Goal: Information Seeking & Learning: Learn about a topic

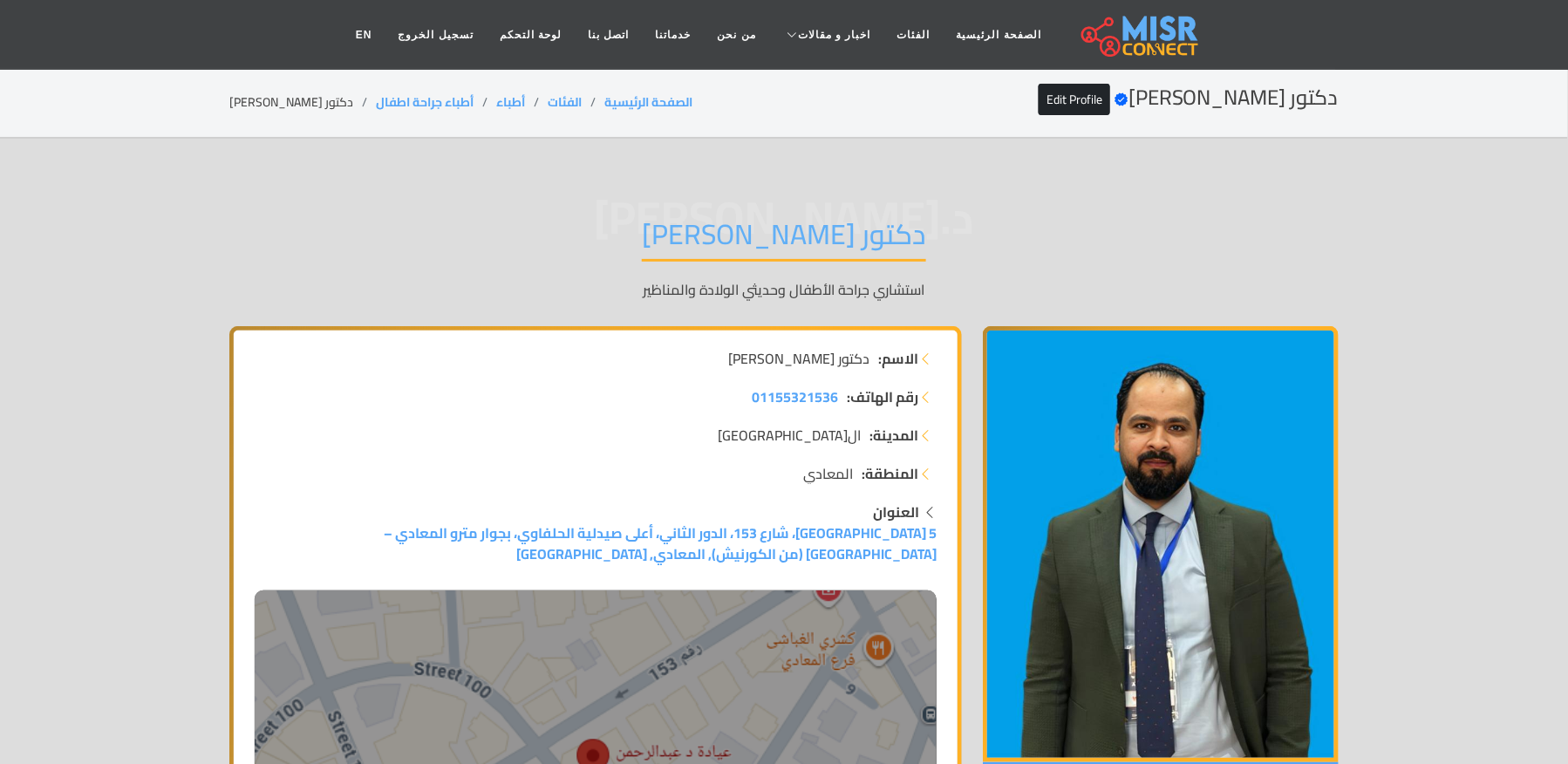
click at [277, 108] on li "دكتور عبدالرحمن السبع" at bounding box center [302, 102] width 146 height 19
click at [280, 106] on li "دكتور عبدالرحمن السبع" at bounding box center [302, 102] width 146 height 19
click at [325, 98] on li "دكتور عبدالرحمن السبع" at bounding box center [302, 102] width 146 height 19
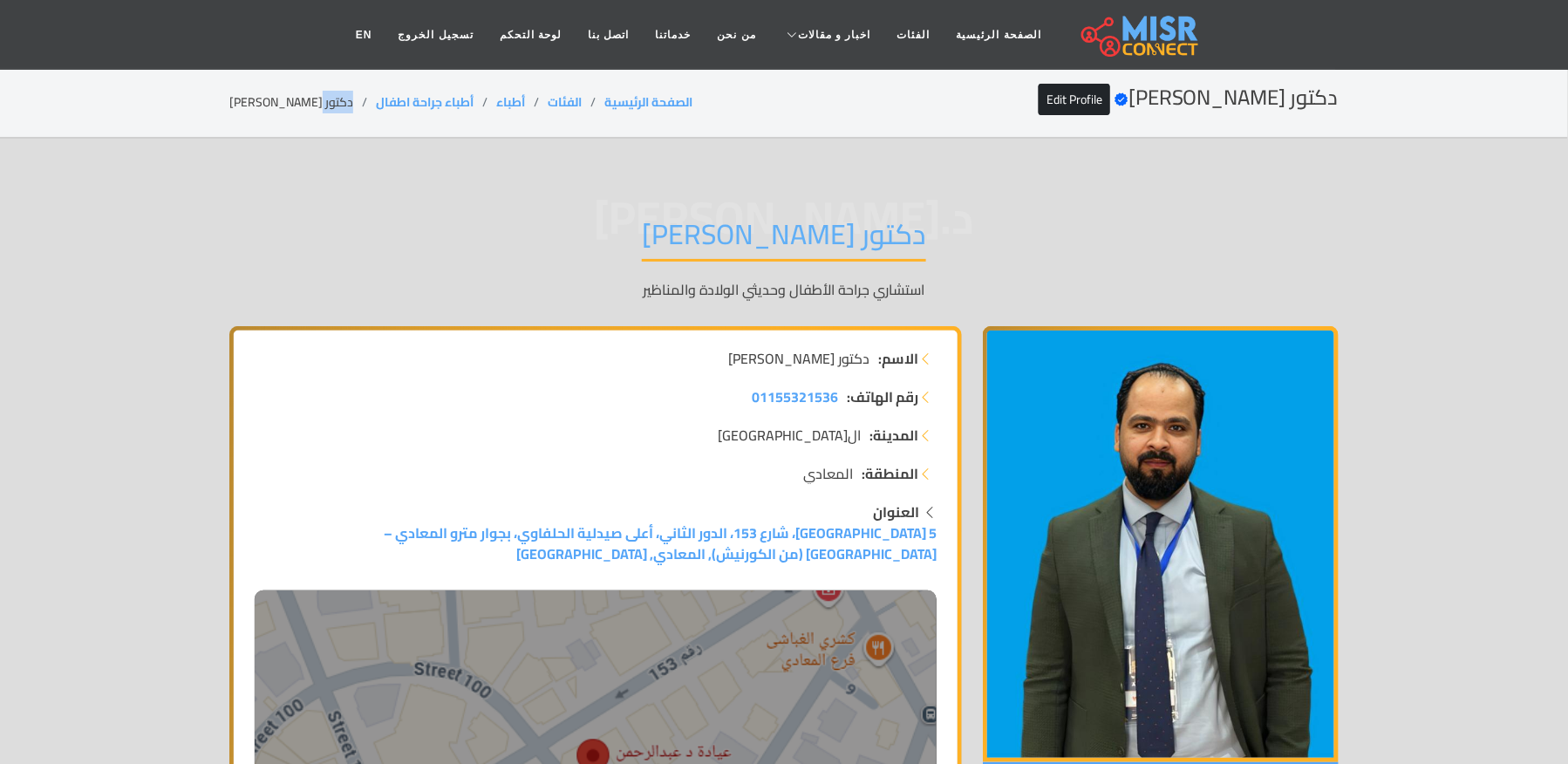
click at [325, 98] on li "دكتور عبدالرحمن السبع" at bounding box center [302, 102] width 146 height 19
copy main "دكتور عبدالرحمن السبع"
drag, startPoint x: 472, startPoint y: 92, endPoint x: 361, endPoint y: 113, distance: 113.0
click at [361, 113] on div "دكتور عبدالرحمن السبع Verified account Edit Profile الصفحة الرئيسية الفئات أطبا…" at bounding box center [783, 102] width 1109 height 34
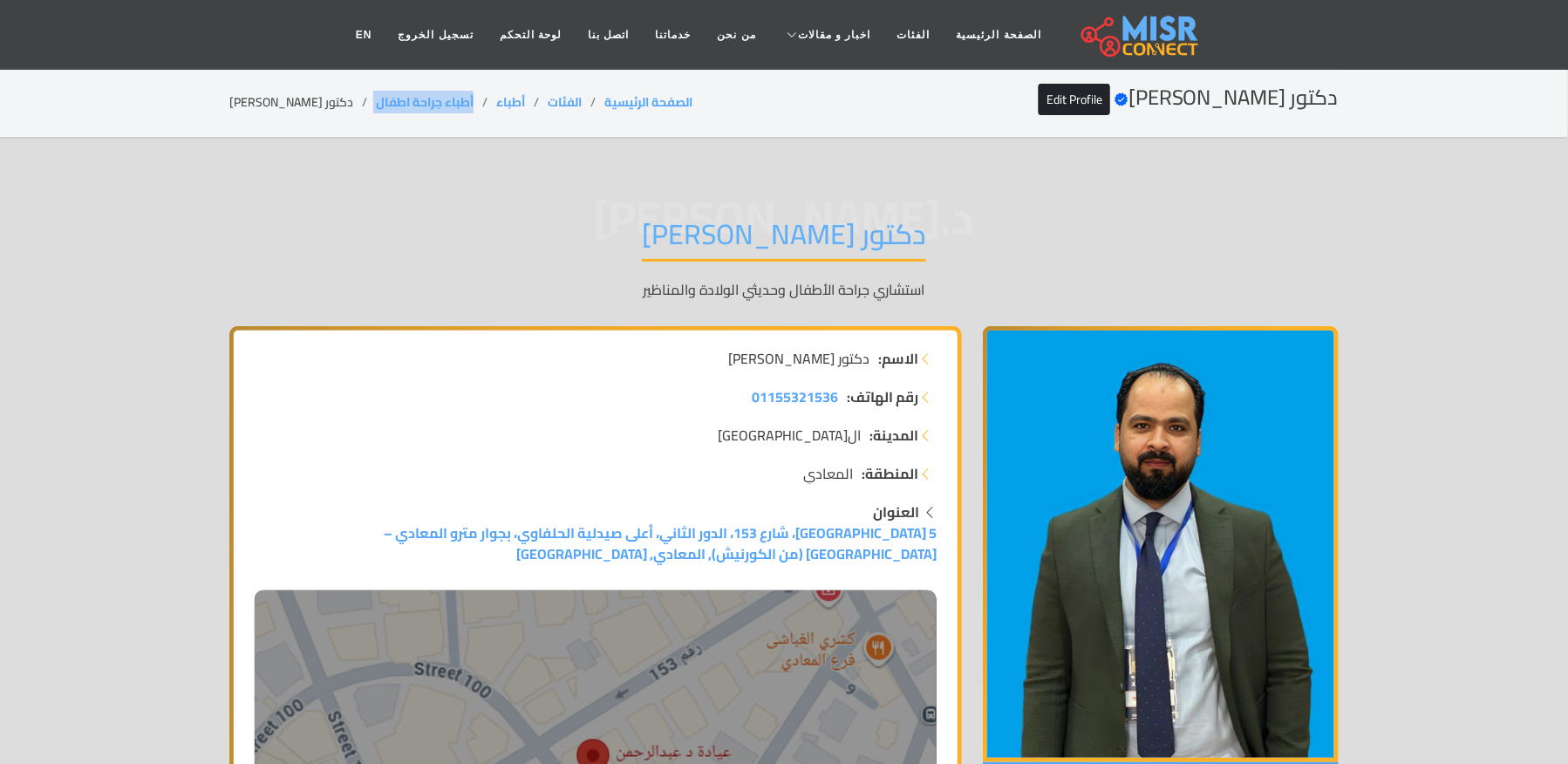
copy ol "أطباء جراحة اطفال"
click at [277, 104] on li "دكتور عبدالرحمن السبع" at bounding box center [302, 102] width 146 height 19
copy li "عبدالرحمن"
click at [277, 104] on li "دكتور عبدالرحمن السبع" at bounding box center [302, 102] width 146 height 19
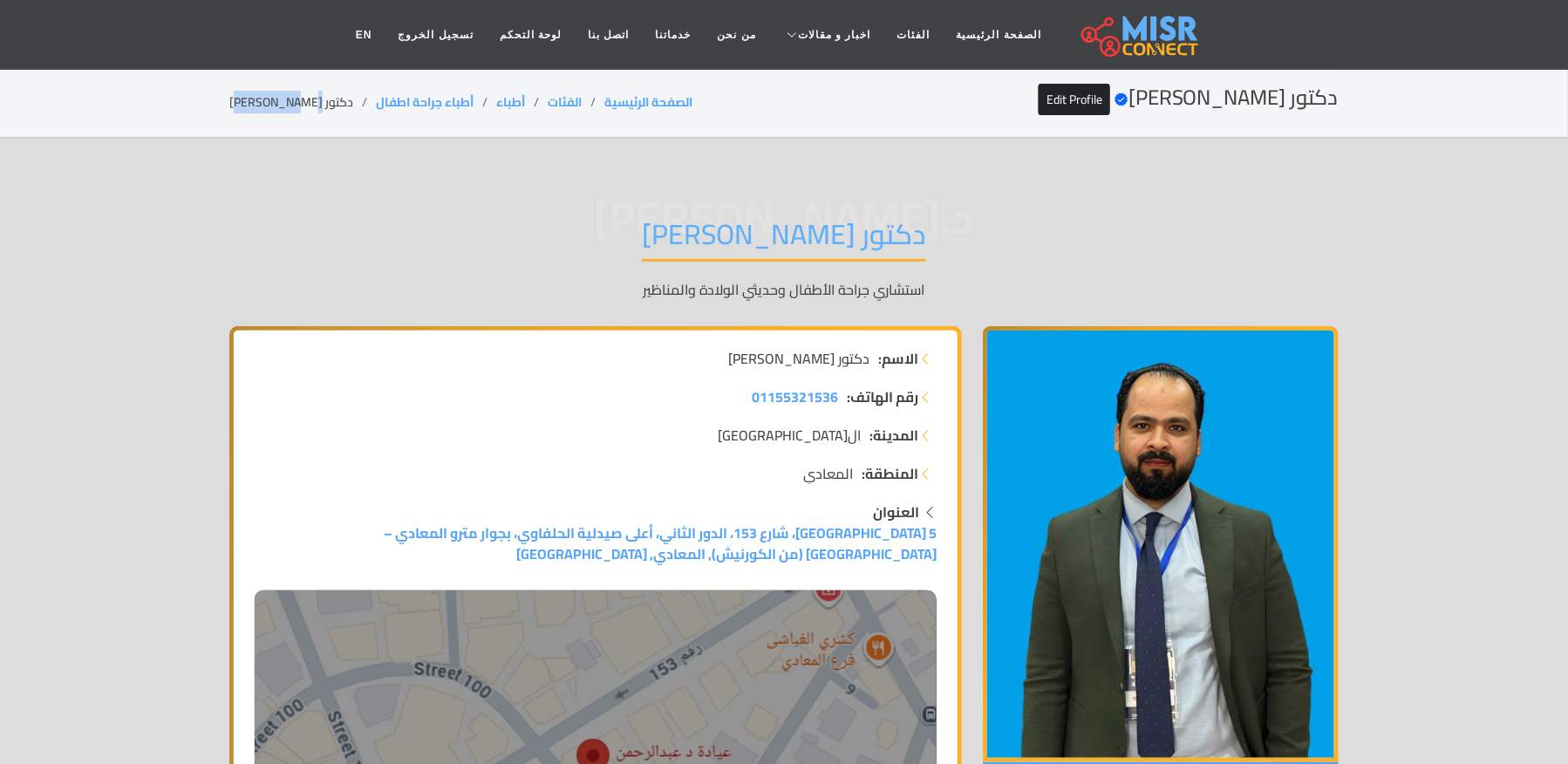
click at [277, 104] on li "دكتور عبدالرحمن السبع" at bounding box center [302, 102] width 146 height 19
drag, startPoint x: 473, startPoint y: 102, endPoint x: 363, endPoint y: 108, distance: 110.2
click at [363, 108] on ol "الصفحة الرئيسية الفئات أطباء أطباء جراحة اطفال دكتور عبدالرحمن السبع" at bounding box center [460, 102] width 463 height 19
copy ol "أطباء جراحة اطفال"
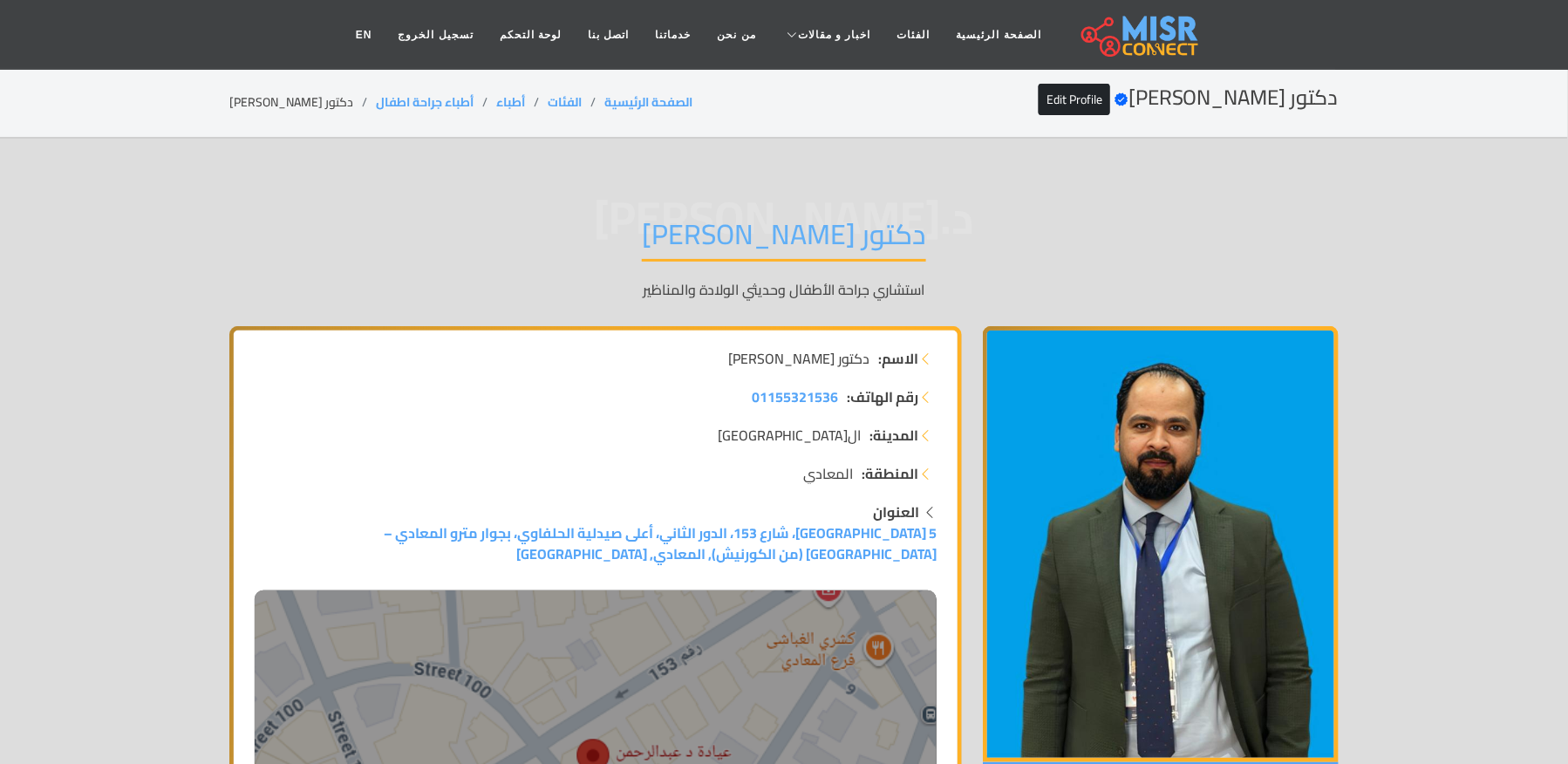
click at [304, 99] on li "دكتور عبدالرحمن السبع" at bounding box center [302, 102] width 146 height 19
click at [304, 99] on li "دكتور [PERSON_NAME]" at bounding box center [302, 102] width 146 height 19
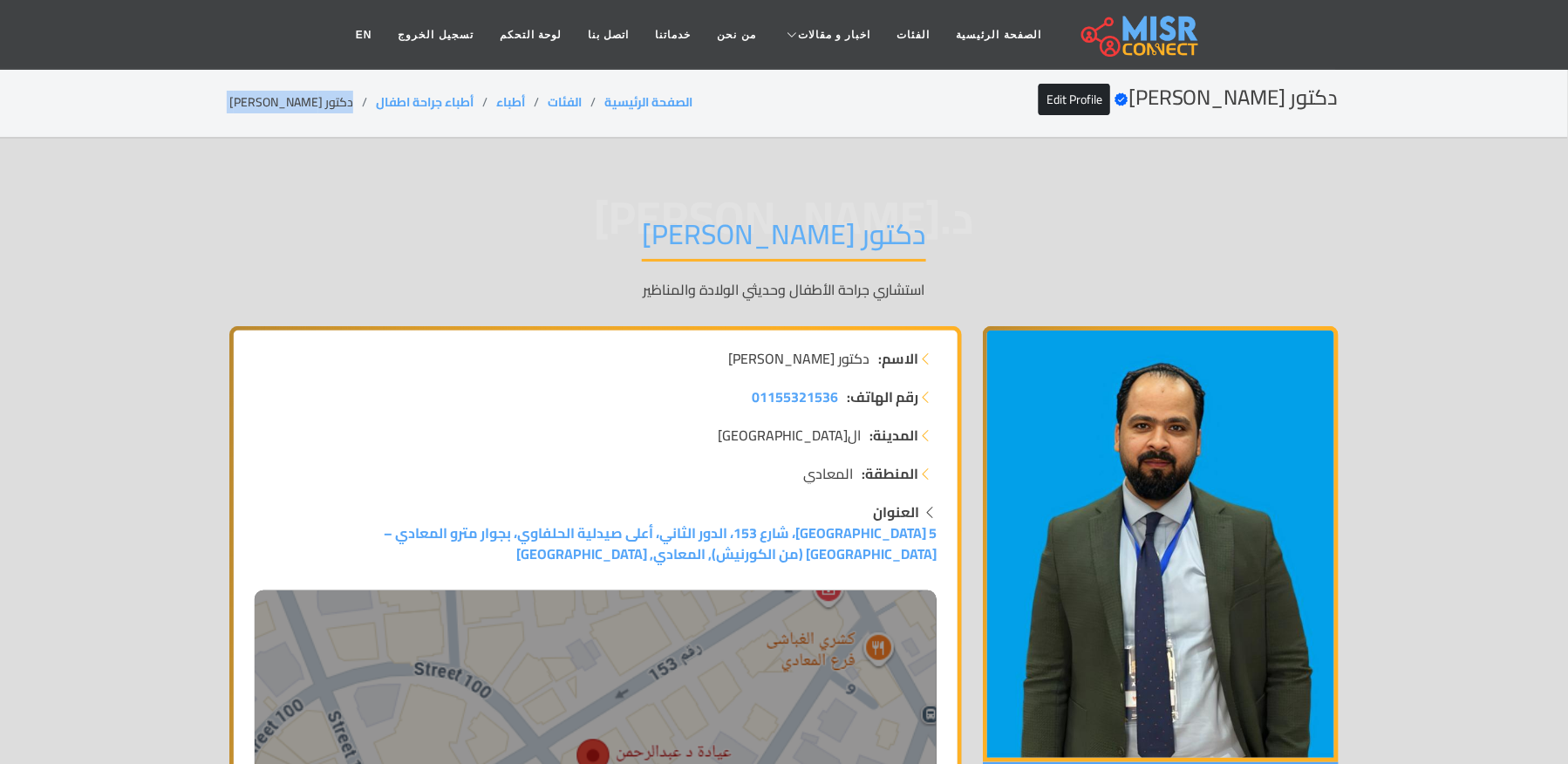
click at [304, 99] on li "دكتور [PERSON_NAME]" at bounding box center [302, 102] width 146 height 19
copy main "دكتور [PERSON_NAME]"
drag, startPoint x: 465, startPoint y: 86, endPoint x: 366, endPoint y: 94, distance: 99.3
click at [366, 94] on div "دكتور [PERSON_NAME] Verified account Edit Profile الصفحة الرئيسية الفئات أطباء …" at bounding box center [783, 102] width 1109 height 34
copy link "أطباء جراحة اطفال"
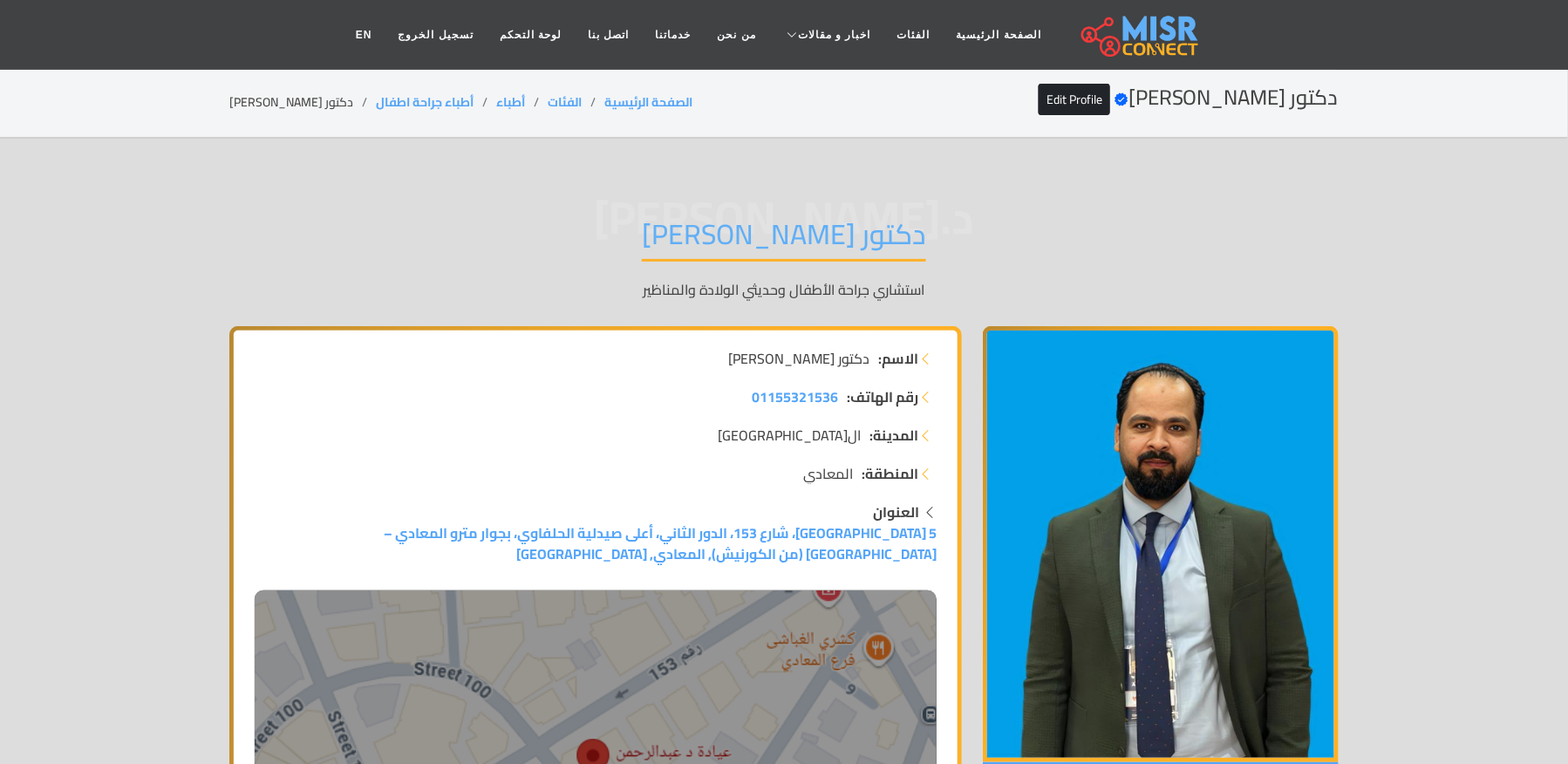
click at [267, 98] on li "دكتور [PERSON_NAME]" at bounding box center [302, 102] width 146 height 19
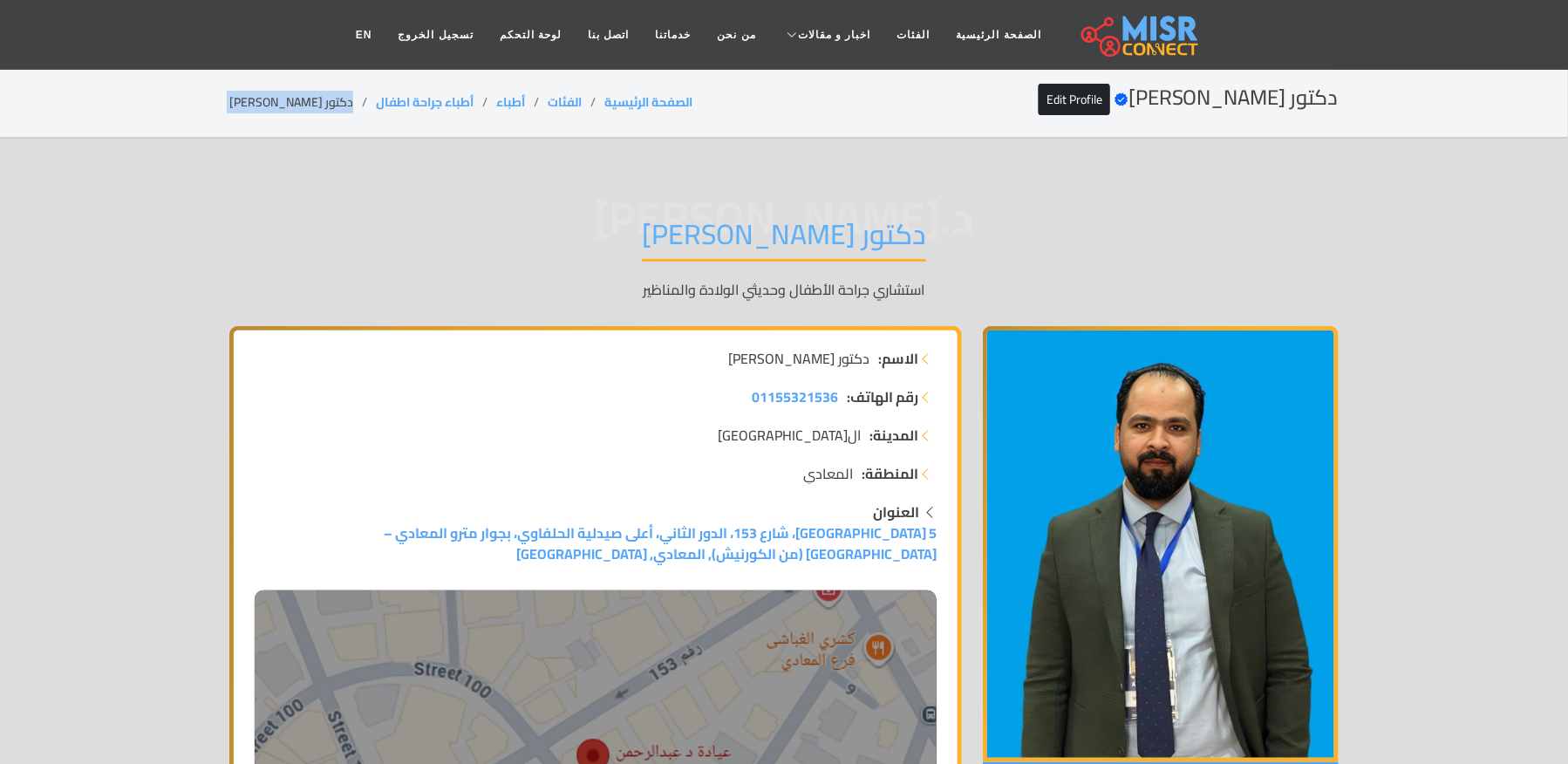
click at [267, 98] on li "دكتور [PERSON_NAME]" at bounding box center [302, 102] width 146 height 19
click at [250, 98] on li "دكتور [PERSON_NAME]" at bounding box center [302, 102] width 146 height 19
copy main "دكتور [PERSON_NAME]"
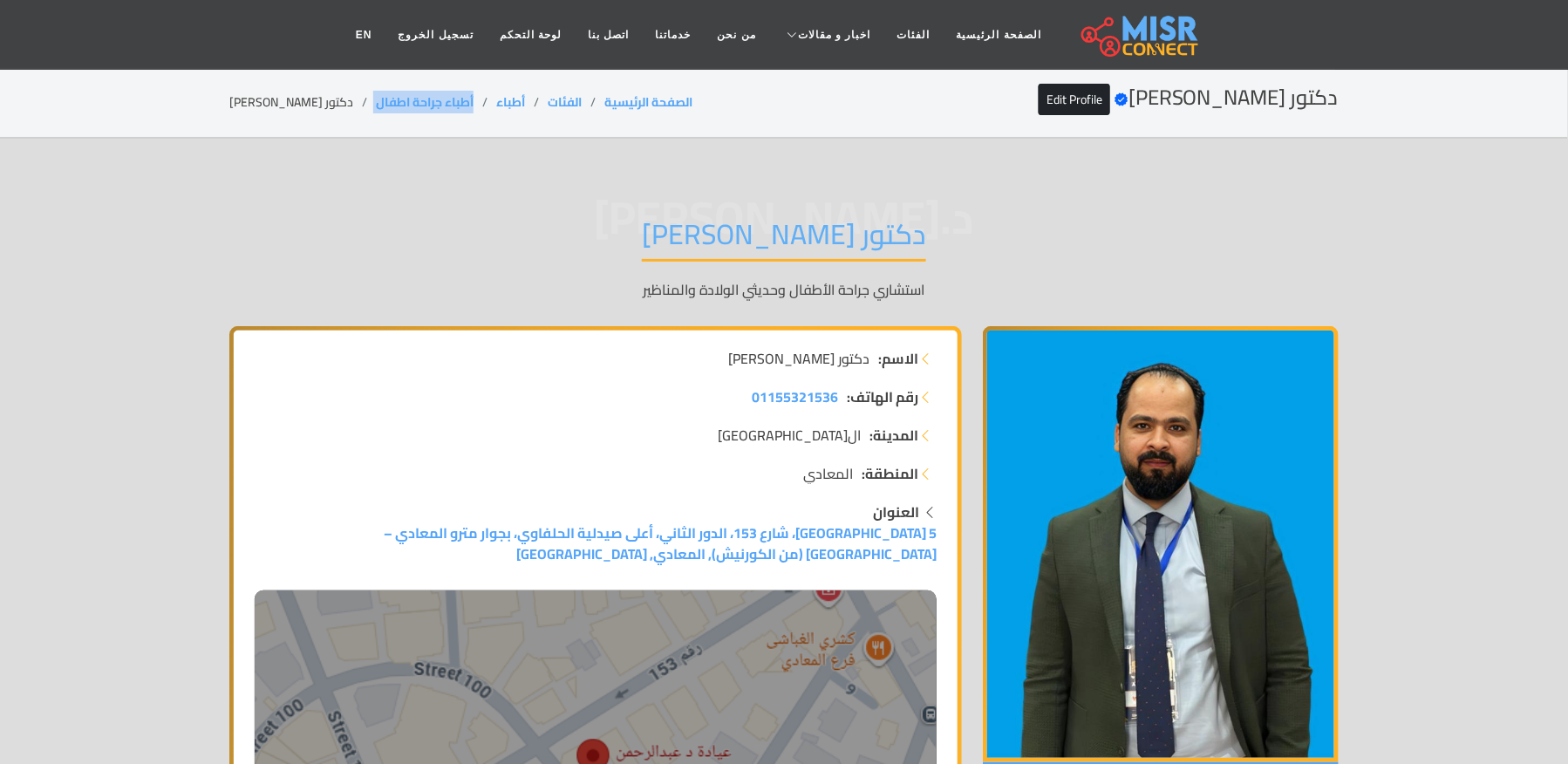
copy ol "أطباء جراحة اطفال"
drag, startPoint x: 467, startPoint y: 102, endPoint x: 361, endPoint y: 98, distance: 106.1
click at [361, 98] on ol "الصفحة الرئيسية الفئات أطباء أطباء جراحة اطفال دكتور [PERSON_NAME]" at bounding box center [460, 102] width 463 height 19
click at [305, 105] on li "دكتور [PERSON_NAME]" at bounding box center [302, 102] width 146 height 19
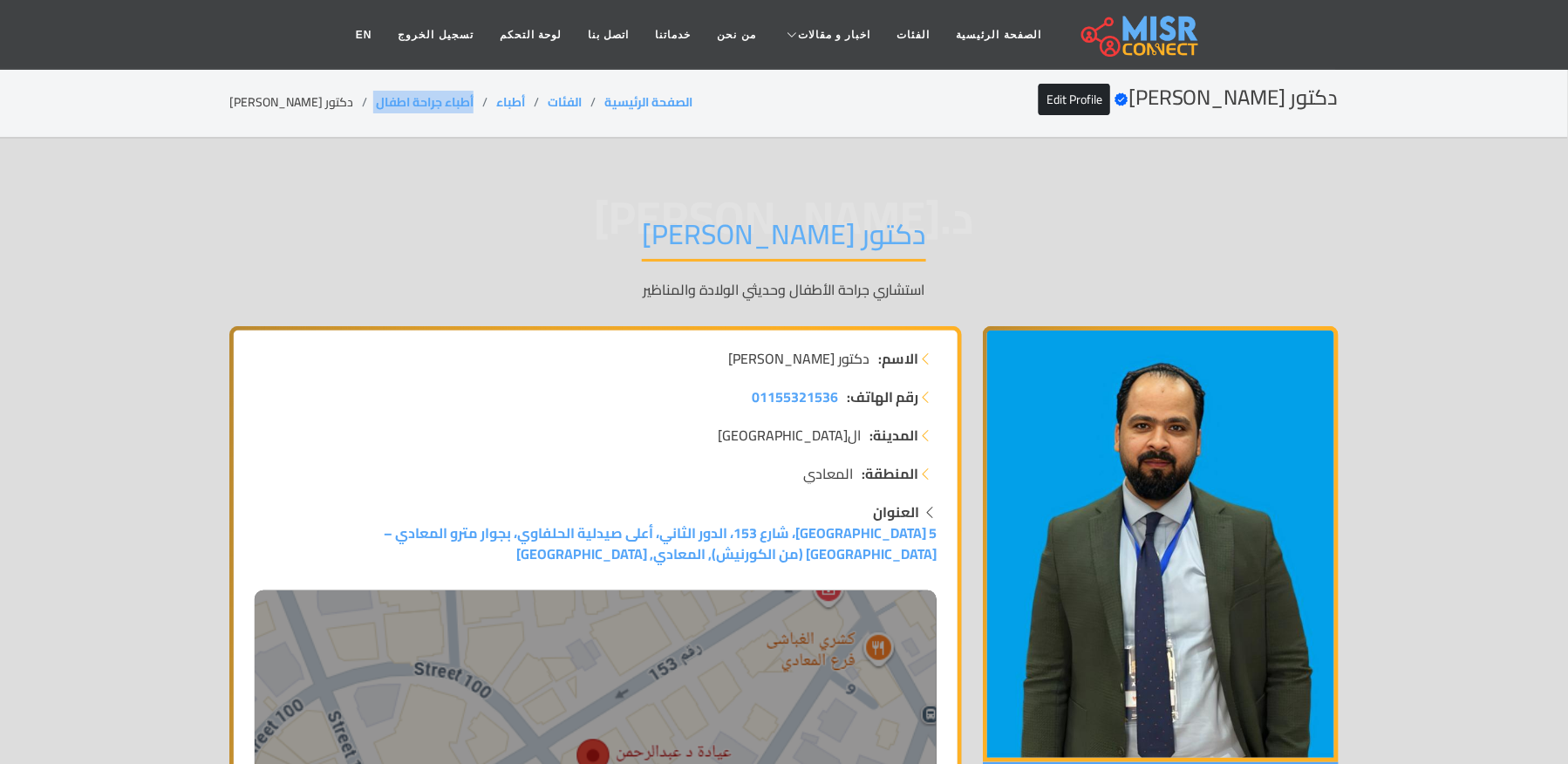
copy ol "أطباء جراحة اطفال"
drag, startPoint x: 353, startPoint y: 102, endPoint x: 454, endPoint y: 109, distance: 101.2
click at [461, 109] on ol "الصفحة الرئيسية الفئات أطباء أطباء جراحة اطفال دكتور [PERSON_NAME]" at bounding box center [460, 102] width 463 height 19
click at [312, 96] on li "دكتور [PERSON_NAME]" at bounding box center [302, 102] width 146 height 19
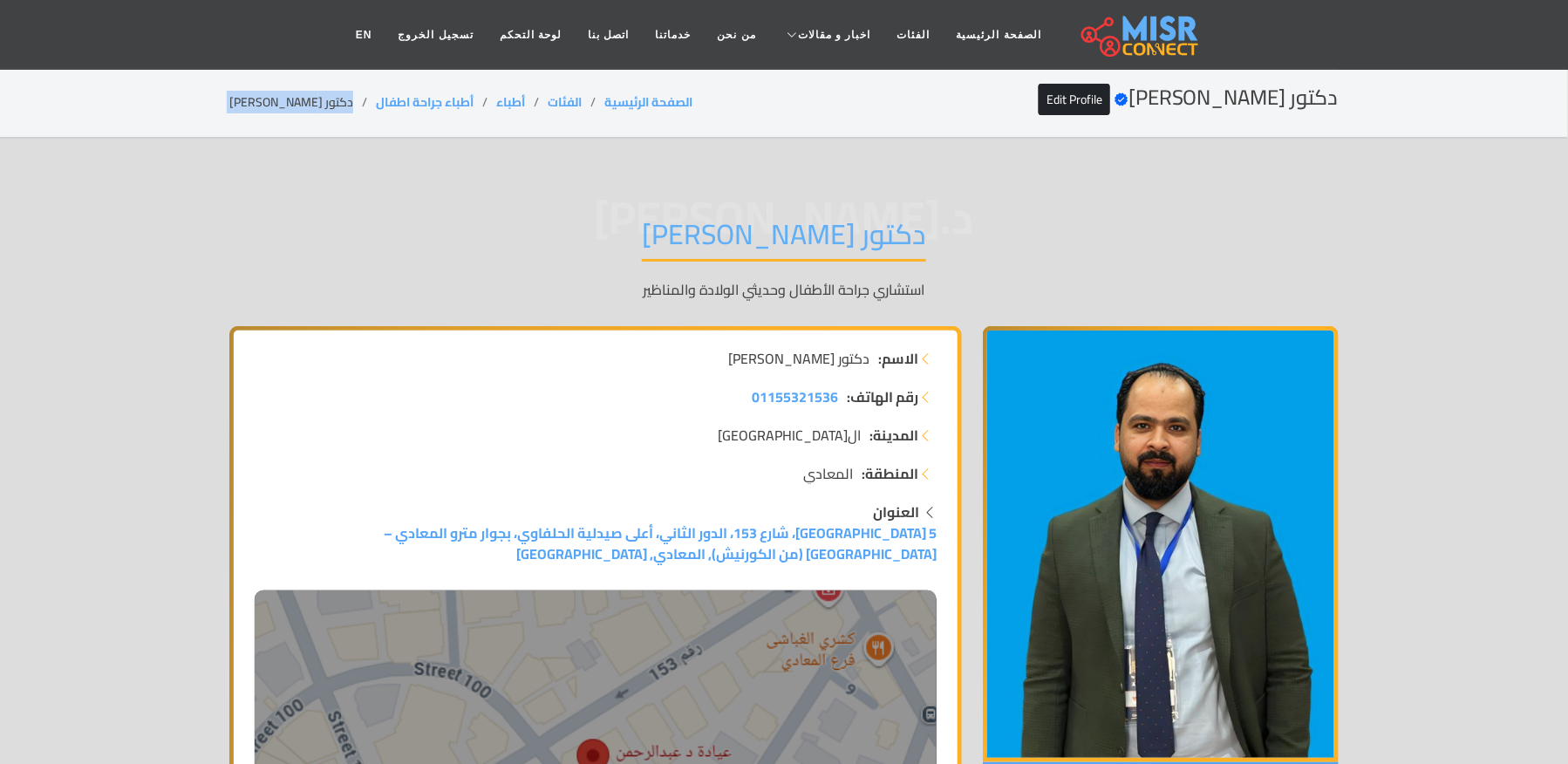
click at [312, 96] on li "دكتور [PERSON_NAME]" at bounding box center [302, 102] width 146 height 19
copy main "دكتور [PERSON_NAME]"
drag, startPoint x: 469, startPoint y: 99, endPoint x: 368, endPoint y: 105, distance: 101.2
click at [376, 105] on li "أطباء جراحة اطفال" at bounding box center [436, 102] width 120 height 19
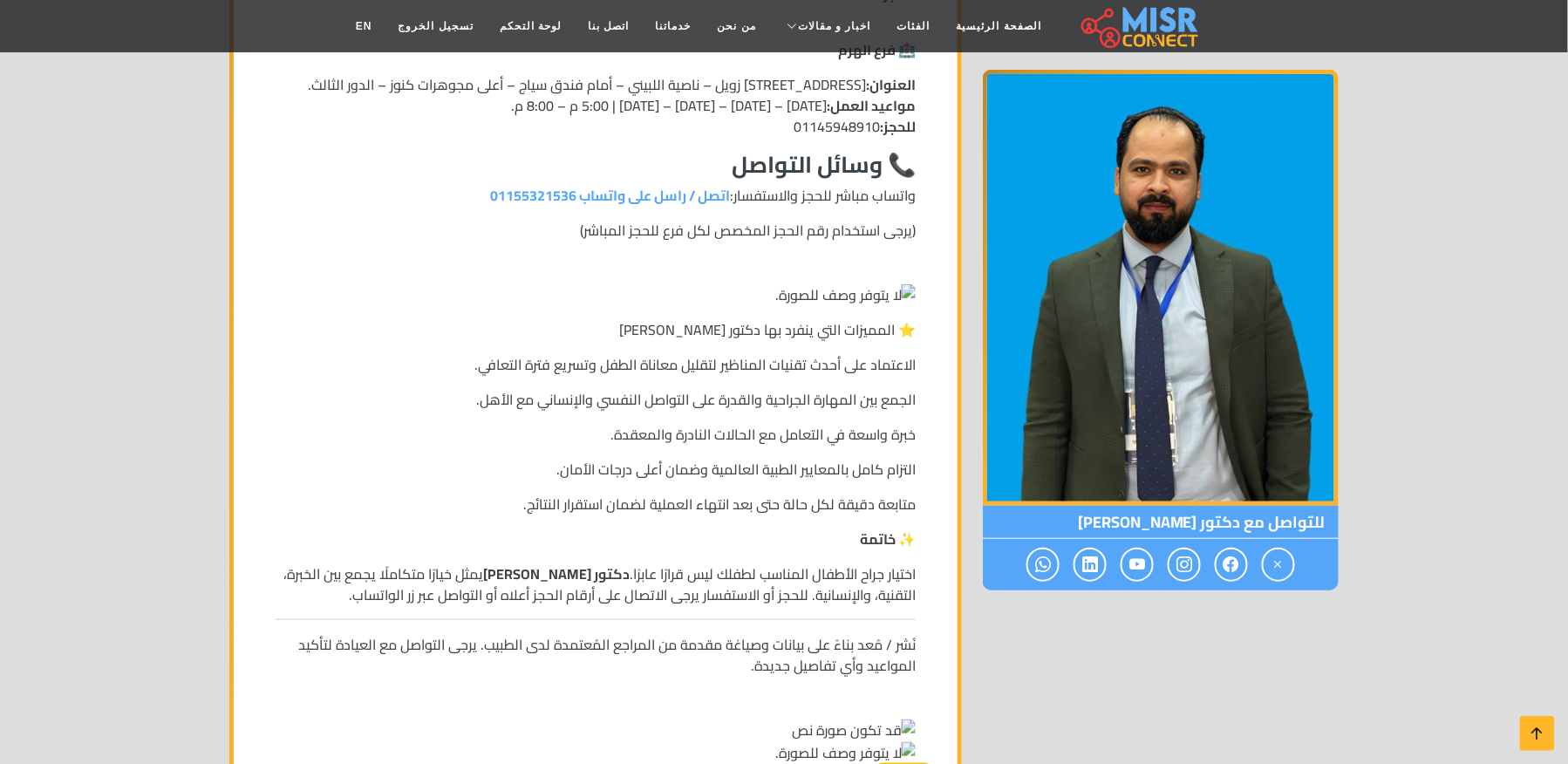
scroll to position [2883, 0]
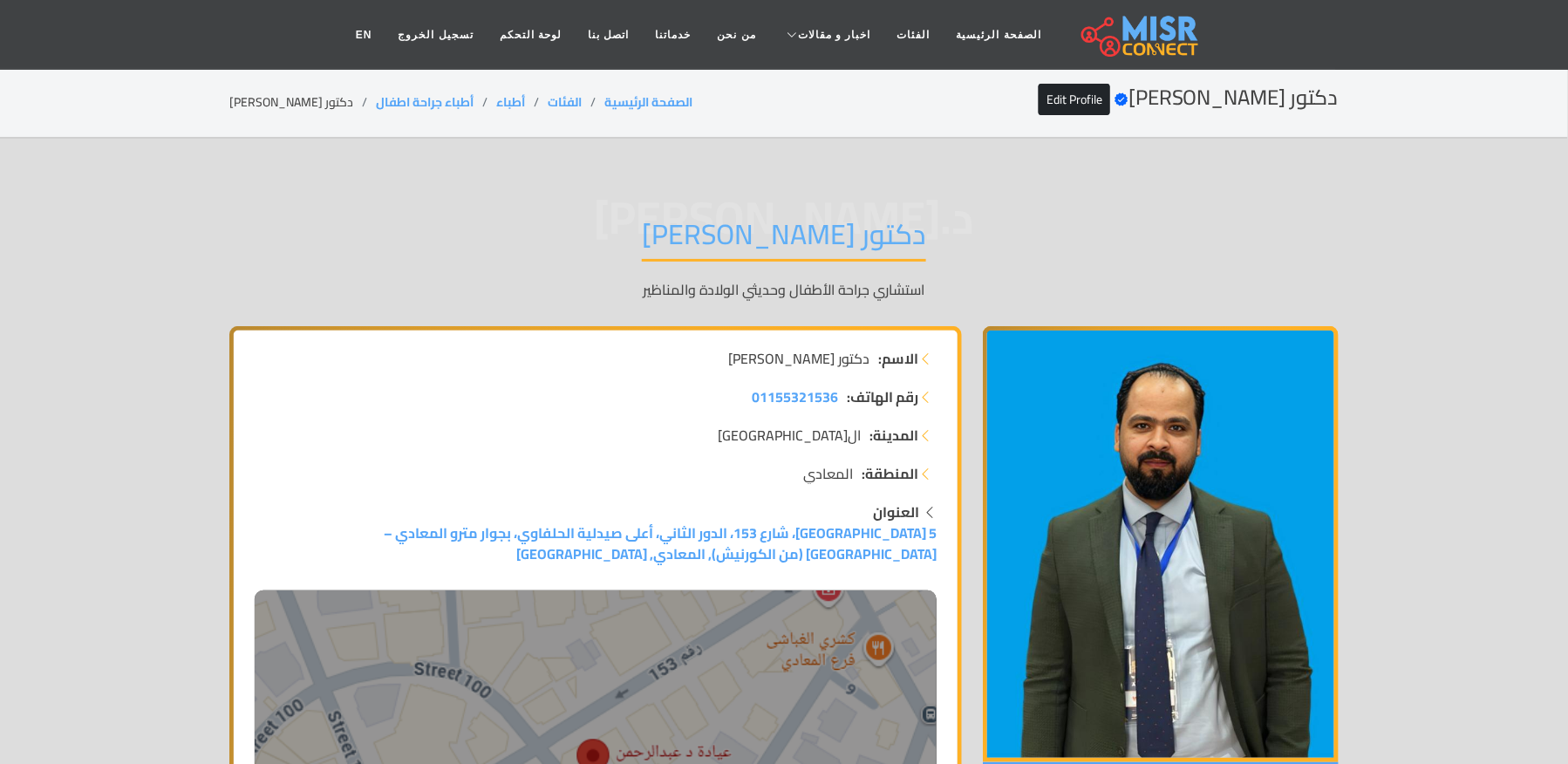
click at [302, 102] on li "دكتور [PERSON_NAME]" at bounding box center [302, 102] width 146 height 19
copy li "[PERSON_NAME]"
click at [290, 108] on li "دكتور [PERSON_NAME]" at bounding box center [302, 102] width 146 height 19
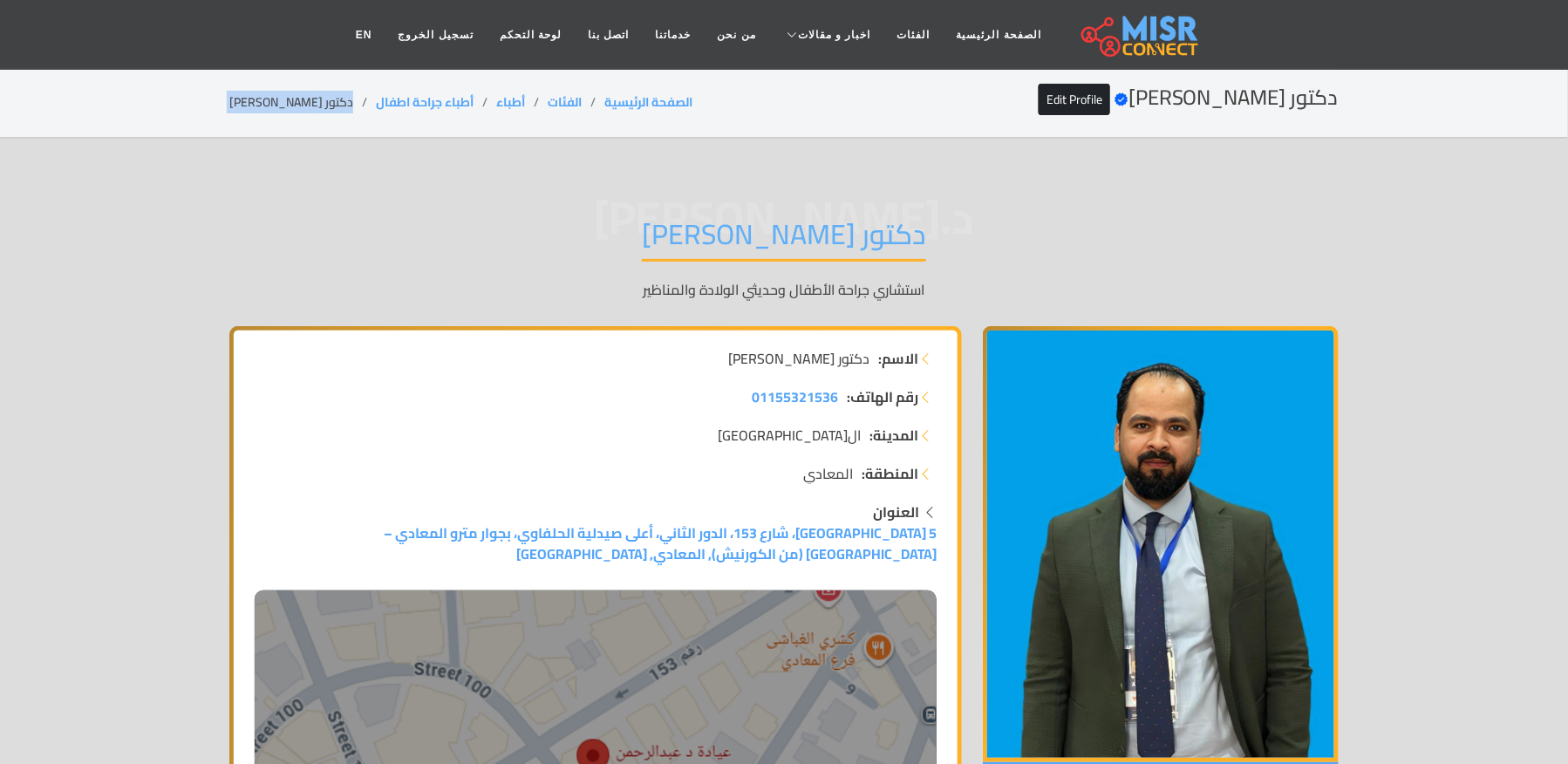
click at [290, 108] on li "دكتور [PERSON_NAME]" at bounding box center [302, 102] width 146 height 19
drag, startPoint x: 472, startPoint y: 89, endPoint x: 366, endPoint y: 100, distance: 106.6
click at [376, 100] on li "أطباء جراحة اطفال" at bounding box center [436, 102] width 120 height 19
copy link "أطباء جراحة اطفال"
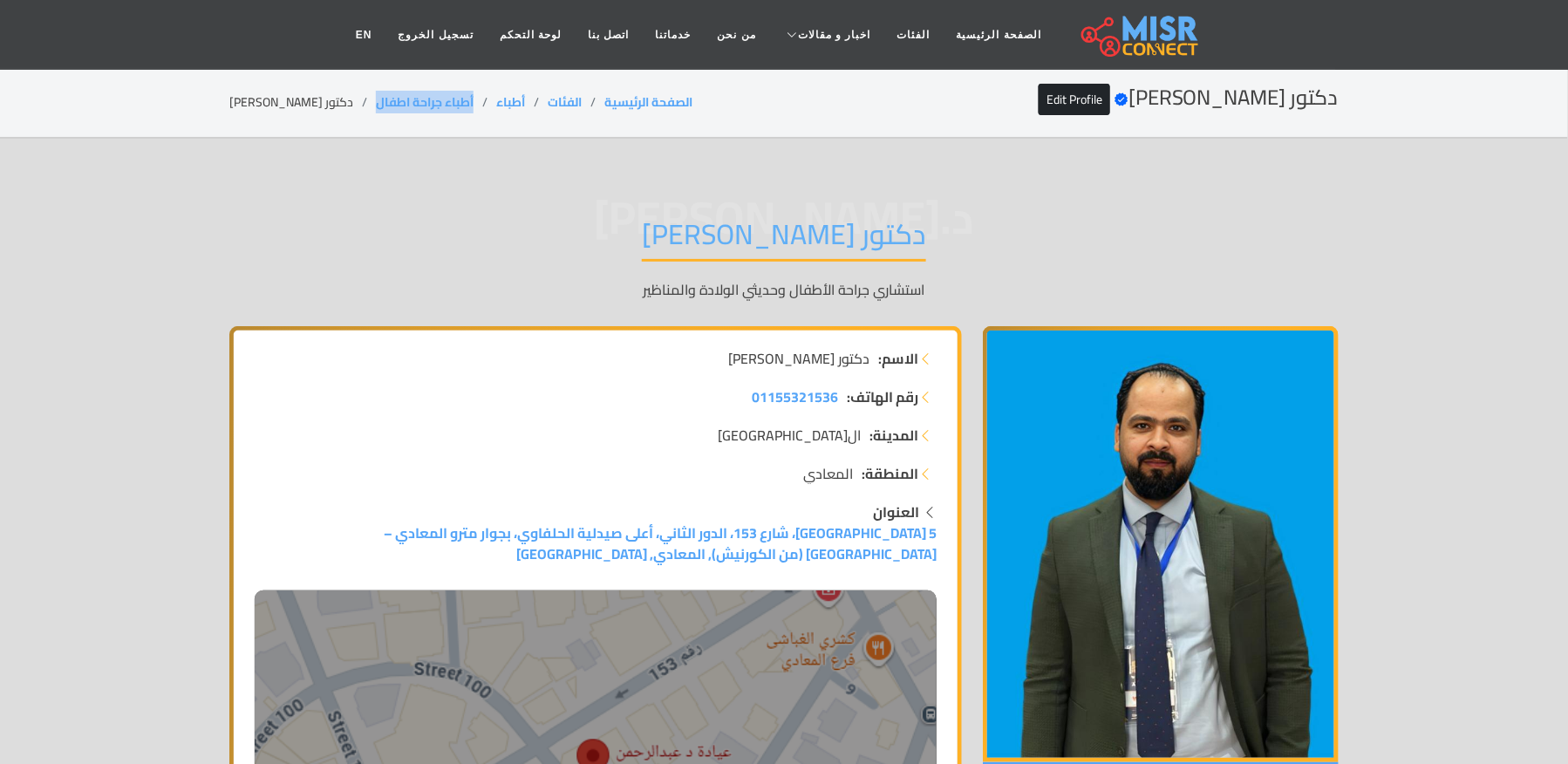
click at [294, 98] on li "دكتور [PERSON_NAME]" at bounding box center [302, 102] width 146 height 19
copy main "دكتور [PERSON_NAME]"
drag, startPoint x: 466, startPoint y: 96, endPoint x: 363, endPoint y: 102, distance: 103.2
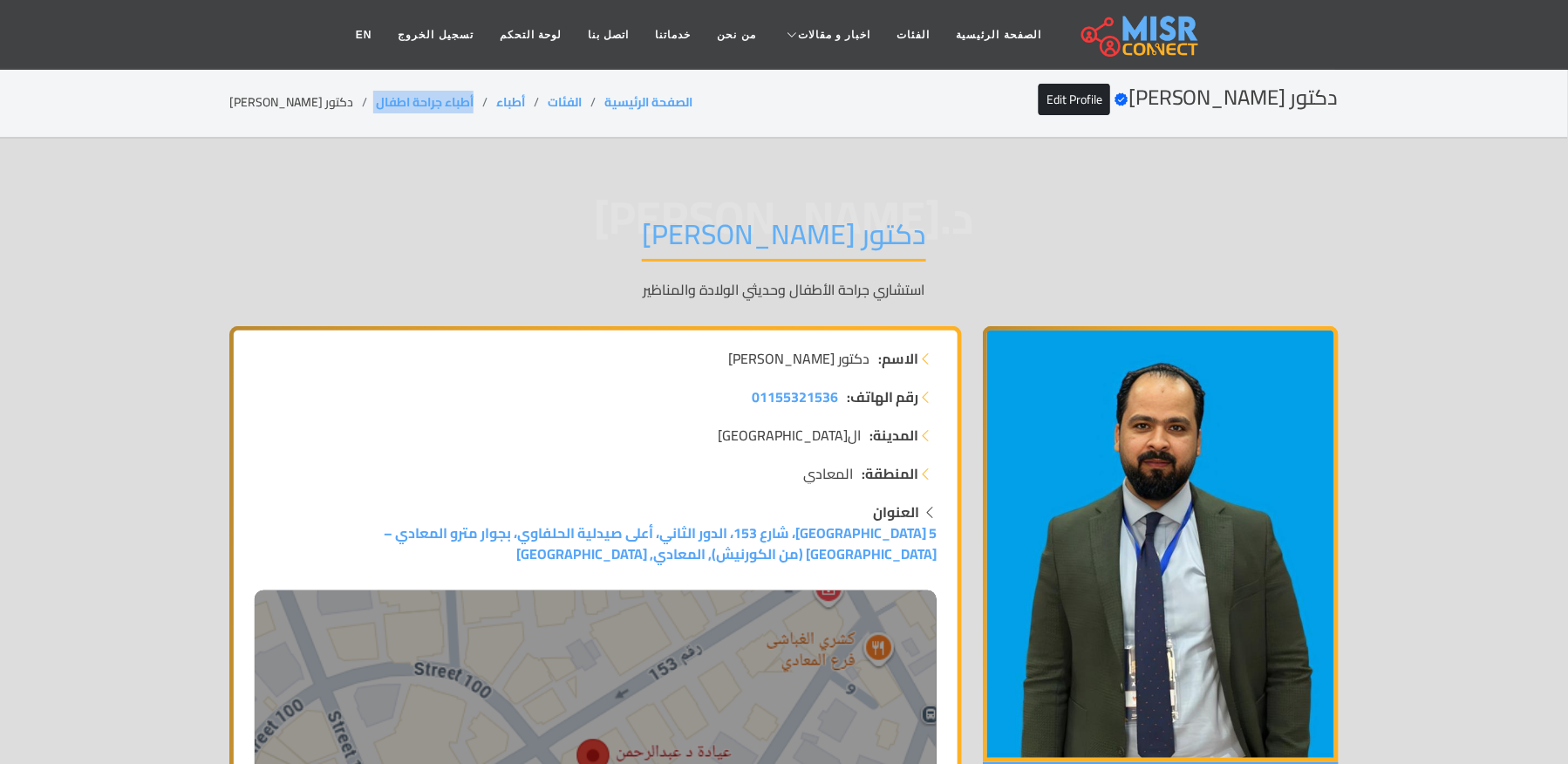
click at [363, 102] on ol "الصفحة الرئيسية الفئات أطباء أطباء جراحة اطفال دكتور عبدالرحمن السبع" at bounding box center [460, 102] width 463 height 19
copy ol "أطباء جراحة اطفال"
click at [328, 102] on li "دكتور [PERSON_NAME]" at bounding box center [302, 102] width 146 height 19
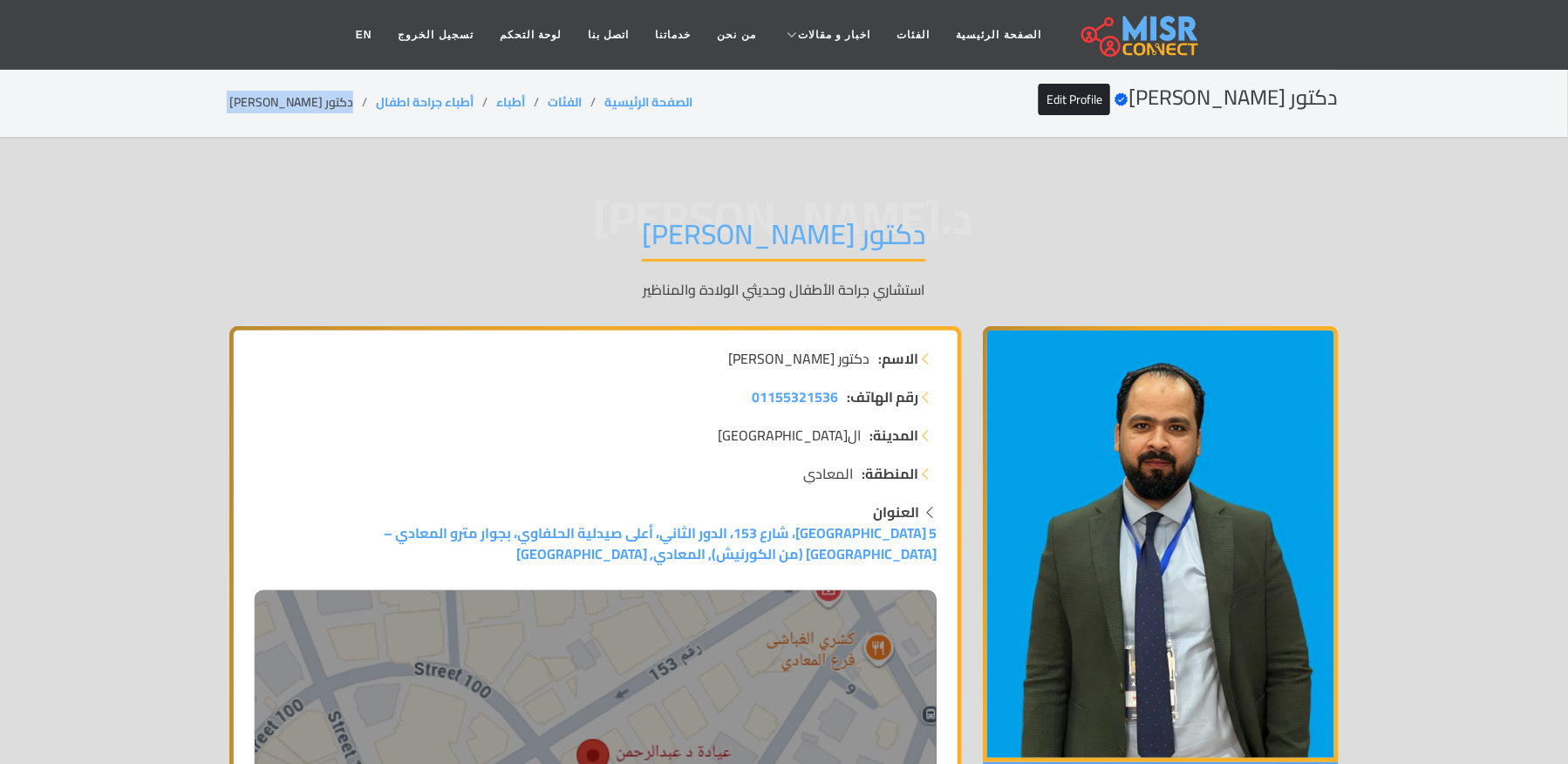
click at [328, 102] on li "دكتور [PERSON_NAME]" at bounding box center [302, 102] width 146 height 19
copy main "دكتور [PERSON_NAME]"
copy link "أطباء جراحة اطفال"
drag, startPoint x: 473, startPoint y: 92, endPoint x: 363, endPoint y: 116, distance: 112.6
click at [363, 116] on div "دكتور [PERSON_NAME] Verified account Edit Profile الصفحة الرئيسية الفئات أطباء …" at bounding box center [783, 102] width 1109 height 34
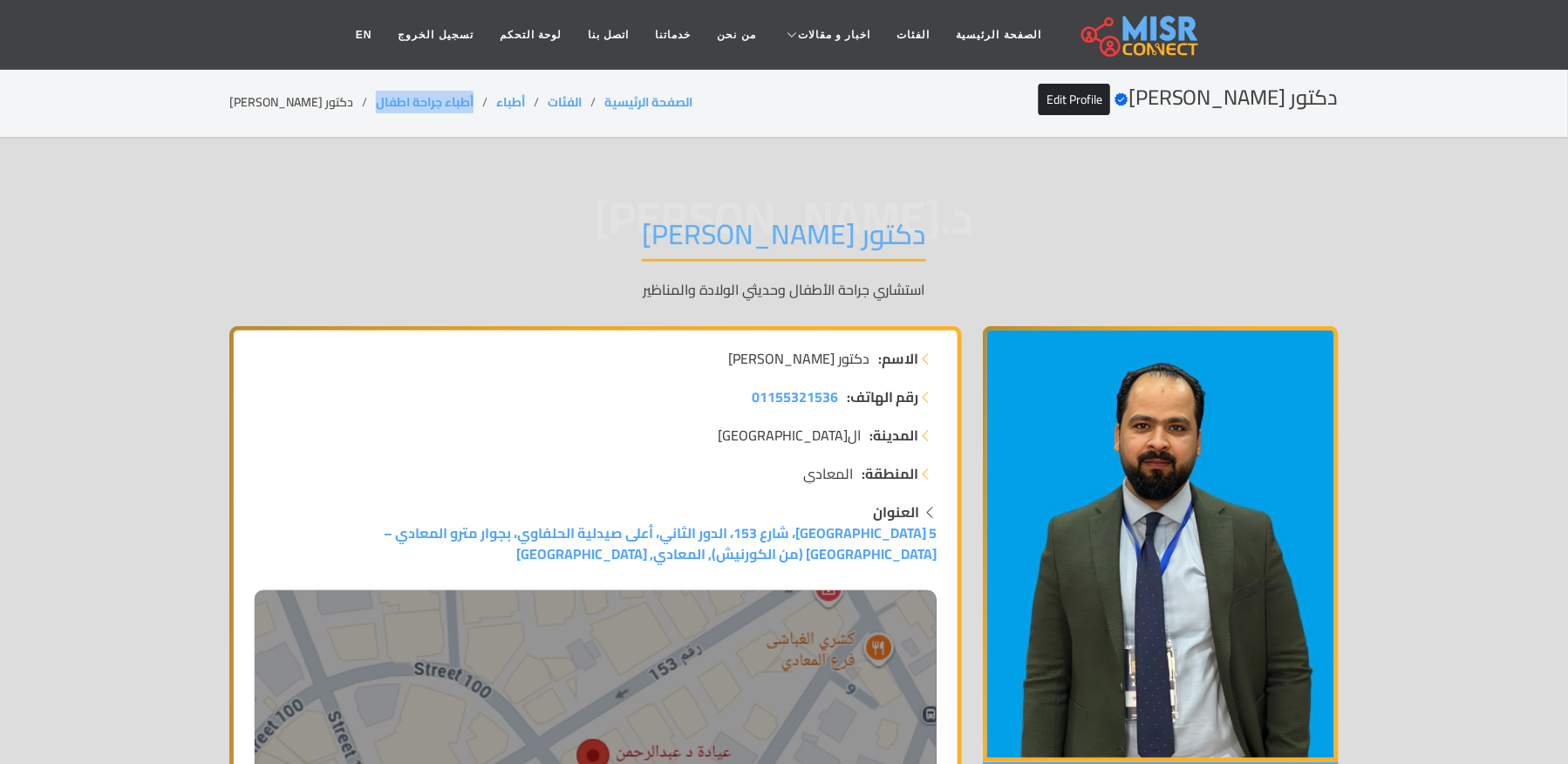
copy link "أطباء جراحة اطفال"
click at [326, 95] on li "دكتور [PERSON_NAME]" at bounding box center [302, 102] width 146 height 19
copy main "دكتور [PERSON_NAME]"
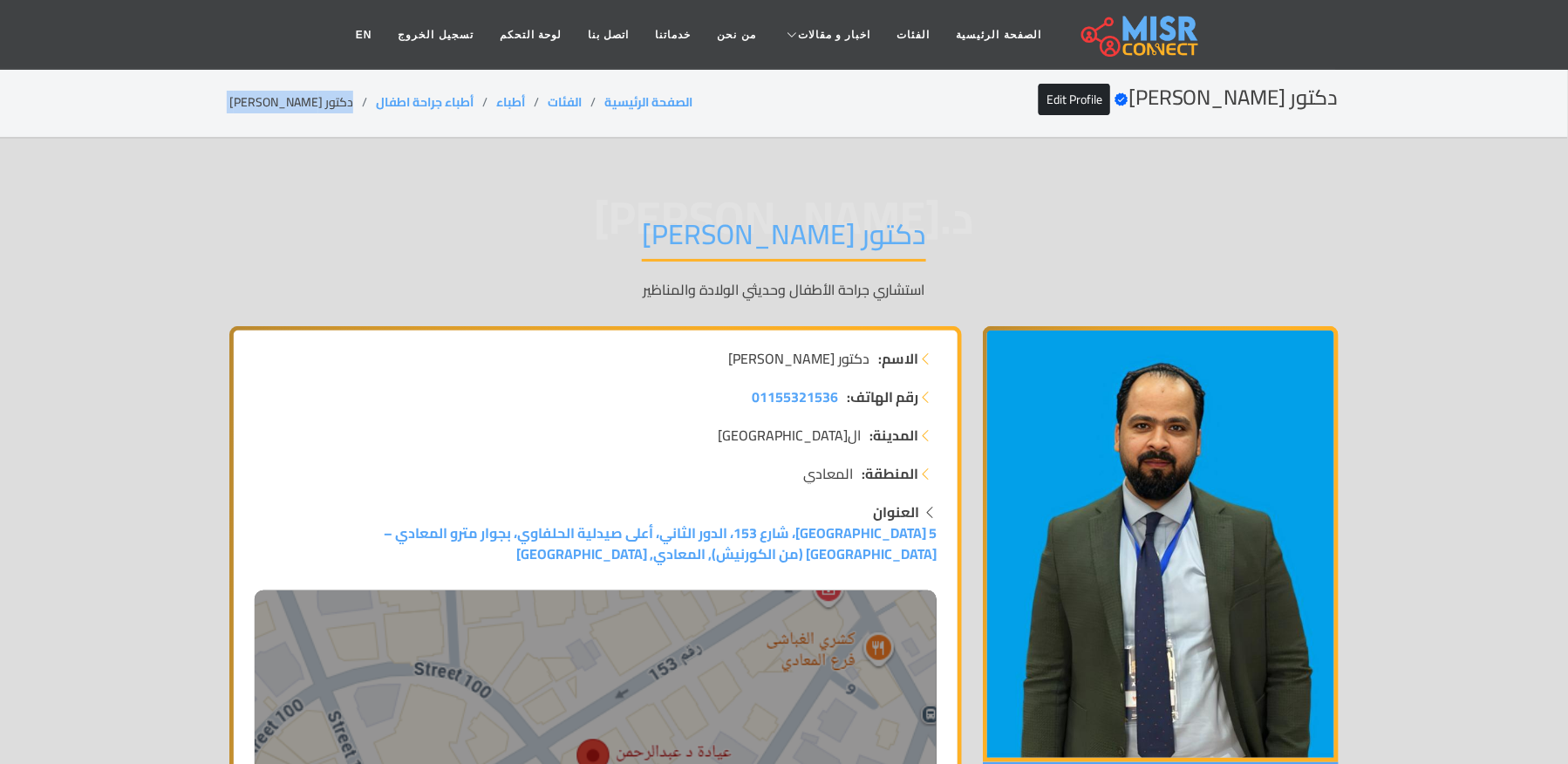
copy main "دكتور [PERSON_NAME]"
drag, startPoint x: 450, startPoint y: 102, endPoint x: 359, endPoint y: 109, distance: 91.3
click at [359, 109] on ol "الصفحة الرئيسية الفئات أطباء أطباء جراحة اطفال دكتور عبدالرحمن السبع" at bounding box center [460, 102] width 463 height 19
click at [300, 108] on li "دكتور [PERSON_NAME]" at bounding box center [302, 102] width 146 height 19
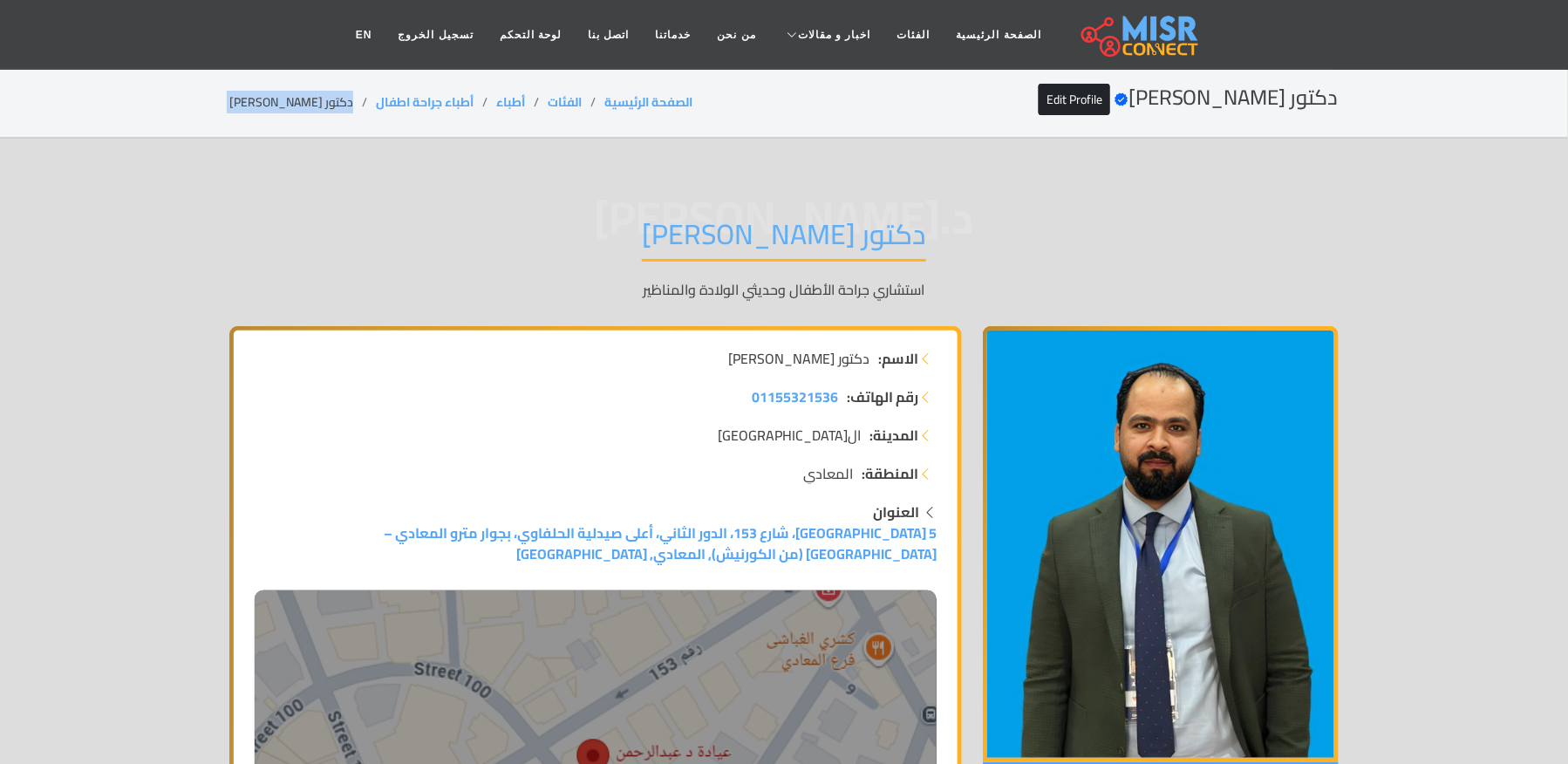
click at [300, 108] on li "دكتور [PERSON_NAME]" at bounding box center [302, 102] width 146 height 19
drag, startPoint x: 476, startPoint y: 94, endPoint x: 366, endPoint y: 106, distance: 110.7
click at [376, 106] on li "أطباء جراحة اطفال" at bounding box center [436, 102] width 120 height 19
click at [316, 88] on div "دكتور [PERSON_NAME] Verified account Edit Profile الصفحة الرئيسية الفئات أطباء …" at bounding box center [783, 102] width 1109 height 34
click at [315, 96] on li "دكتور [PERSON_NAME]" at bounding box center [302, 102] width 146 height 19
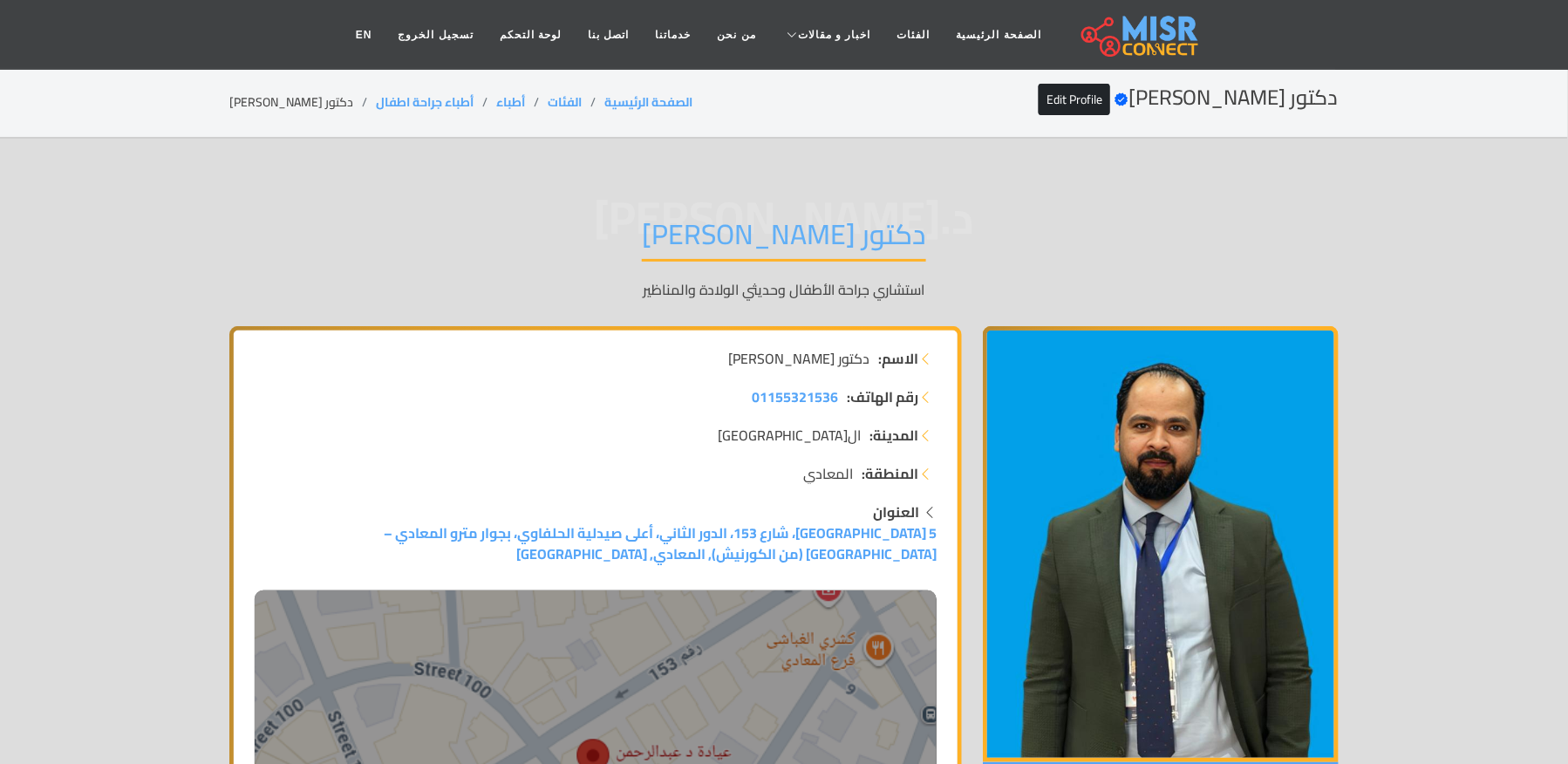
click at [315, 96] on li "دكتور [PERSON_NAME]" at bounding box center [302, 102] width 146 height 19
drag, startPoint x: 466, startPoint y: 98, endPoint x: 363, endPoint y: 95, distance: 103.0
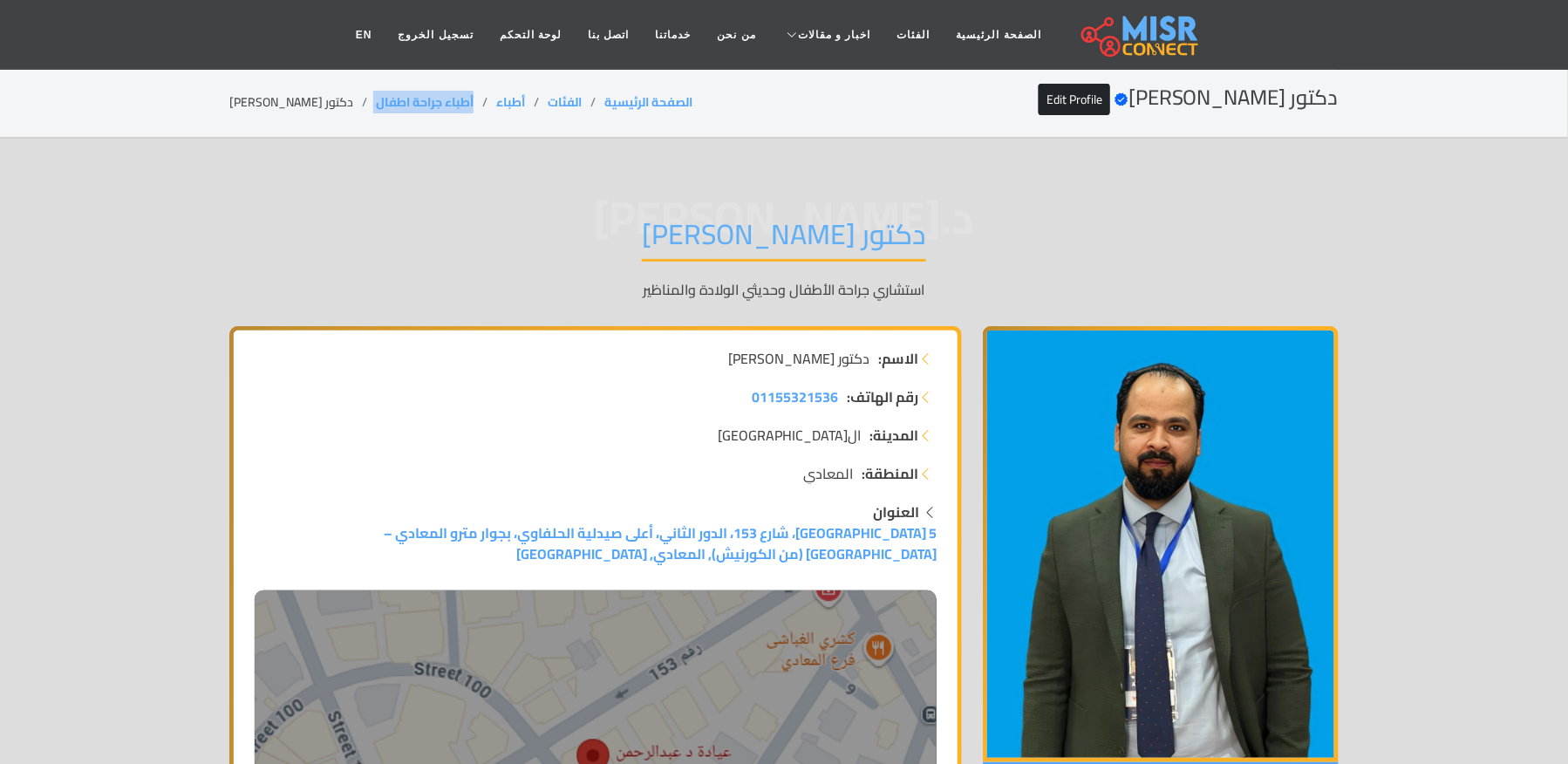
click at [363, 95] on ol "الصفحة الرئيسية الفئات أطباء أطباء جراحة اطفال دكتور عبدالرحمن السبع" at bounding box center [460, 102] width 463 height 19
click at [325, 93] on li "دكتور [PERSON_NAME]" at bounding box center [302, 102] width 146 height 19
click at [321, 95] on li "دكتور [PERSON_NAME]" at bounding box center [302, 102] width 146 height 19
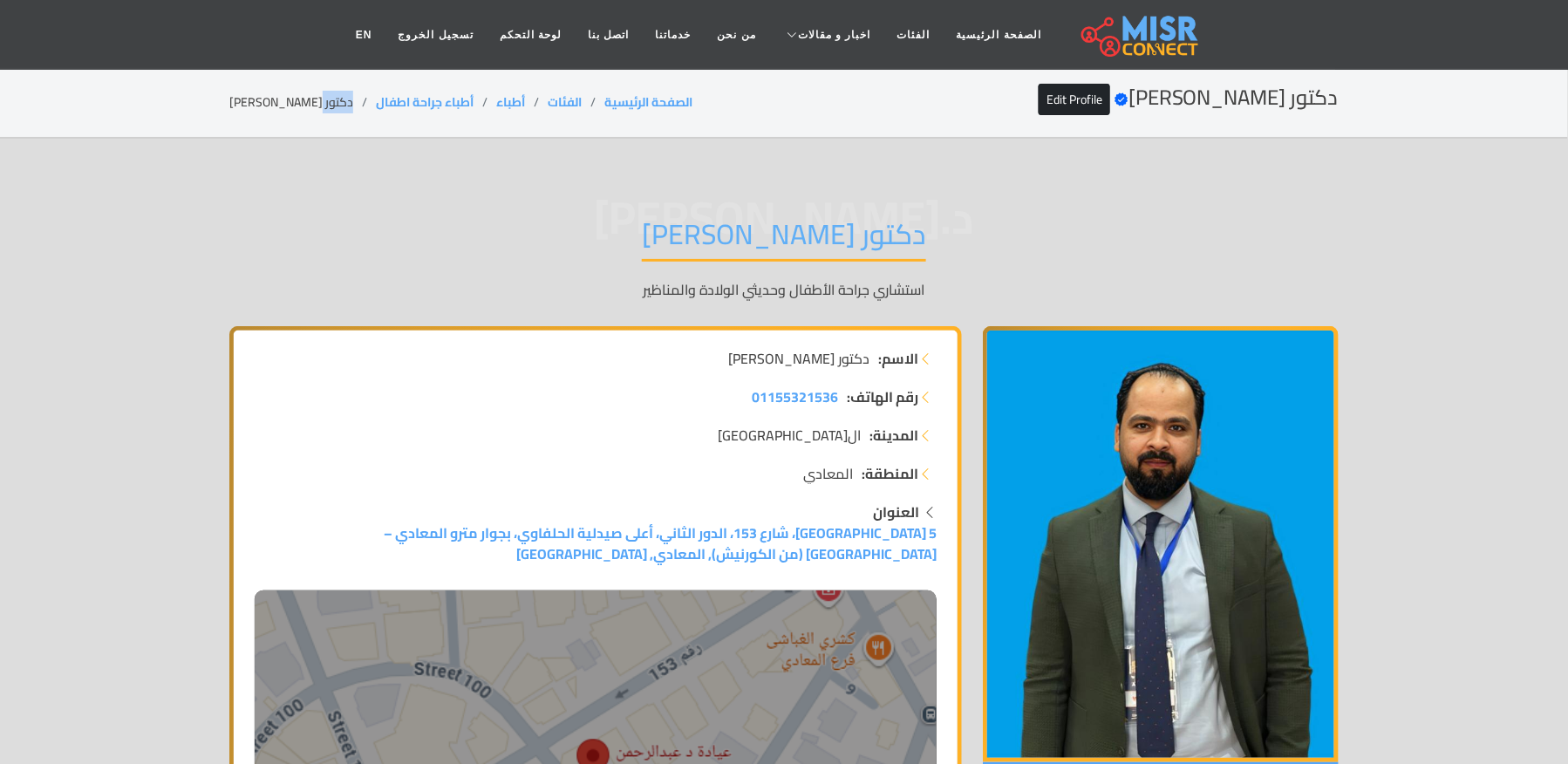
click at [321, 95] on li "دكتور [PERSON_NAME]" at bounding box center [302, 102] width 146 height 19
click at [321, 102] on li "دكتور [PERSON_NAME]" at bounding box center [302, 102] width 146 height 19
click at [322, 106] on li "دكتور [PERSON_NAME]" at bounding box center [302, 102] width 146 height 19
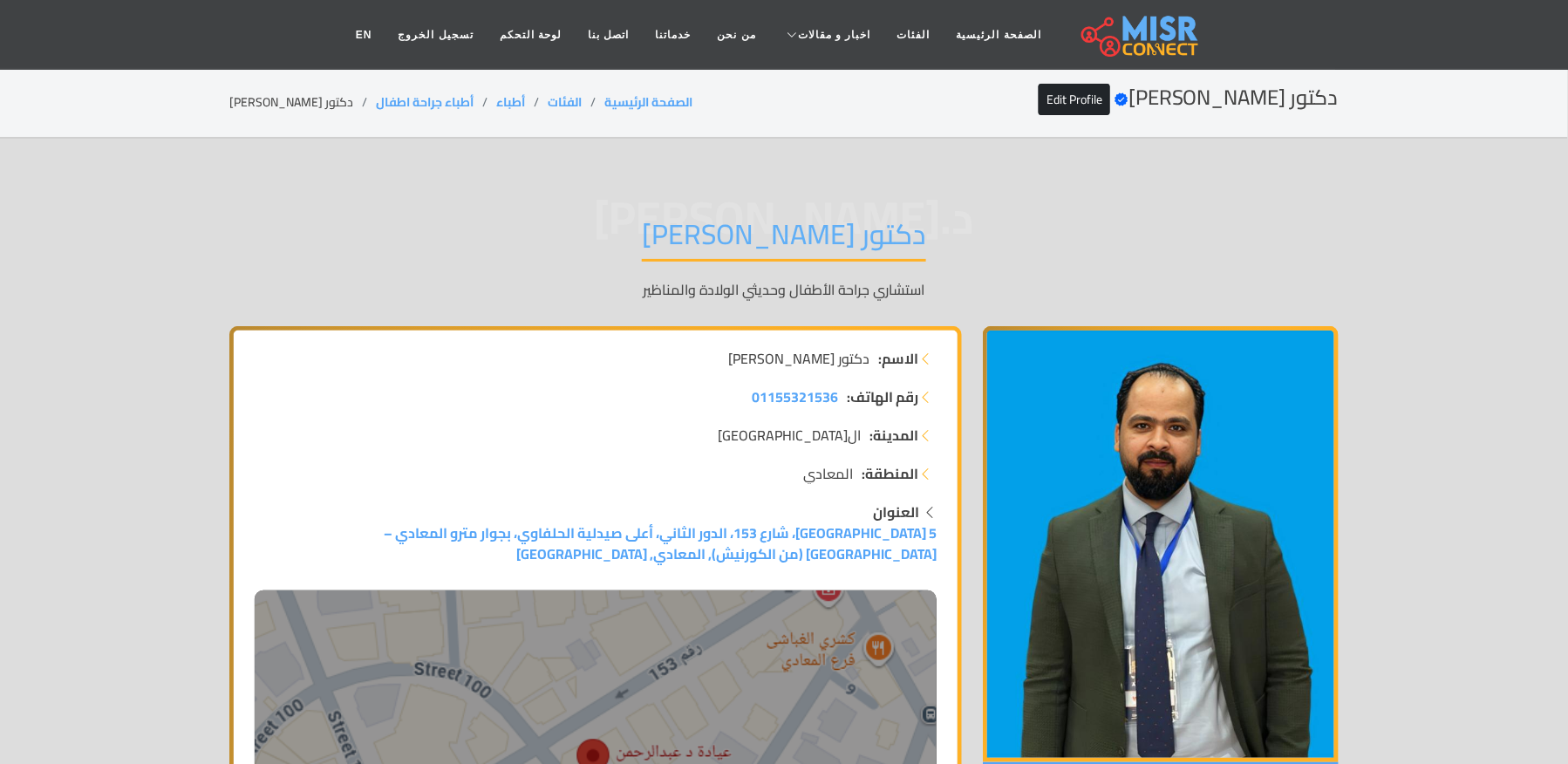
click at [291, 102] on li "دكتور [PERSON_NAME]" at bounding box center [302, 102] width 146 height 19
click at [274, 100] on li "دكتور [PERSON_NAME]" at bounding box center [302, 102] width 146 height 19
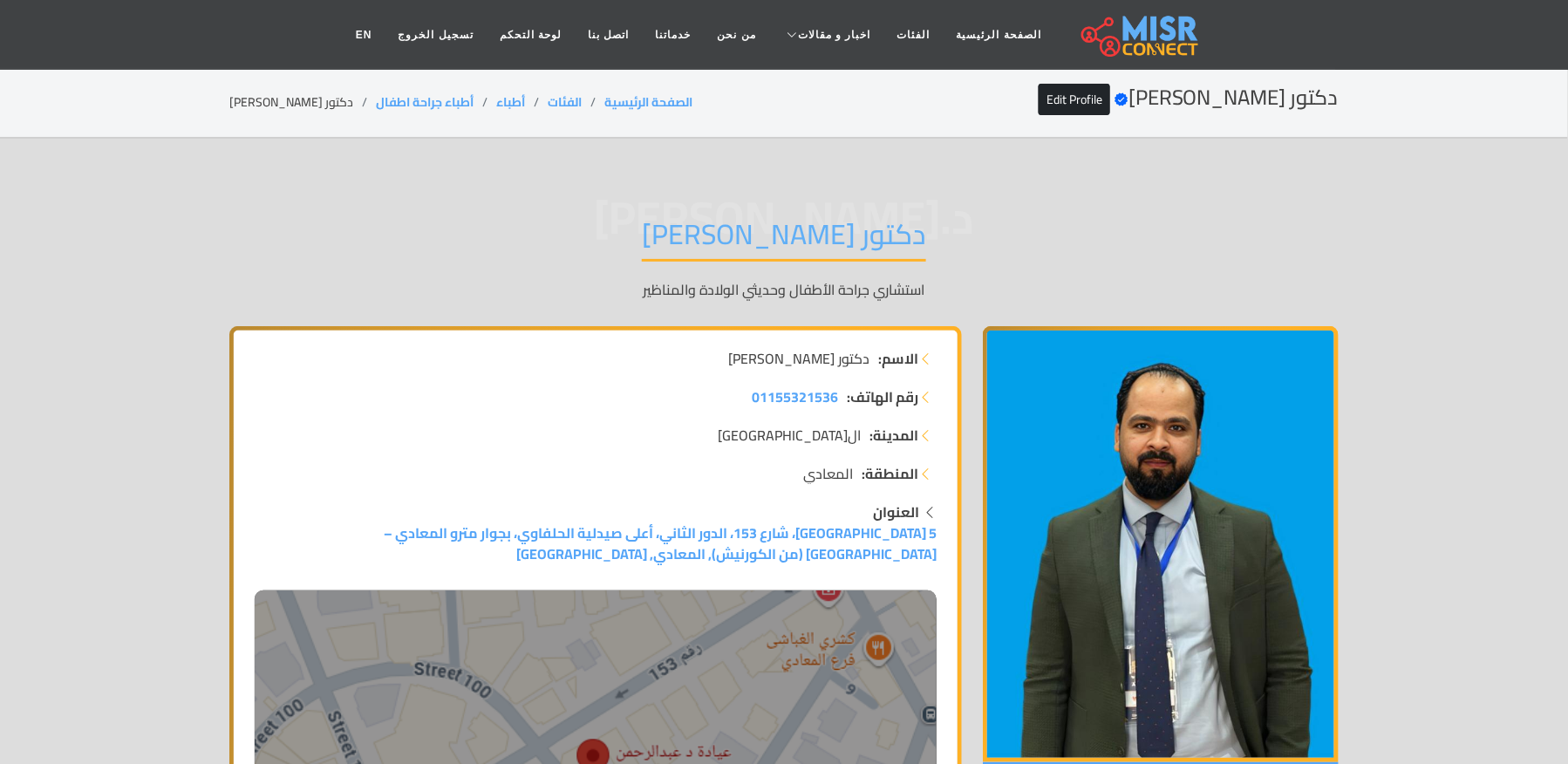
click at [221, 102] on div "دكتور [PERSON_NAME] Verified account Edit Profile الصفحة الرئيسية الفئات أطباء …" at bounding box center [784, 102] width 1151 height 34
drag, startPoint x: 220, startPoint y: 102, endPoint x: 344, endPoint y: 96, distance: 124.1
click at [344, 96] on div "دكتور [PERSON_NAME] Verified account Edit Profile الصفحة الرئيسية الفئات أطباء …" at bounding box center [784, 102] width 1151 height 34
drag, startPoint x: 471, startPoint y: 95, endPoint x: 367, endPoint y: 105, distance: 104.5
click at [376, 105] on li "أطباء جراحة اطفال" at bounding box center [436, 102] width 120 height 19
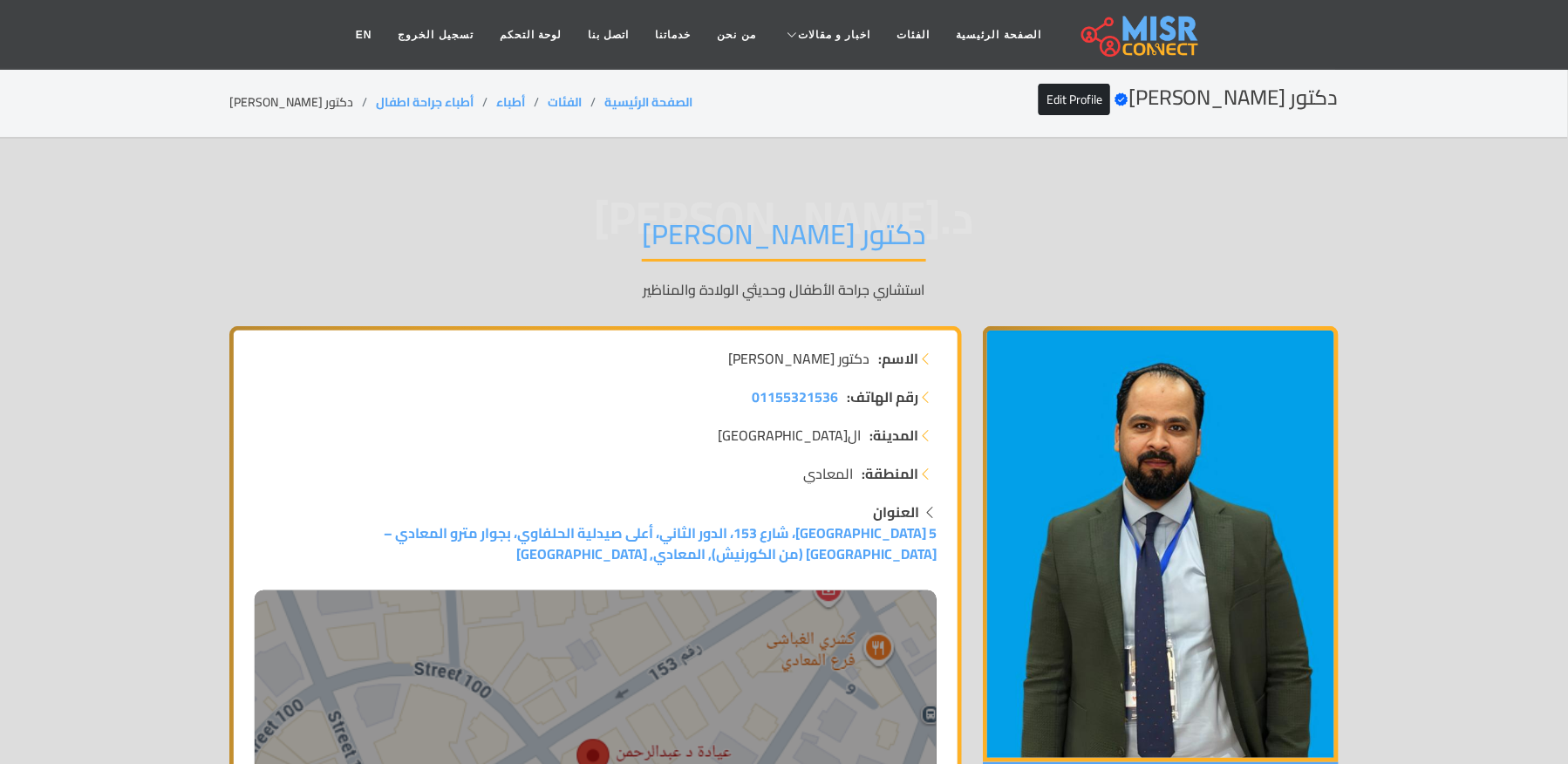
click at [288, 93] on li "دكتور [PERSON_NAME]" at bounding box center [302, 102] width 146 height 19
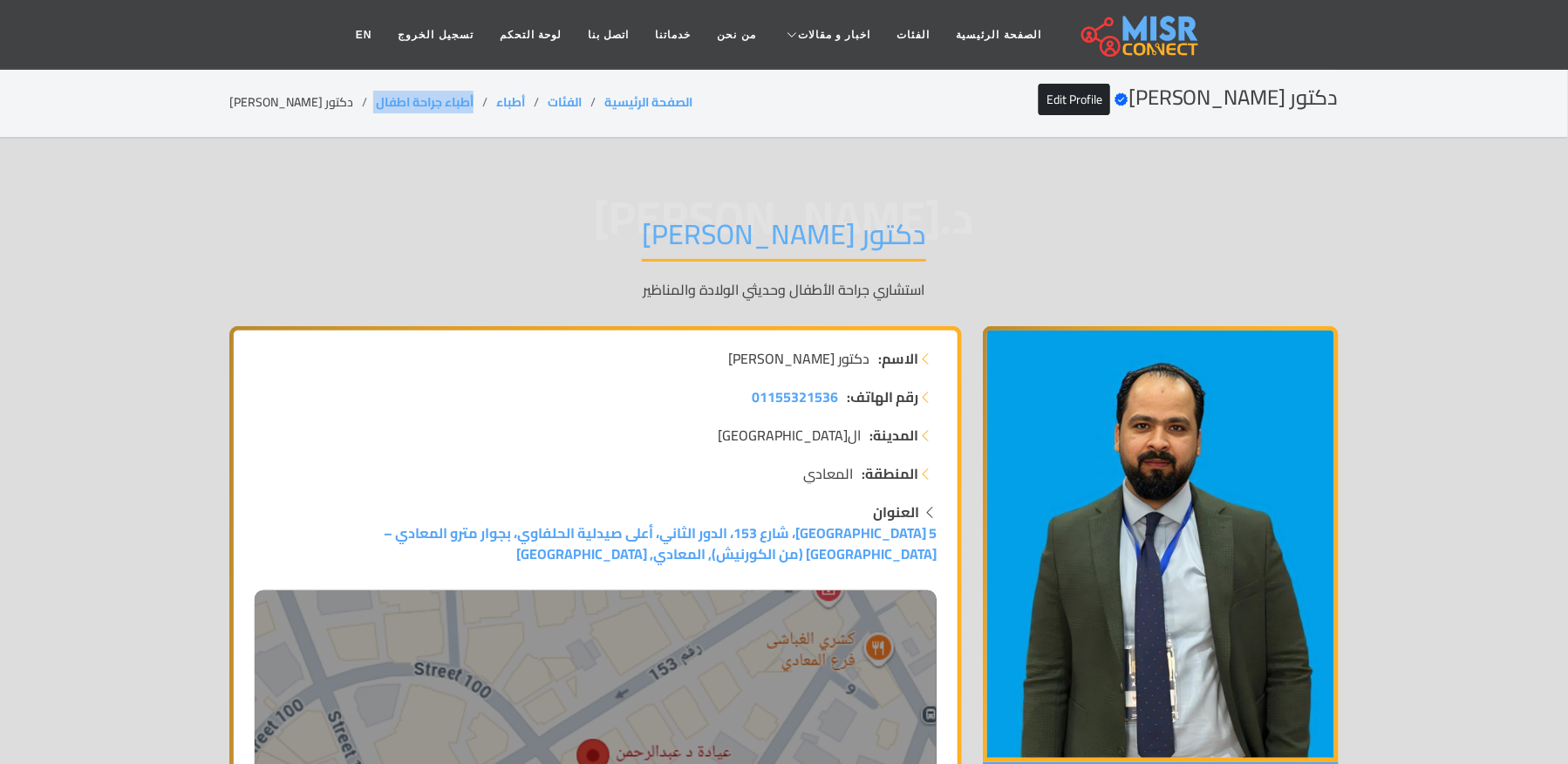
drag, startPoint x: 467, startPoint y: 99, endPoint x: 358, endPoint y: 100, distance: 109.0
click at [358, 100] on ol "الصفحة الرئيسية الفئات أطباء أطباء جراحة اطفال دكتور عبدالرحمن السبع" at bounding box center [460, 102] width 463 height 19
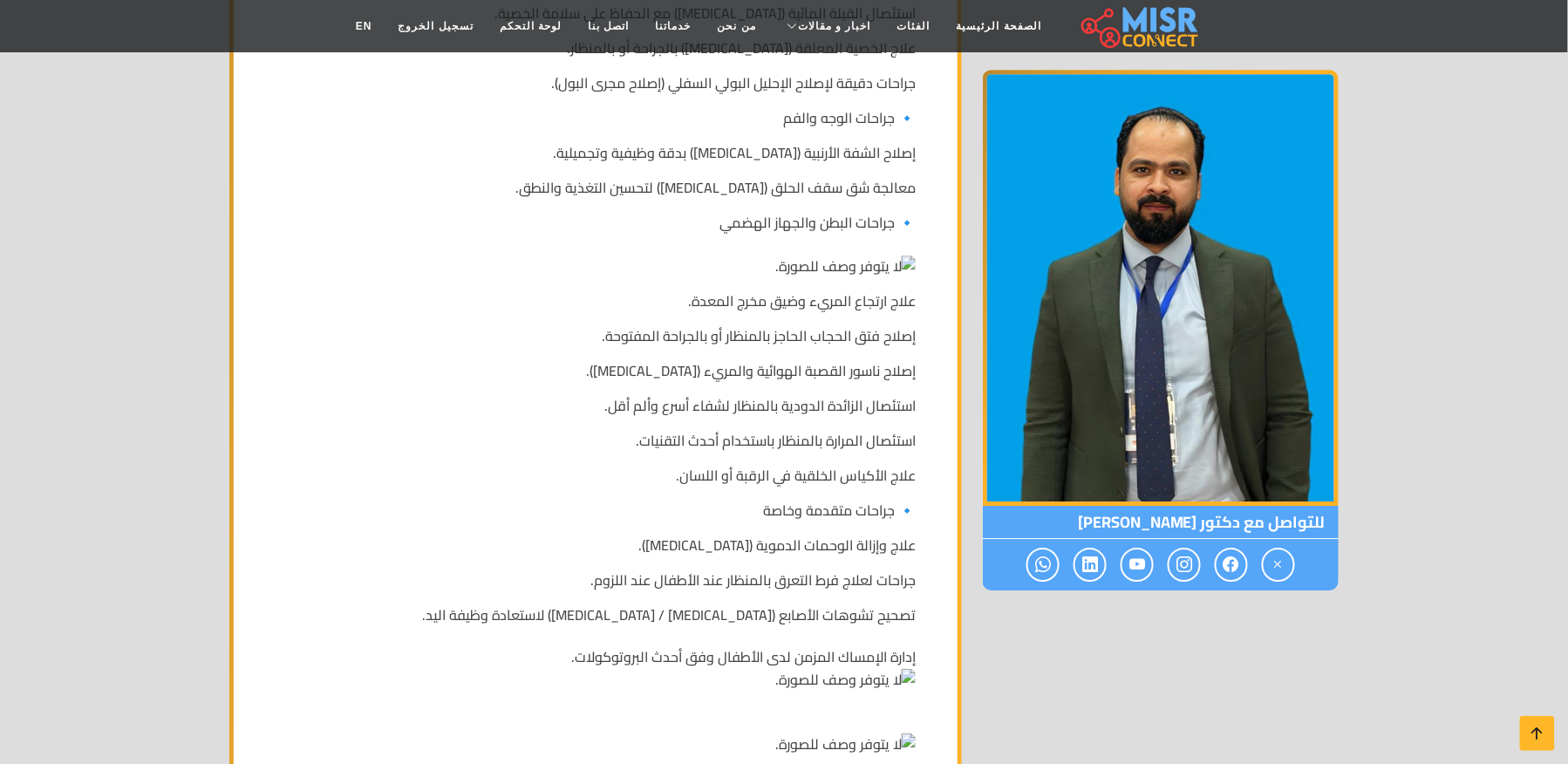
scroll to position [1512, 0]
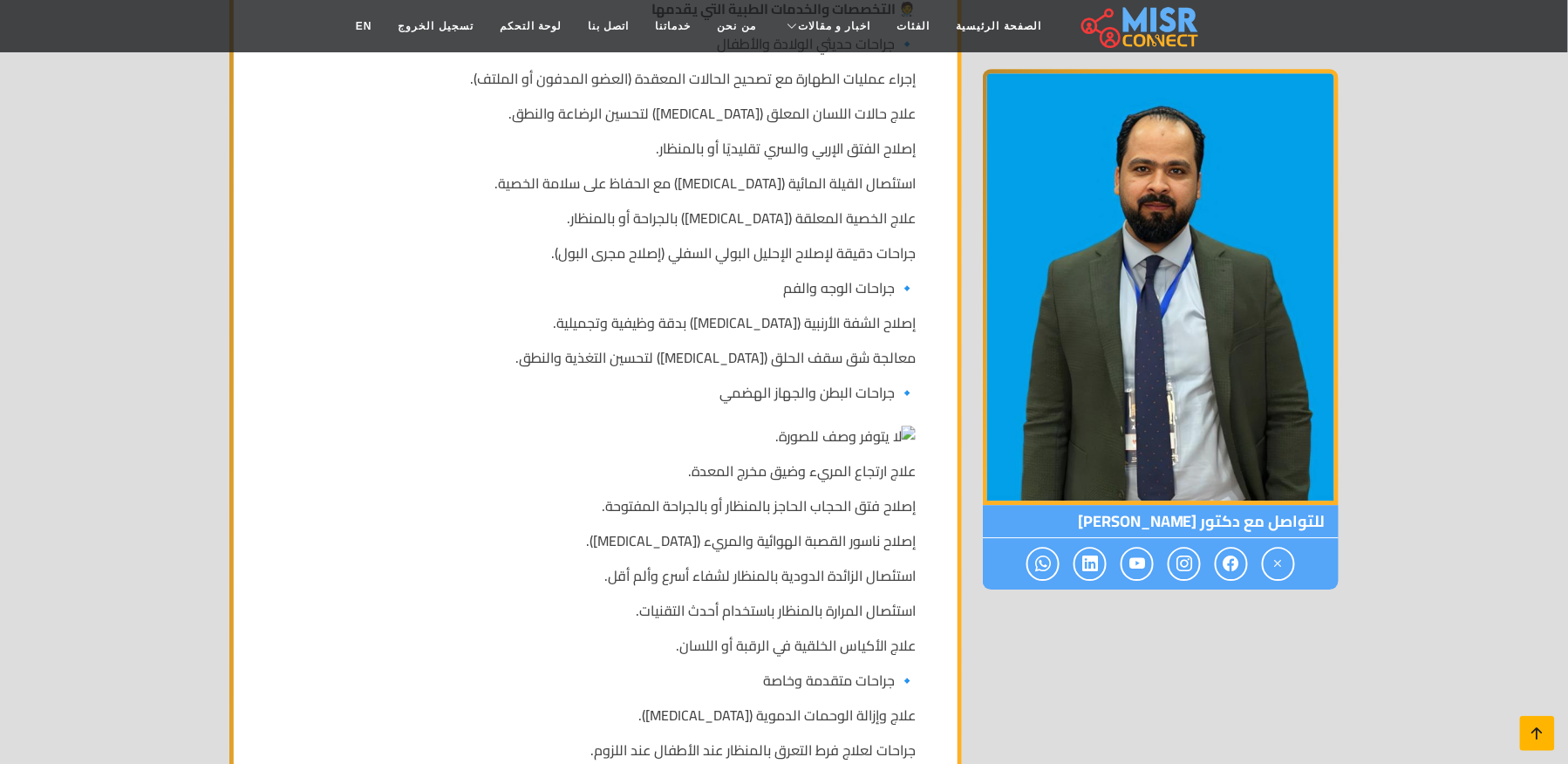
click at [1528, 723] on icon at bounding box center [1537, 733] width 24 height 24
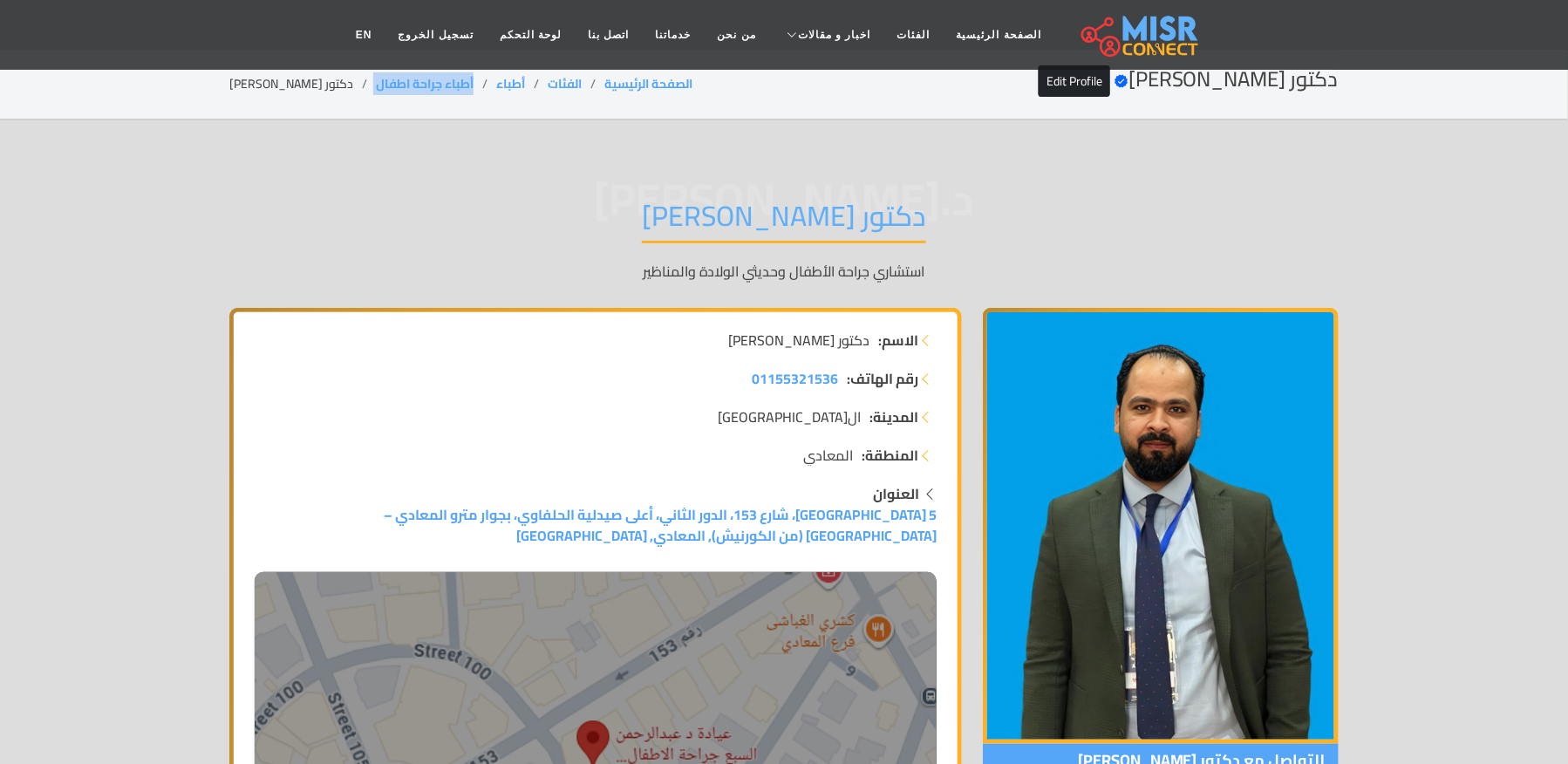
scroll to position [0, 0]
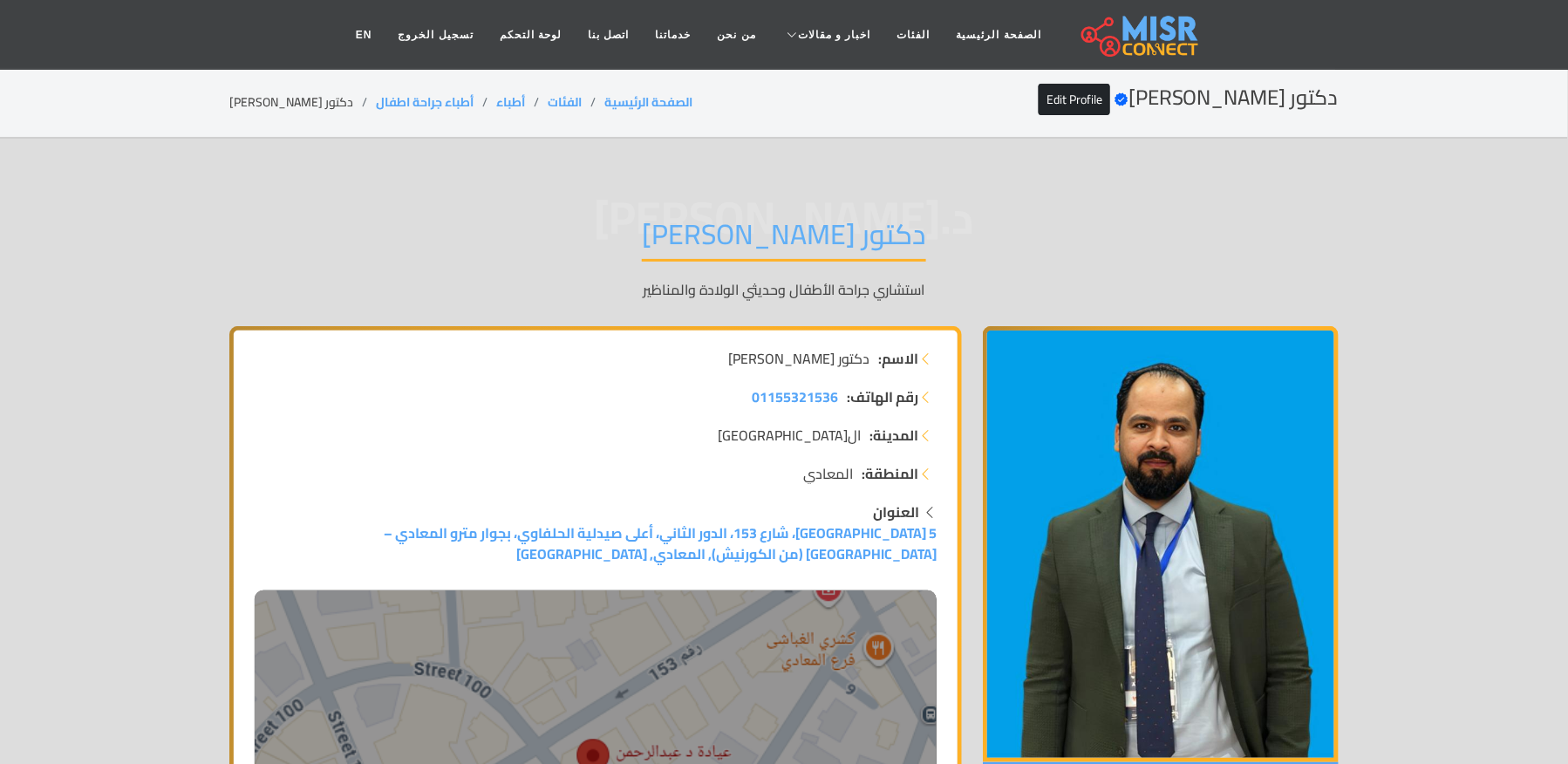
click at [287, 99] on li "دكتور [PERSON_NAME]" at bounding box center [302, 102] width 146 height 19
click at [281, 98] on li "دكتور [PERSON_NAME]" at bounding box center [302, 102] width 146 height 19
click at [319, 102] on li "دكتور [PERSON_NAME]" at bounding box center [302, 102] width 146 height 19
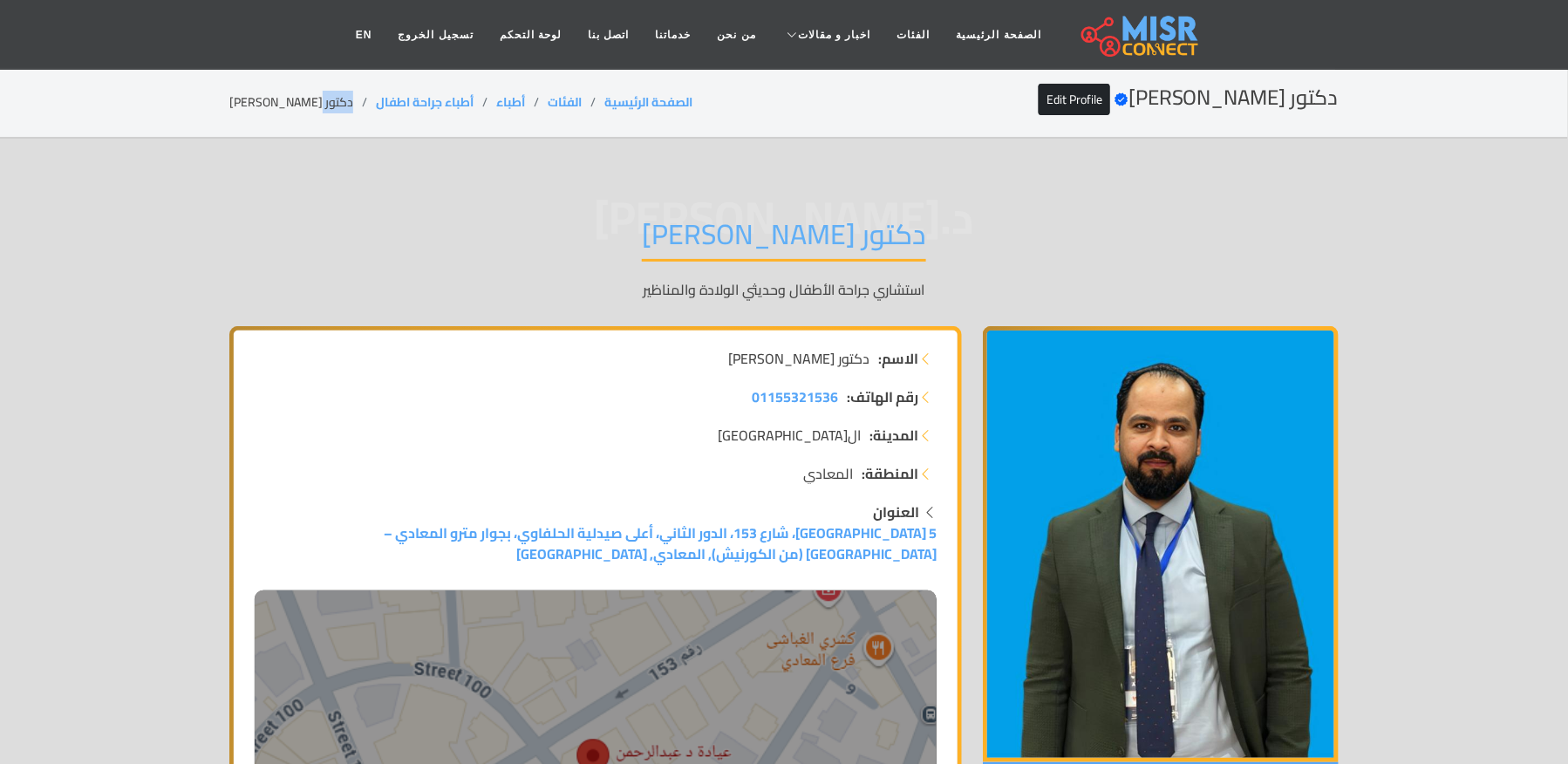
click at [319, 102] on li "دكتور [PERSON_NAME]" at bounding box center [302, 102] width 146 height 19
drag, startPoint x: 468, startPoint y: 99, endPoint x: 353, endPoint y: 108, distance: 115.4
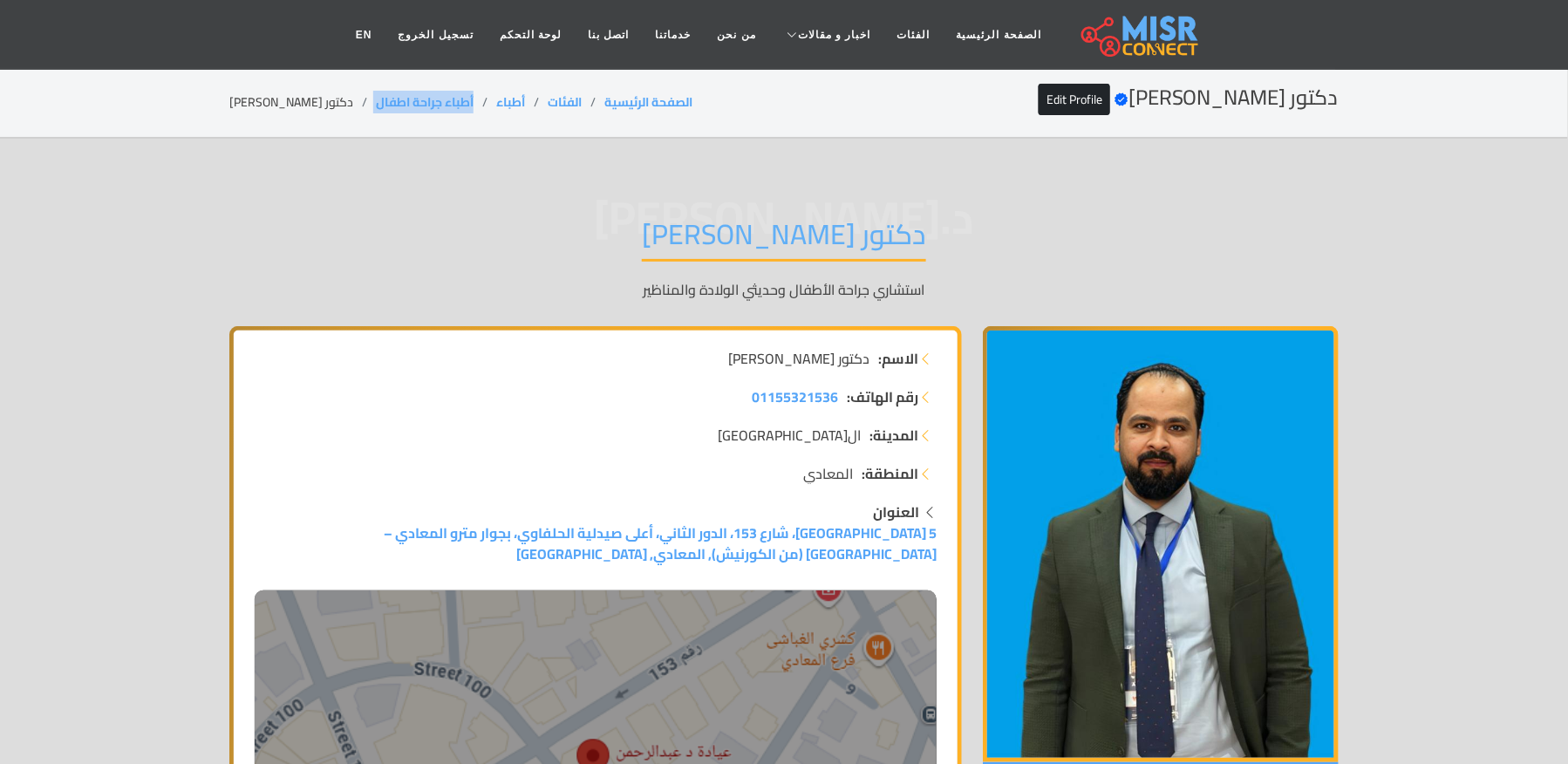
click at [353, 108] on ol "الصفحة الرئيسية الفئات أطباء أطباء جراحة اطفال دكتور عبدالرحمن السبع" at bounding box center [460, 102] width 463 height 19
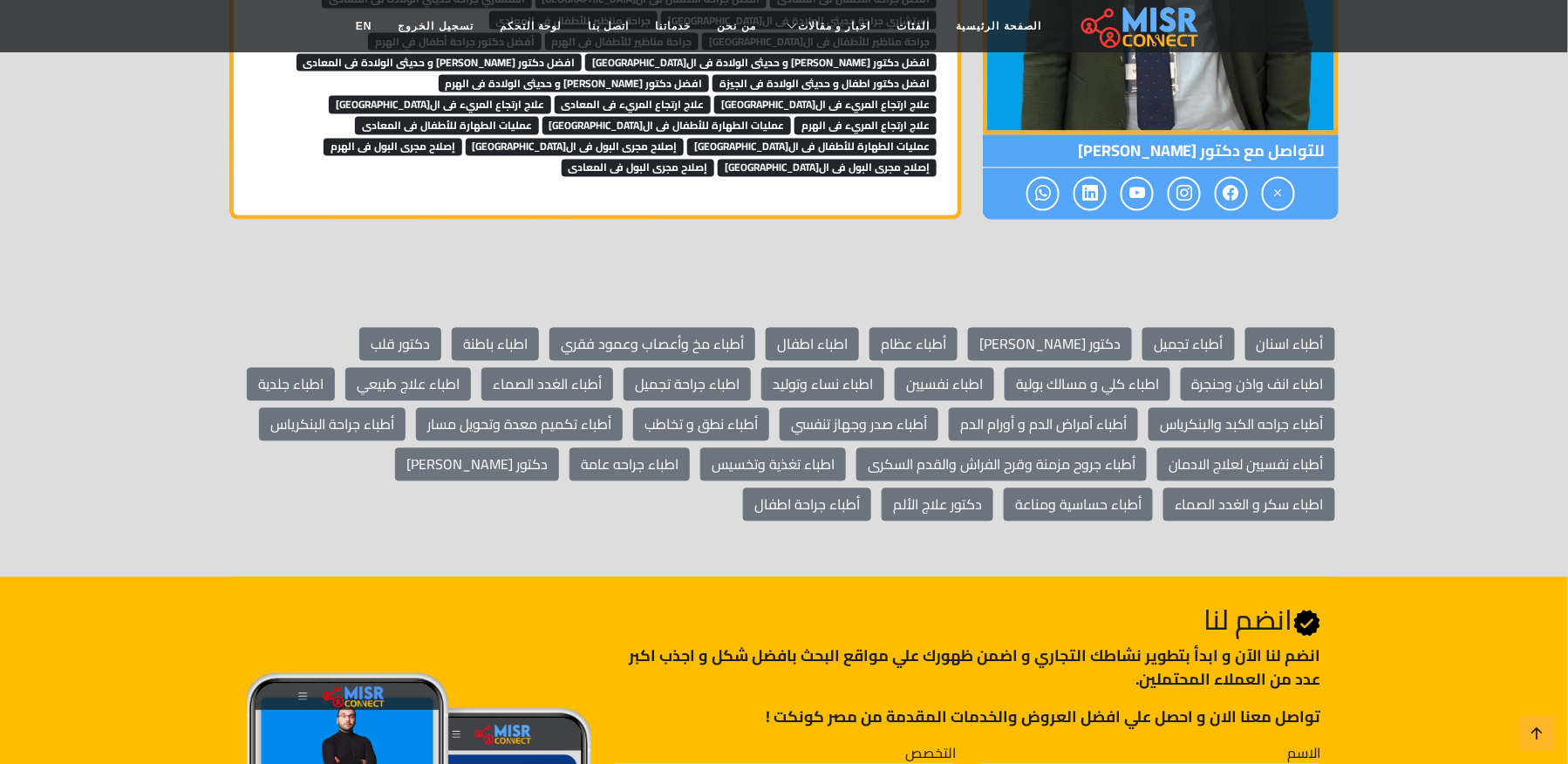
scroll to position [3162, 0]
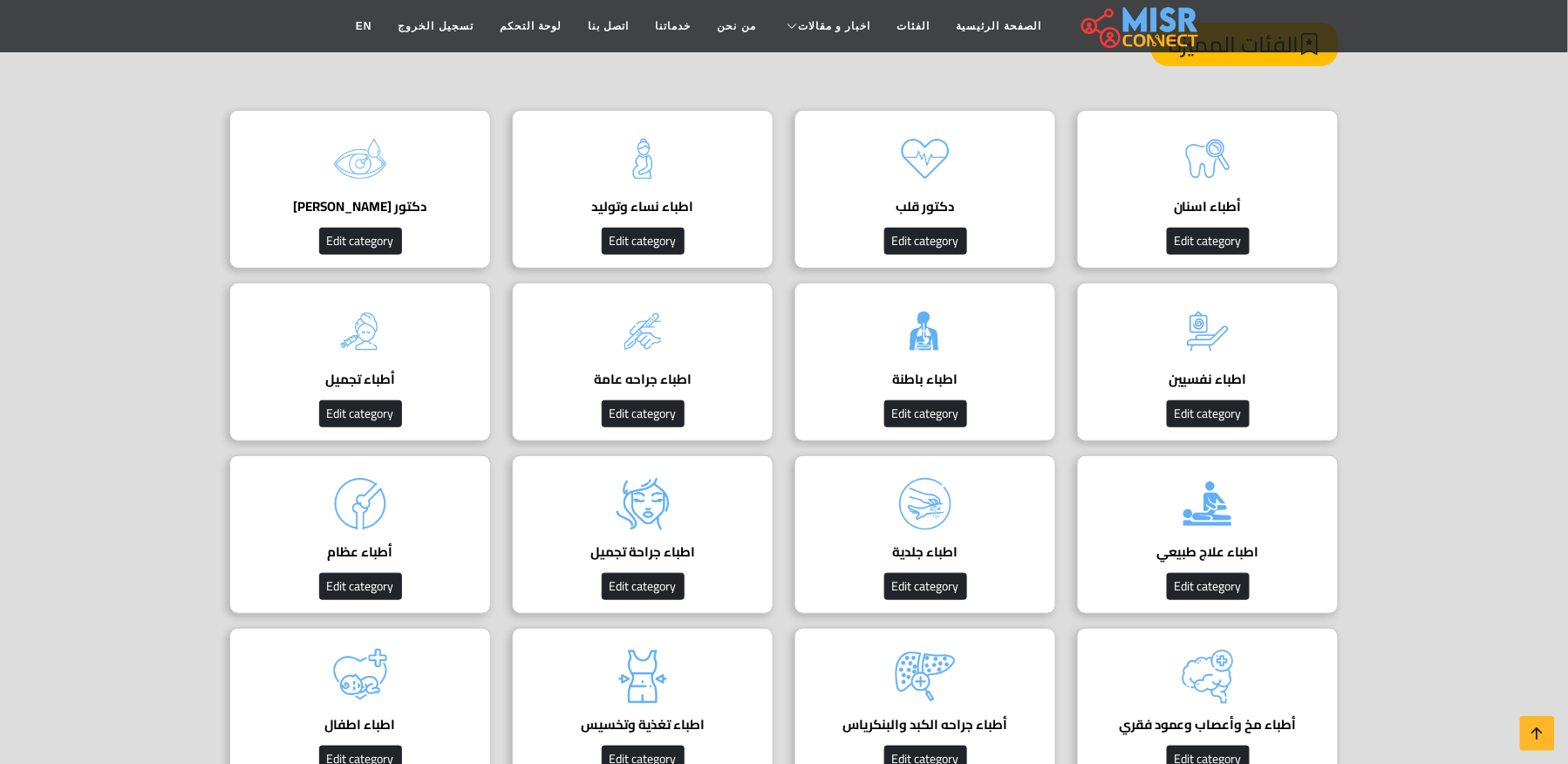
scroll to position [232, 0]
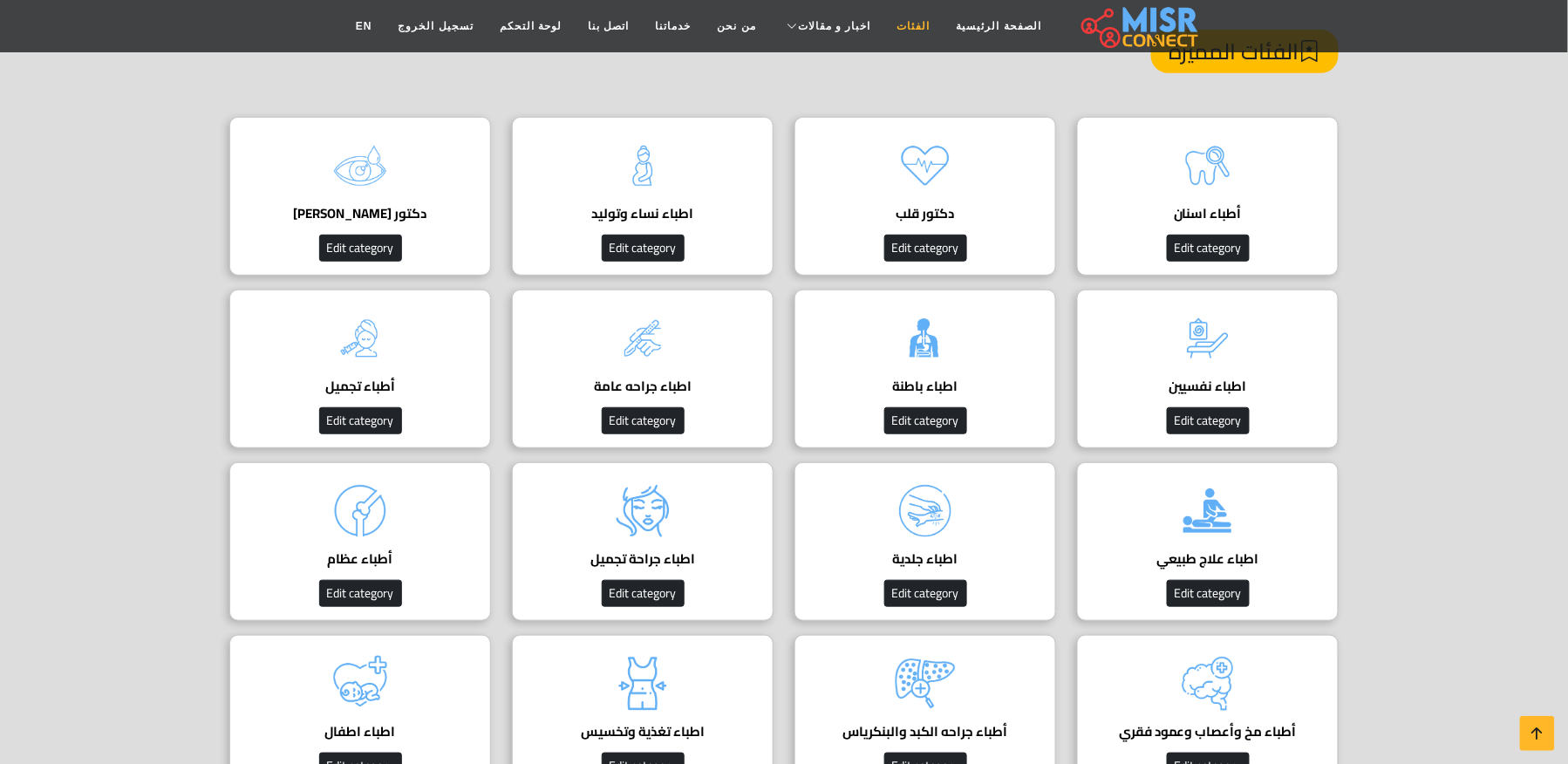
click at [898, 21] on link "الفئات" at bounding box center [913, 26] width 60 height 34
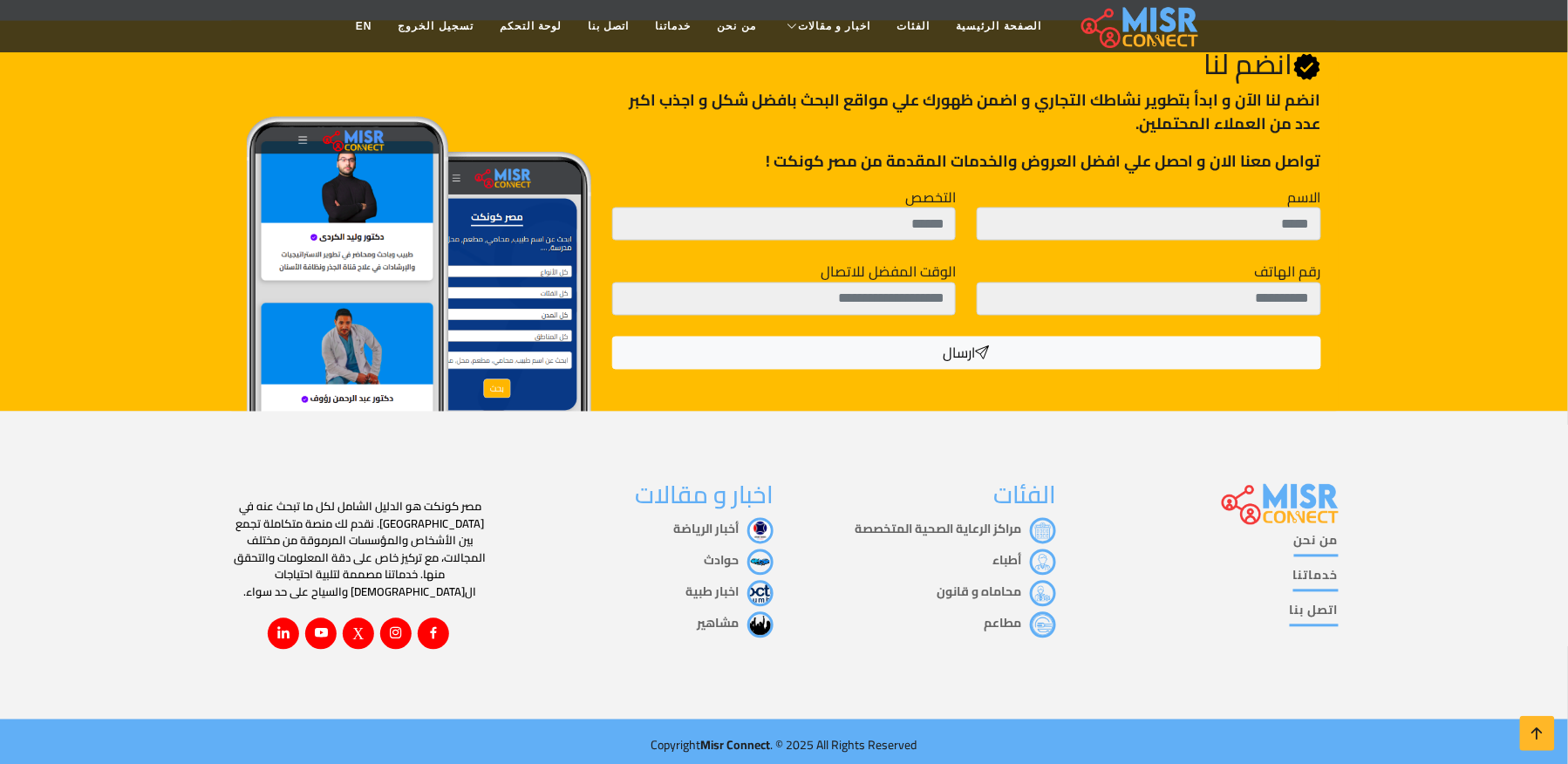
scroll to position [559, 0]
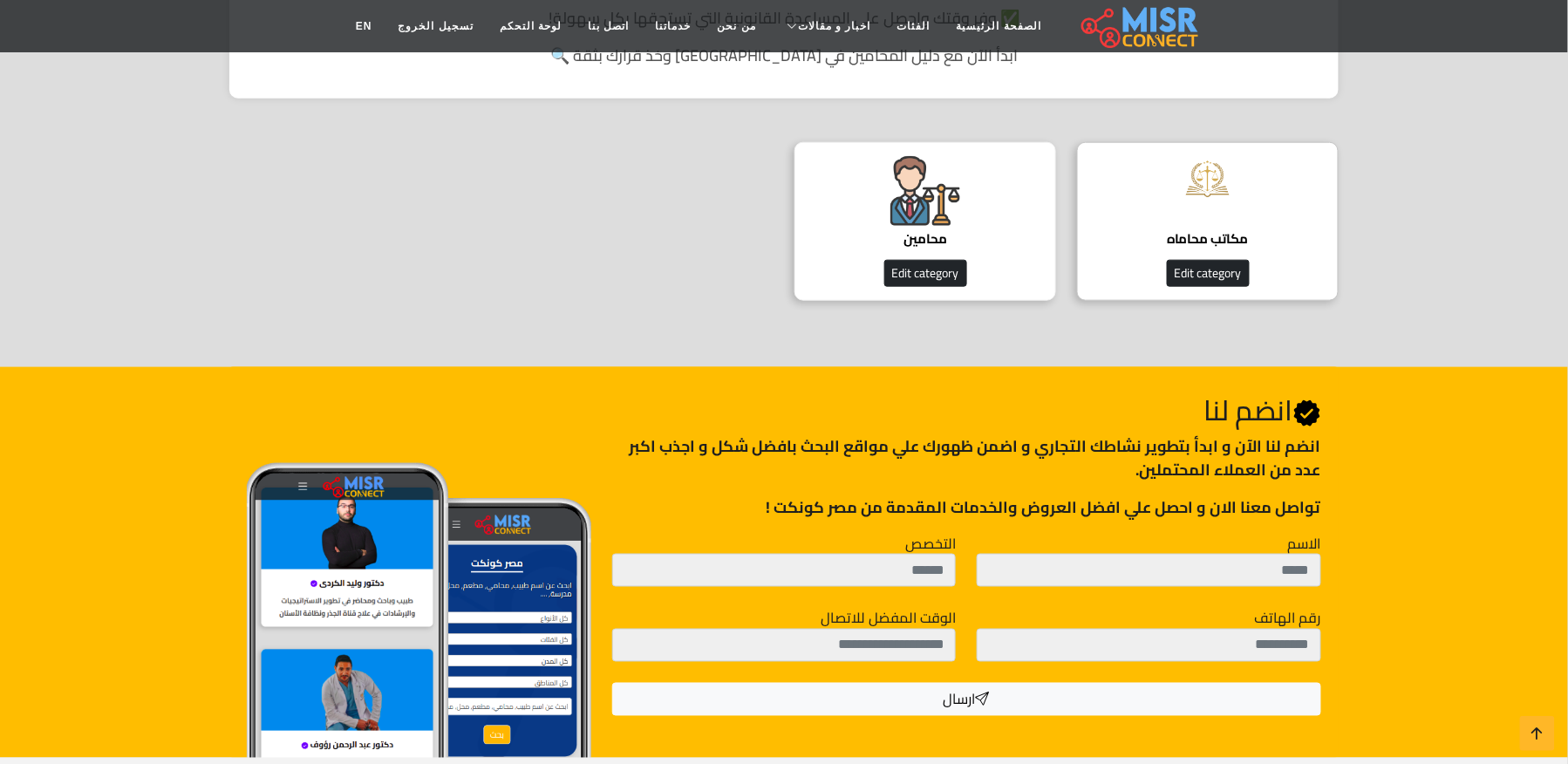
click at [929, 247] on h4 "محامين" at bounding box center [925, 239] width 208 height 16
click at [894, 222] on img at bounding box center [925, 191] width 70 height 70
click at [931, 217] on img at bounding box center [925, 191] width 70 height 70
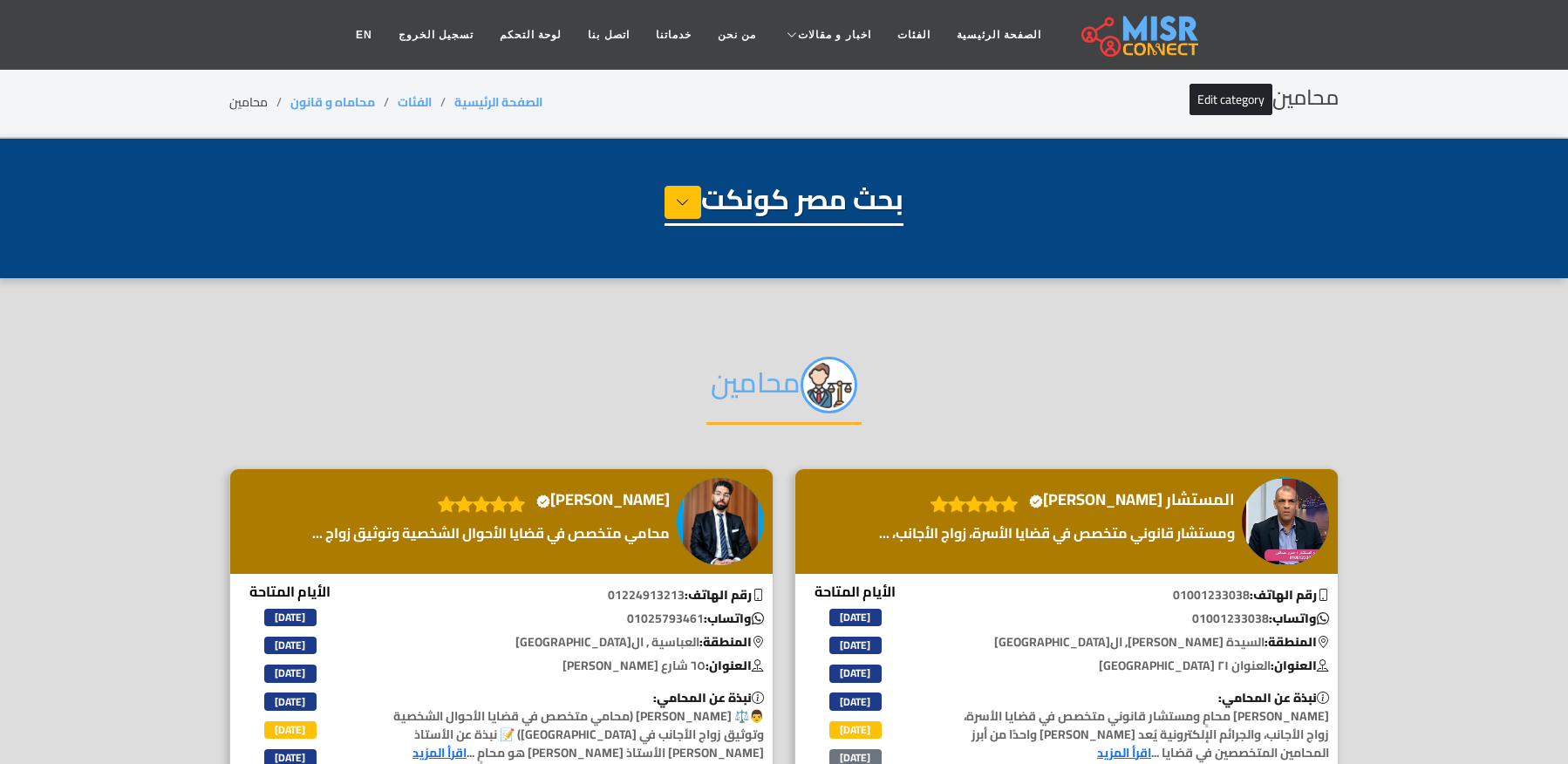
select select "**********"
select select "*******"
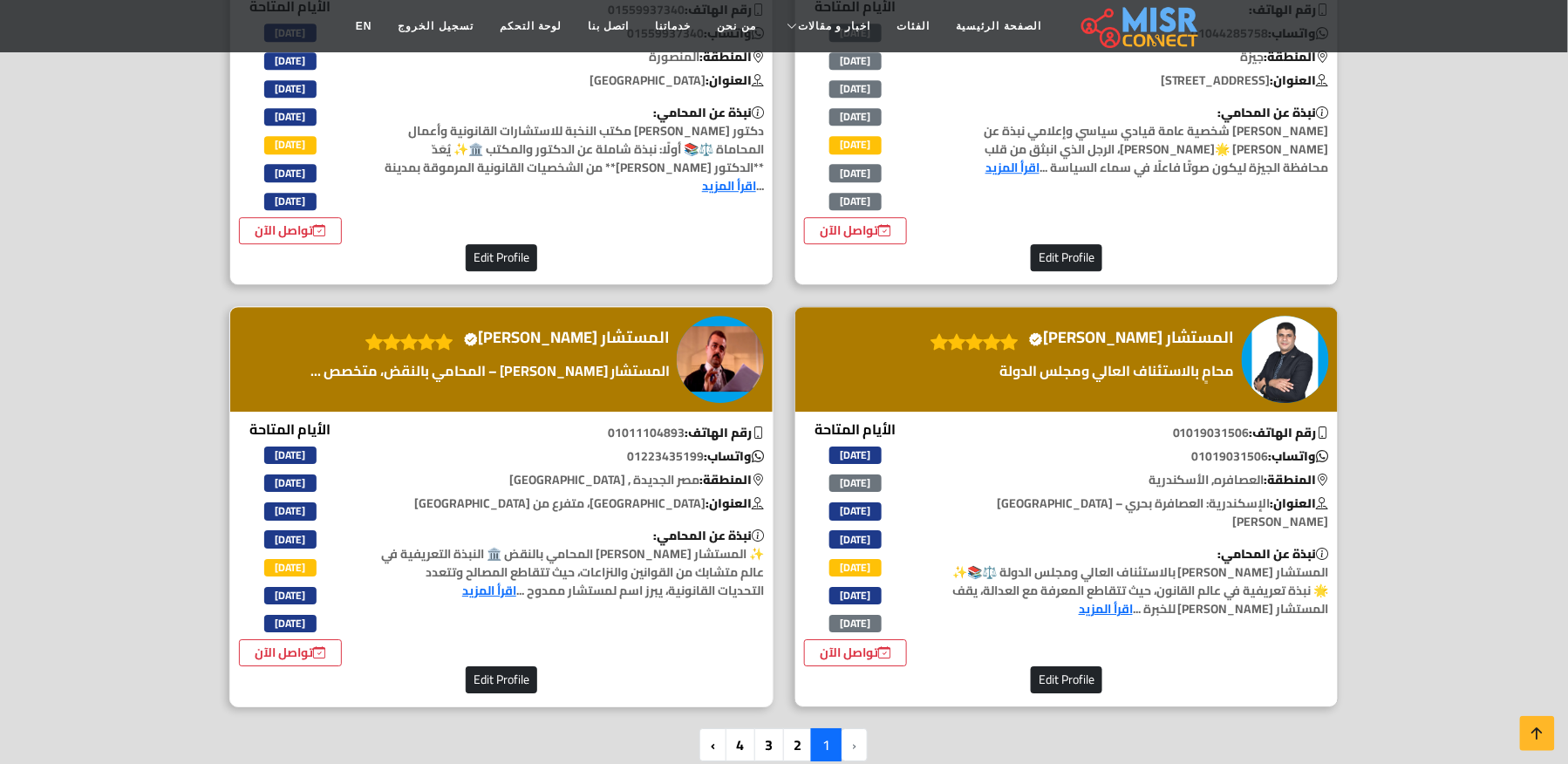
scroll to position [4071, 0]
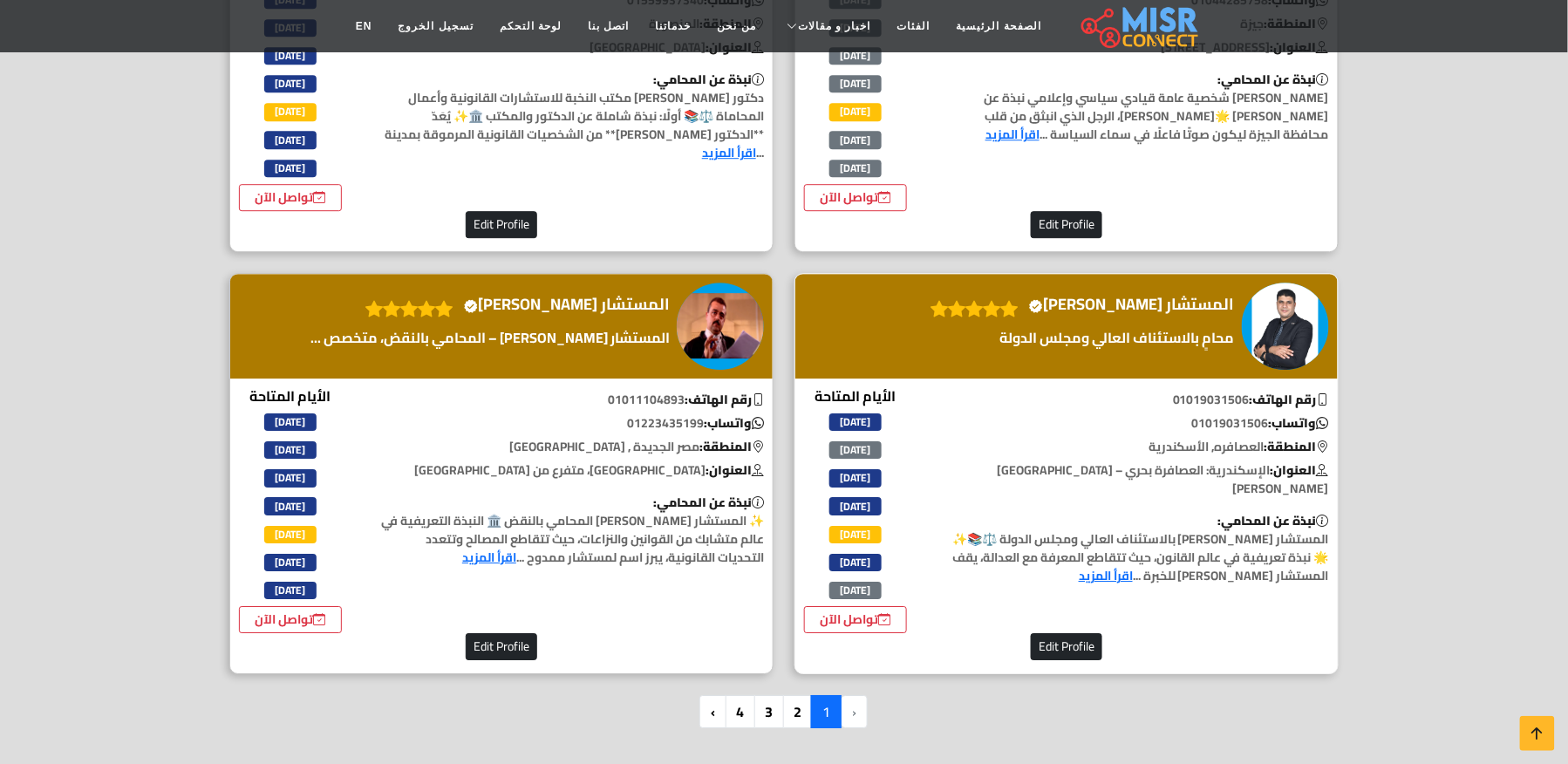
click at [1116, 274] on div "المستشار أحمد نعيم Verified account" at bounding box center [1066, 326] width 542 height 104
click at [1115, 294] on h4 "المستشار أحمد نعيم Verified account" at bounding box center [1131, 304] width 206 height 20
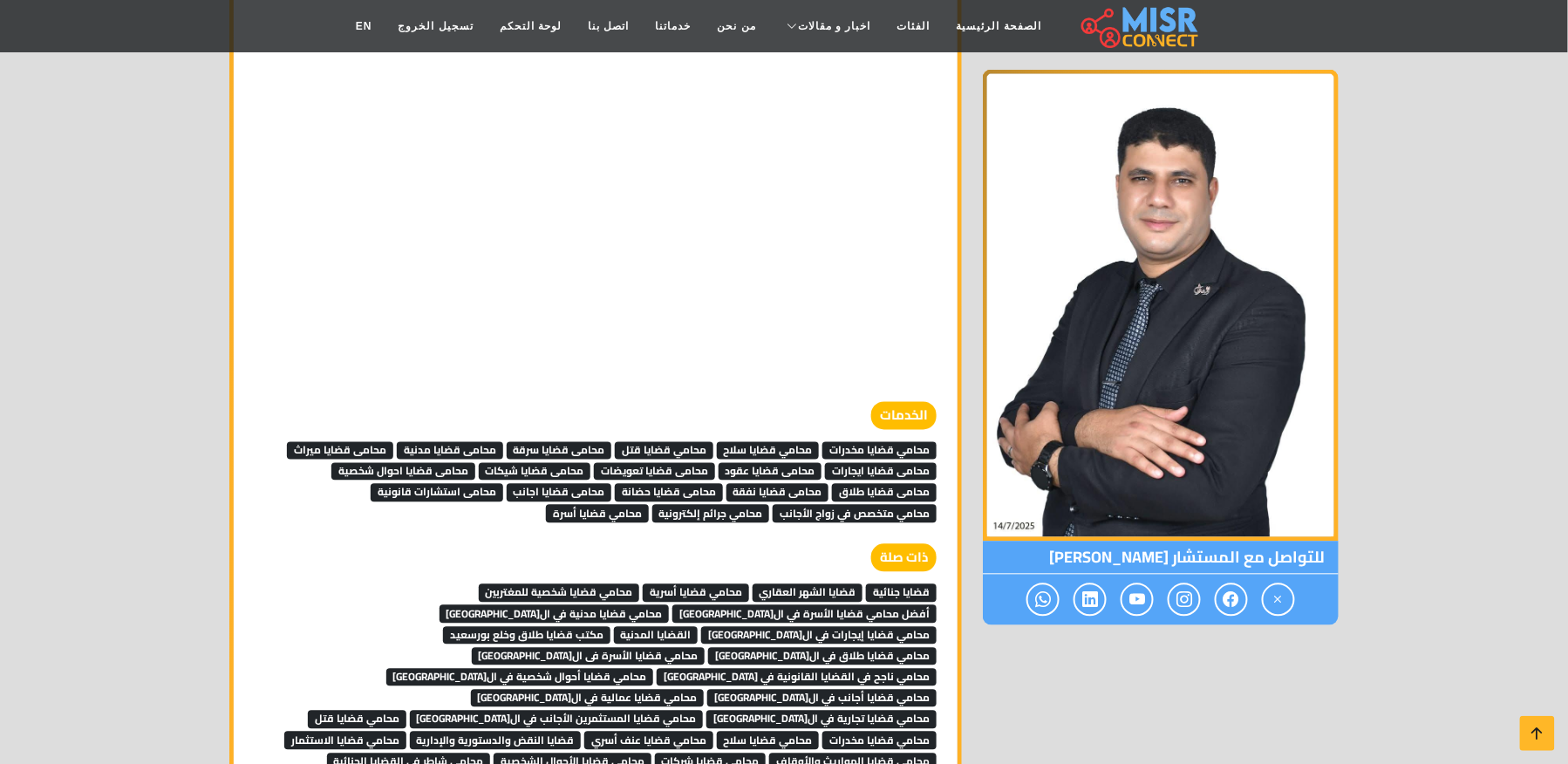
scroll to position [12893, 0]
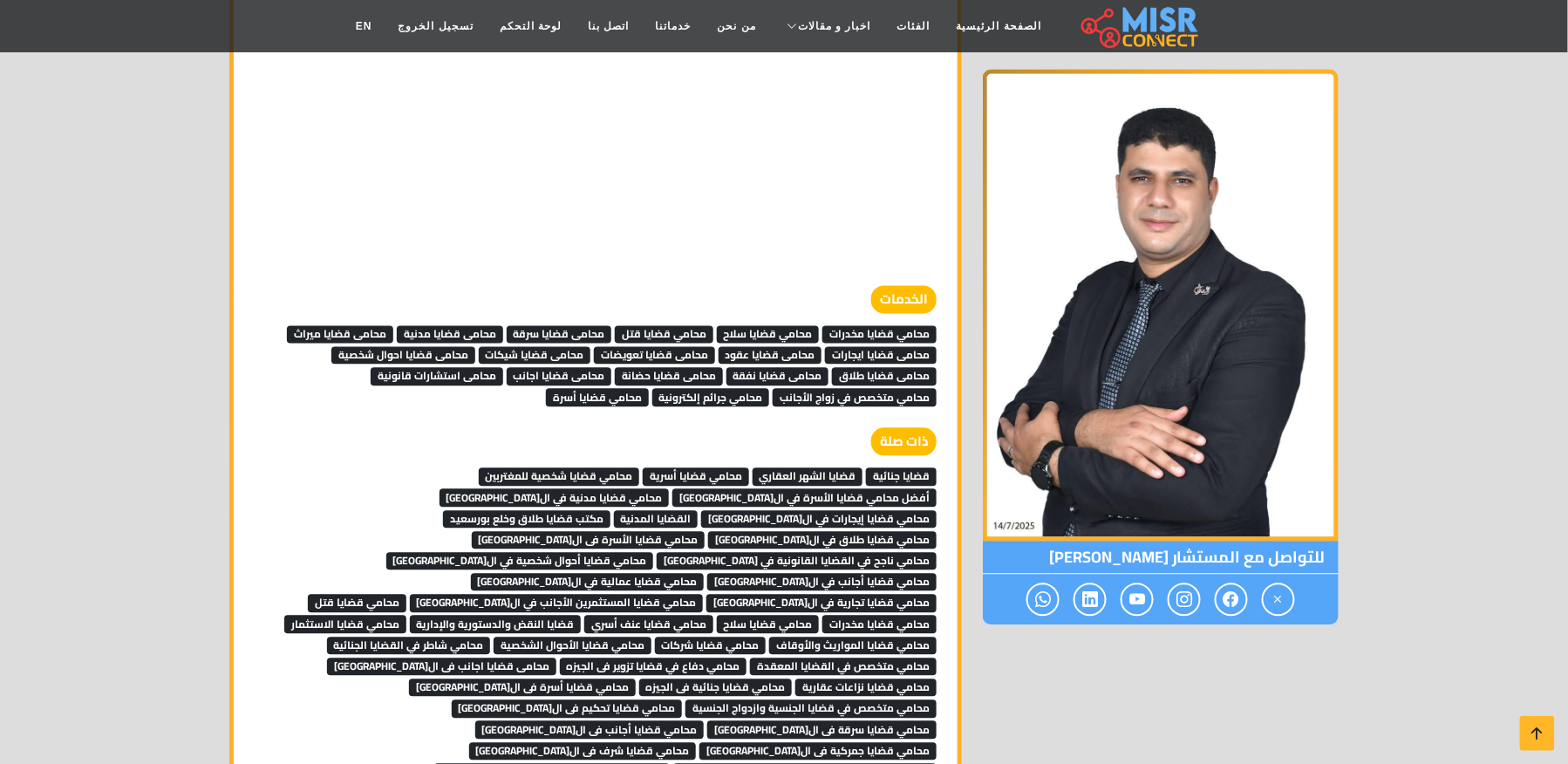
click at [669, 489] on span "محامي قضايا مدنية في ال[GEOGRAPHIC_DATA]" at bounding box center [554, 498] width 230 height 18
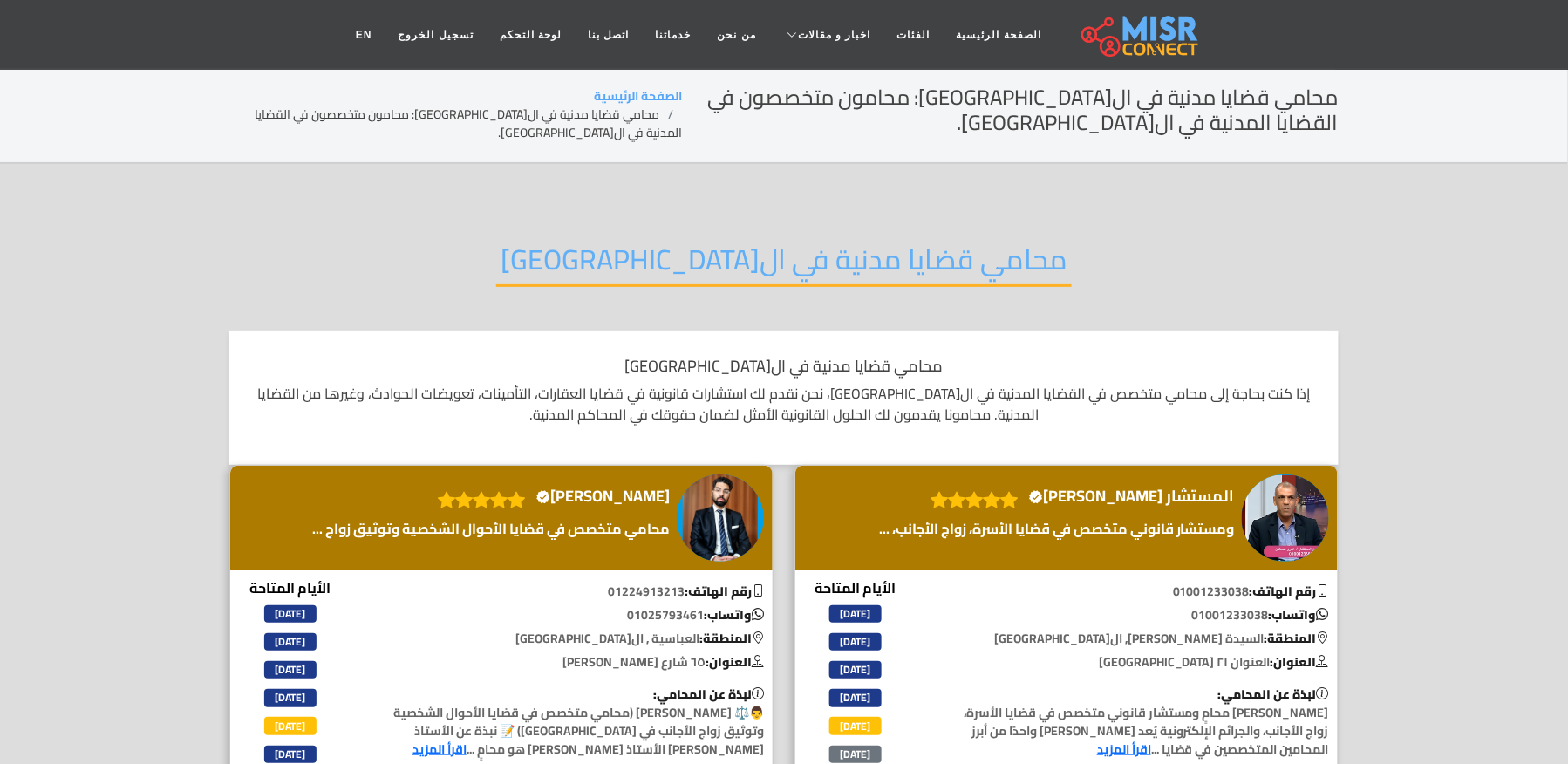
click at [809, 230] on div "محامي قضايا مدنية في القاهرة" at bounding box center [783, 273] width 1109 height 115
click at [809, 242] on h2 "محامي قضايا مدنية في القاهرة" at bounding box center [784, 265] width 575 height 45
click at [810, 245] on h2 "محامي قضايا مدنية في القاهرة" at bounding box center [784, 265] width 575 height 45
click at [810, 246] on h2 "محامي قضايا مدنية في القاهرة" at bounding box center [784, 265] width 575 height 45
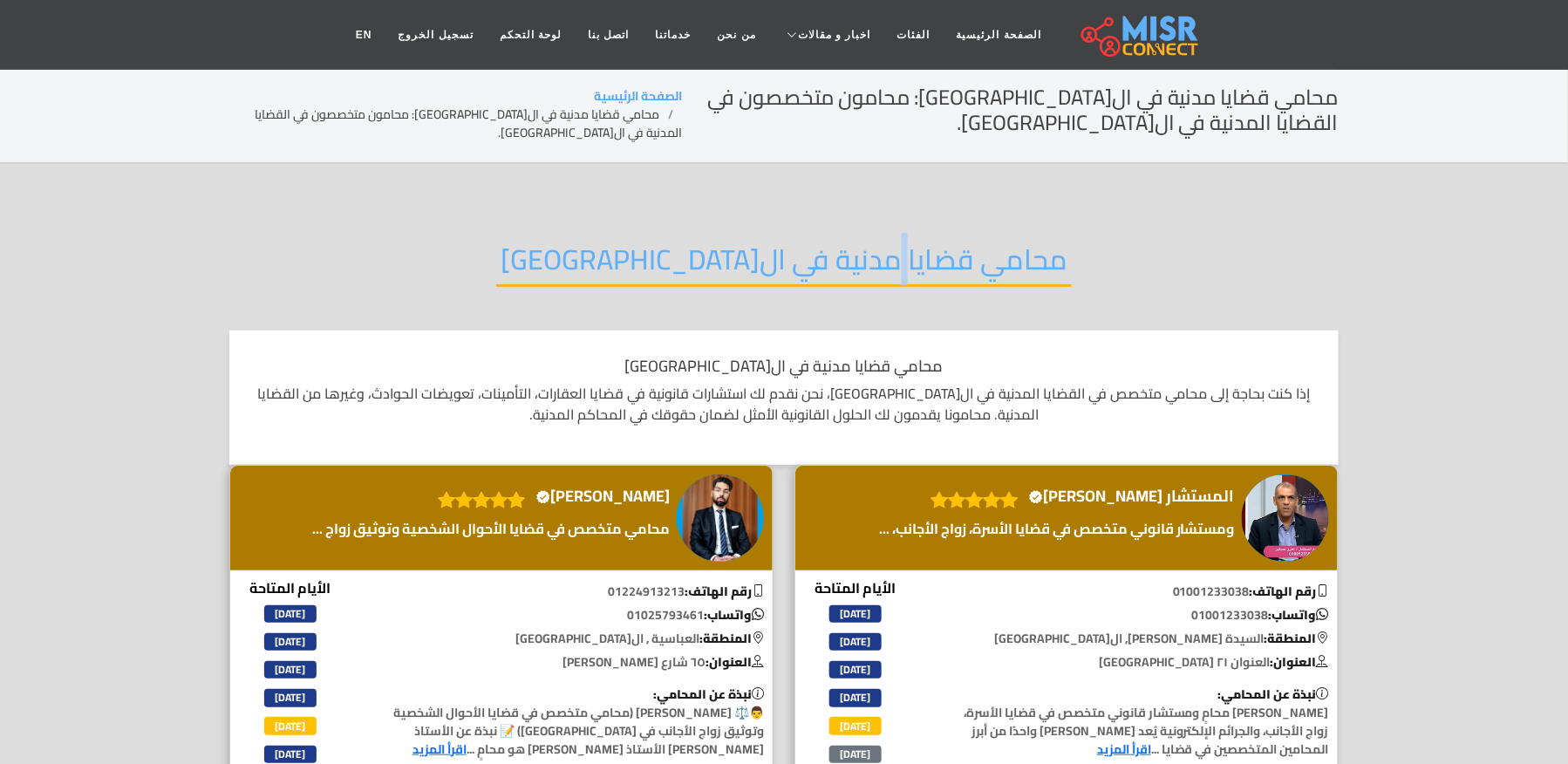
click at [810, 246] on h2 "محامي قضايا مدنية في القاهرة" at bounding box center [784, 265] width 575 height 45
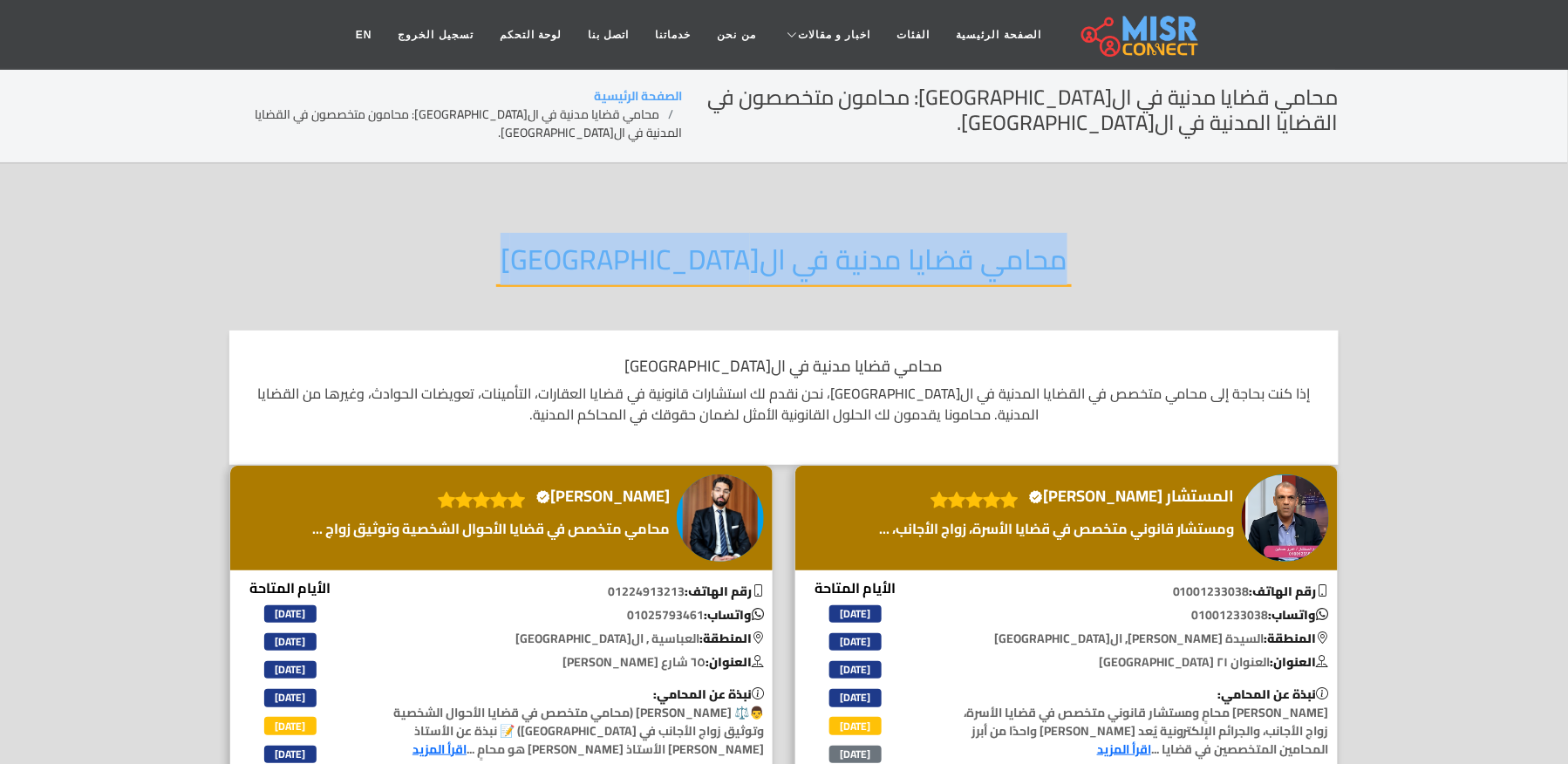
click at [810, 246] on h2 "محامي قضايا مدنية في القاهرة" at bounding box center [784, 265] width 575 height 45
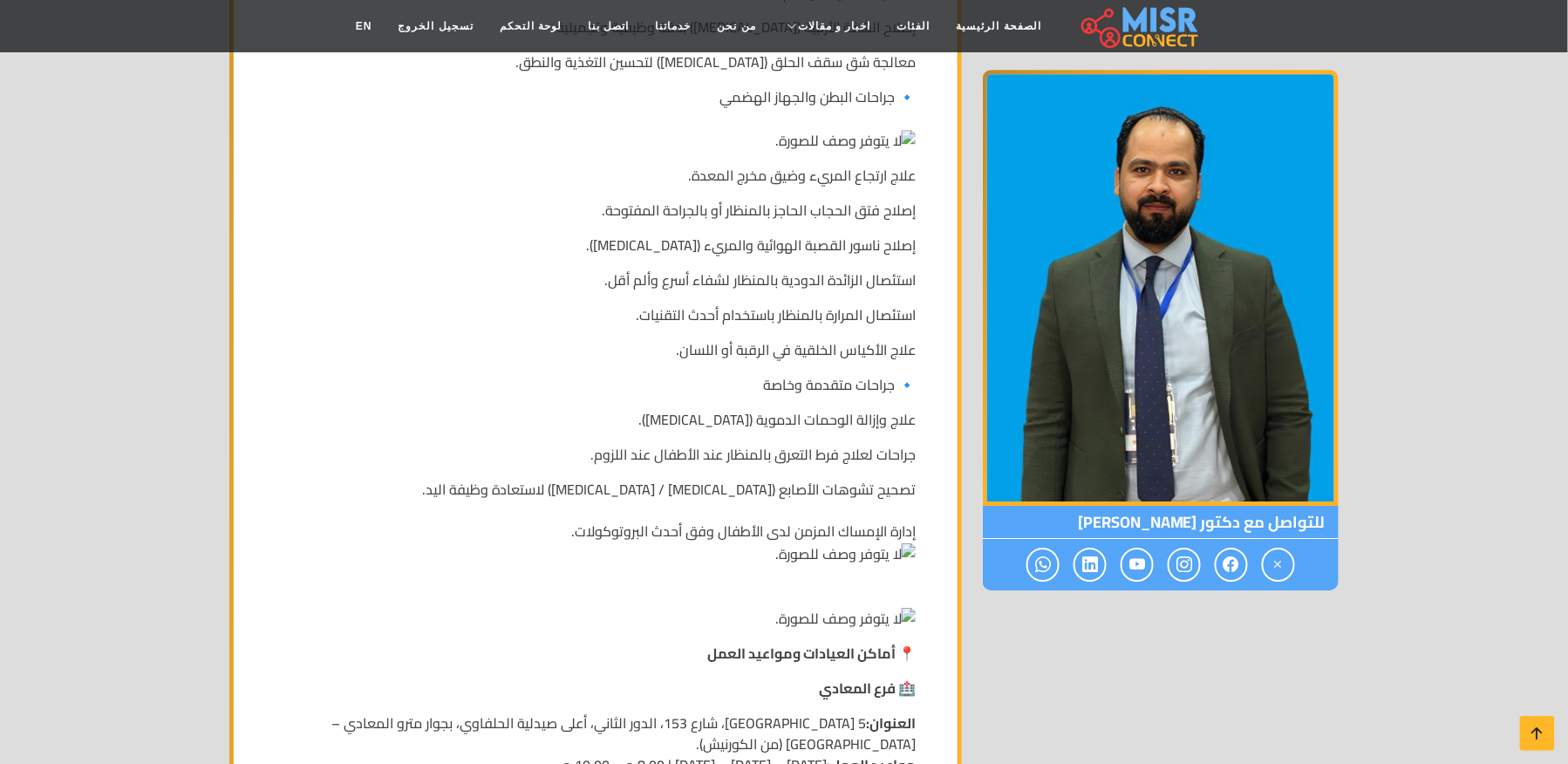
scroll to position [1767, 0]
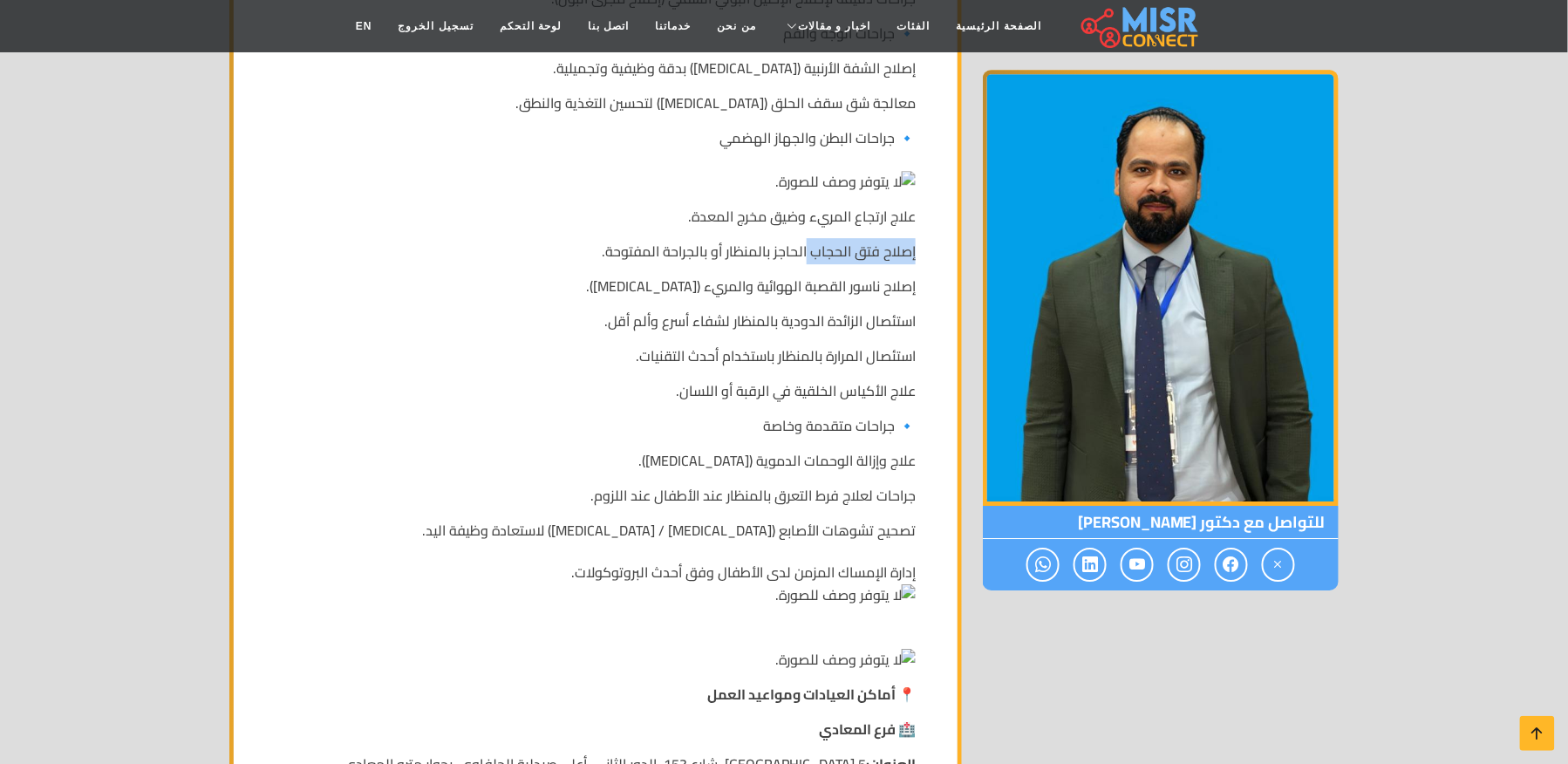
drag, startPoint x: 915, startPoint y: 268, endPoint x: 809, endPoint y: 278, distance: 106.5
click at [809, 278] on div "🧑‍⚕️ التخصصات والخدمات الطبية التي يقدمها 🔹 جراحات حديثي الولادة والأطفال إجراء…" at bounding box center [595, 630] width 682 height 1931
click at [809, 262] on p "إصلاح فتق الحجاب الحاجز بالمنظار أو بالجراحة المفتوحة." at bounding box center [595, 251] width 640 height 20
click at [811, 262] on p "إصلاح فتق الحجاب الحاجز بالمنظار أو بالجراحة المفتوحة." at bounding box center [595, 251] width 640 height 20
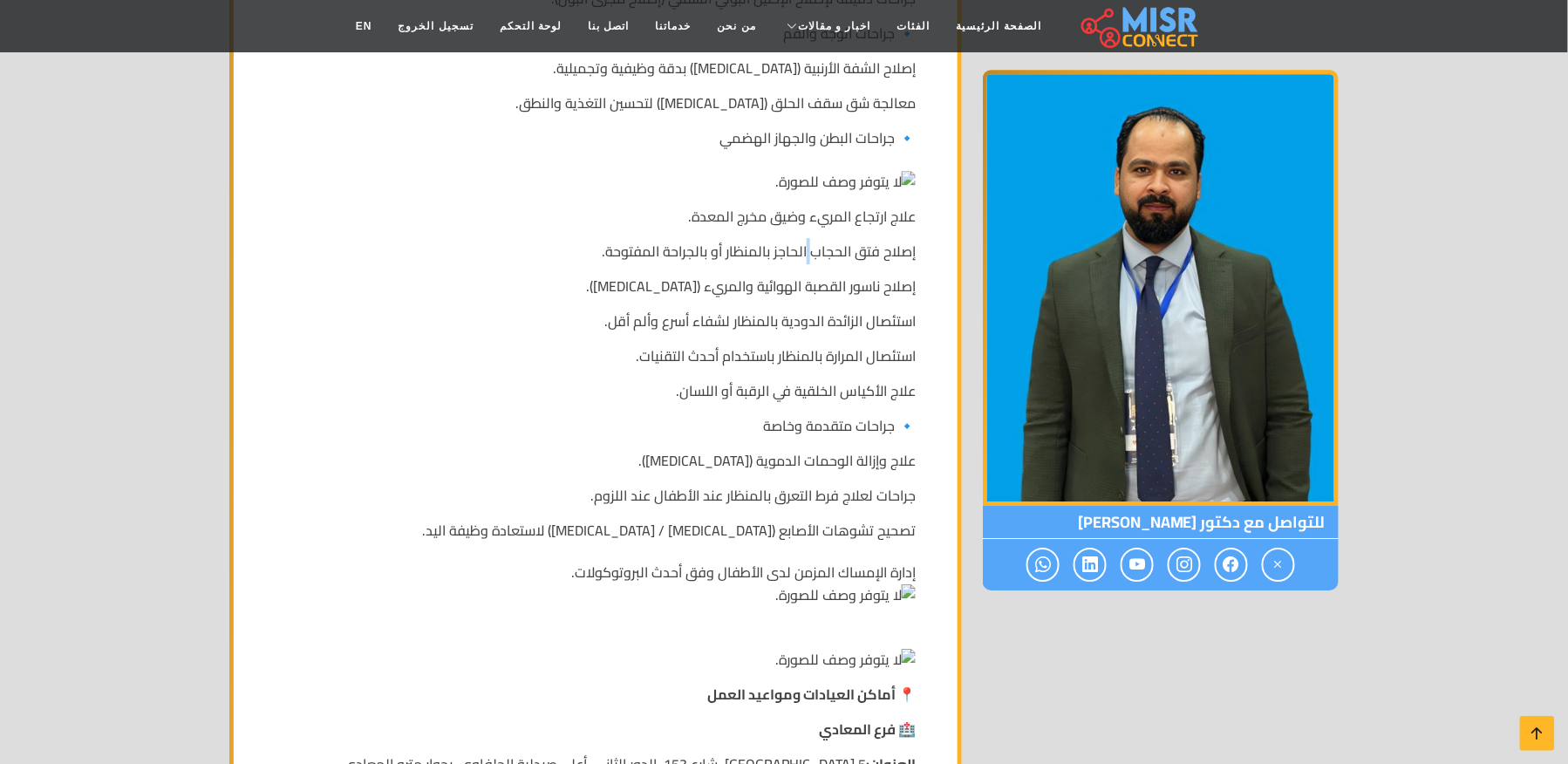
click at [813, 262] on p "إصلاح فتق الحجاب الحاجز بالمنظار أو بالجراحة المفتوحة." at bounding box center [595, 251] width 640 height 20
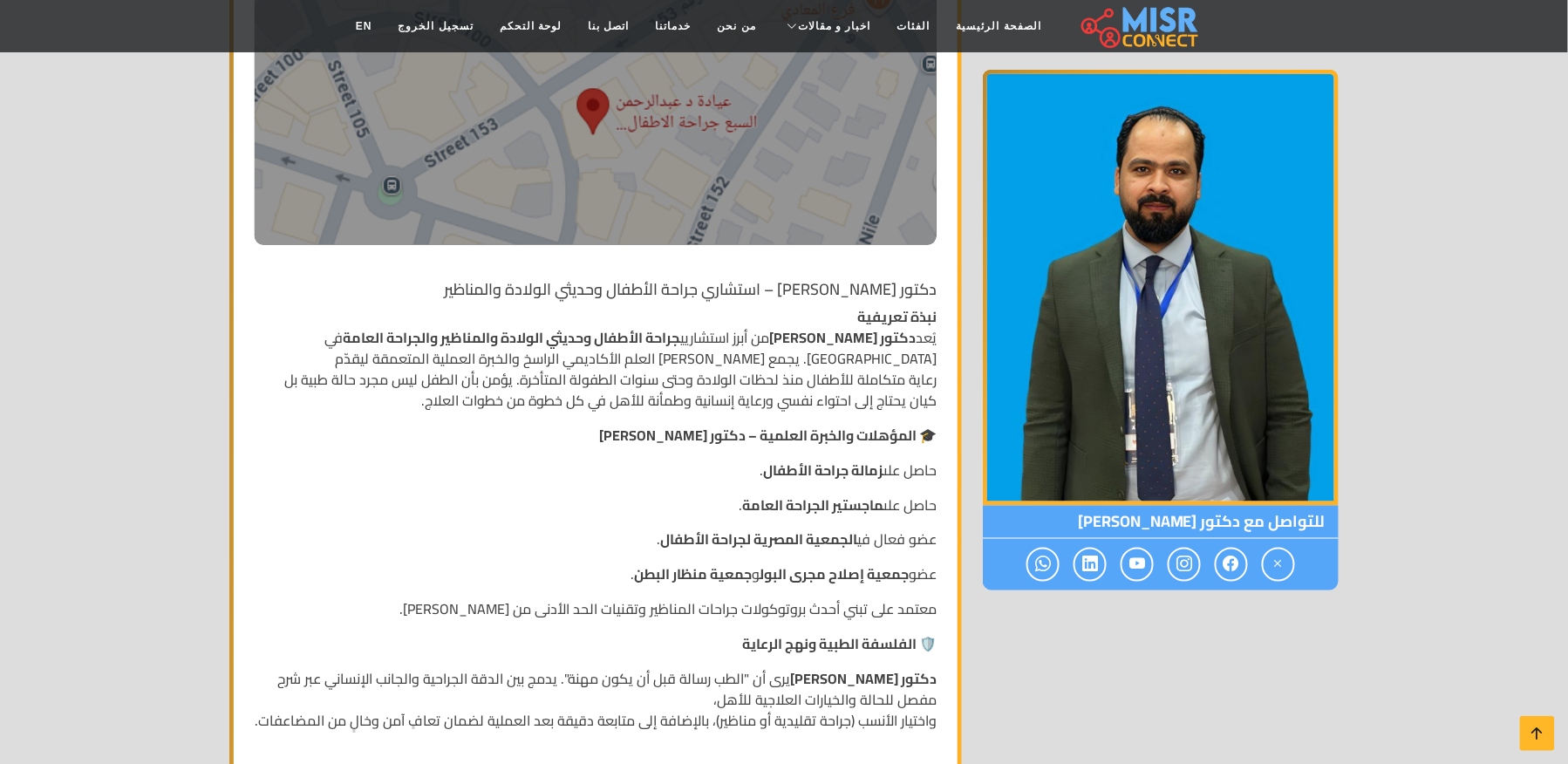
scroll to position [604, 0]
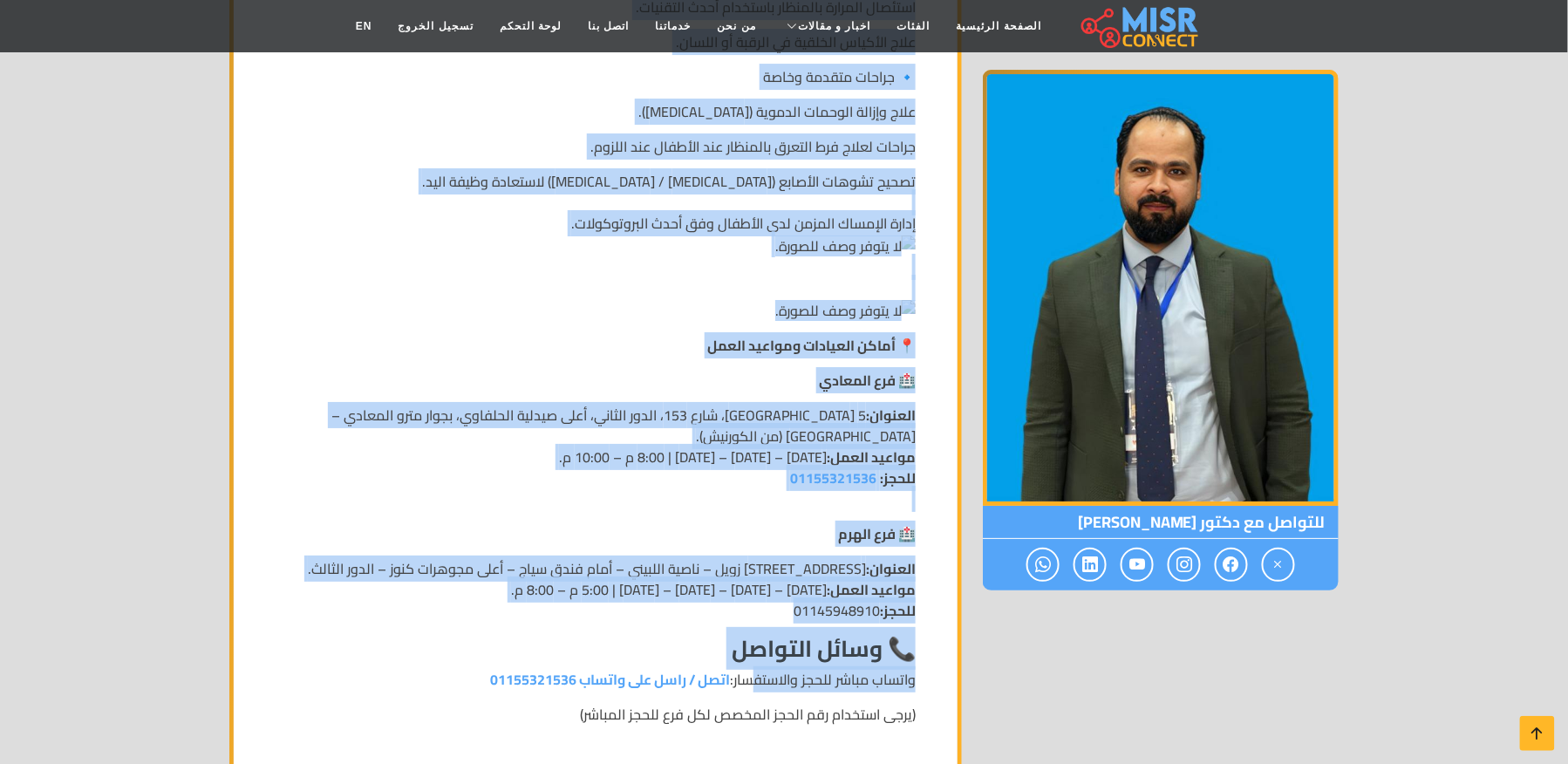
drag, startPoint x: 939, startPoint y: 321, endPoint x: 753, endPoint y: 692, distance: 415.0
click at [753, 692] on div "دكتور عبدالرحمن السبع – استشاري جراحة الأطفال وحديثي الولادة والمناظير نبذة تعر…" at bounding box center [595, 24] width 703 height 2447
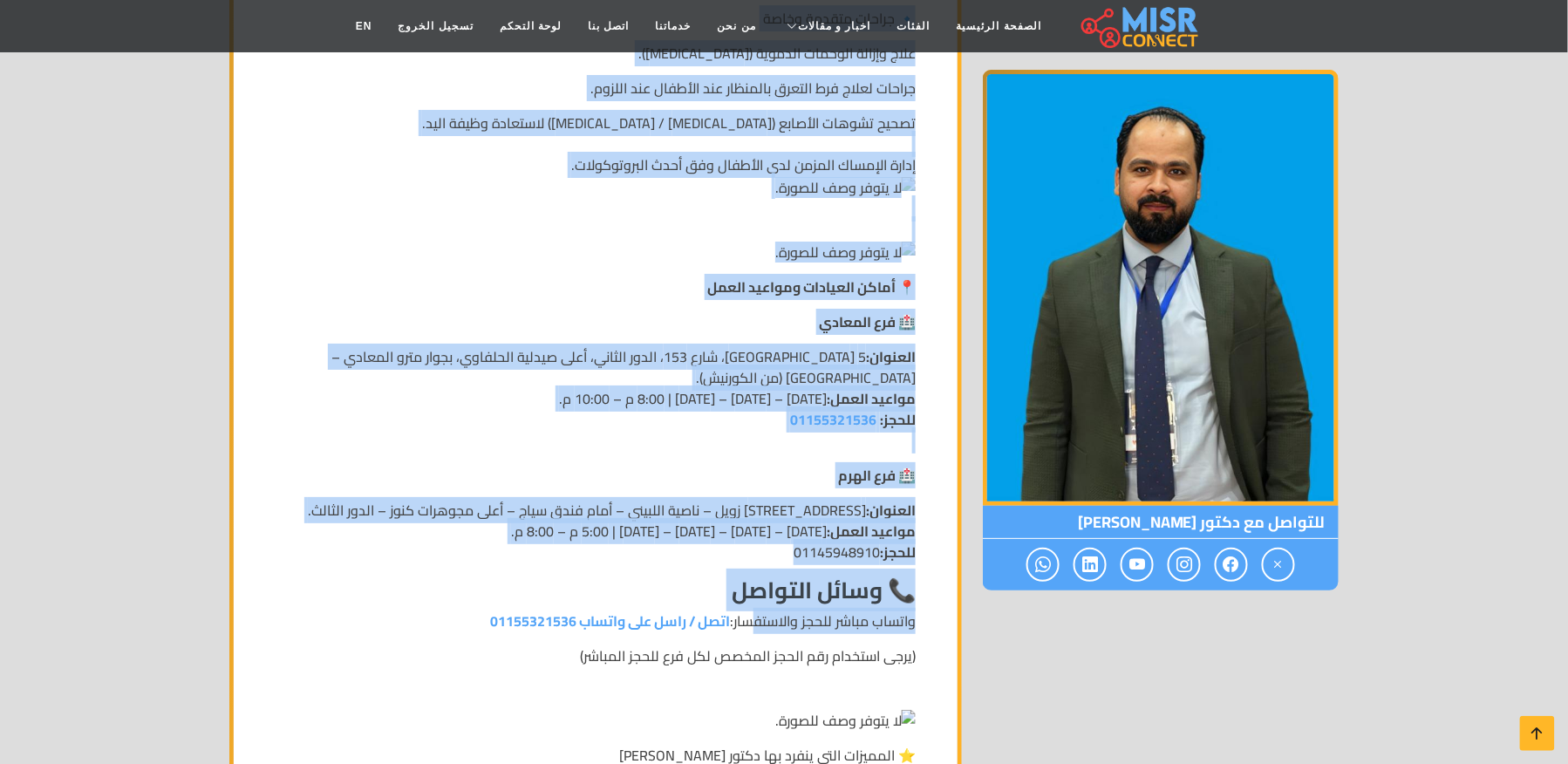
click at [753, 692] on p "(يرجى استخدام رقم الحجز المخصص لكل فرع للحجز المباشر)" at bounding box center [595, 689] width 640 height 86
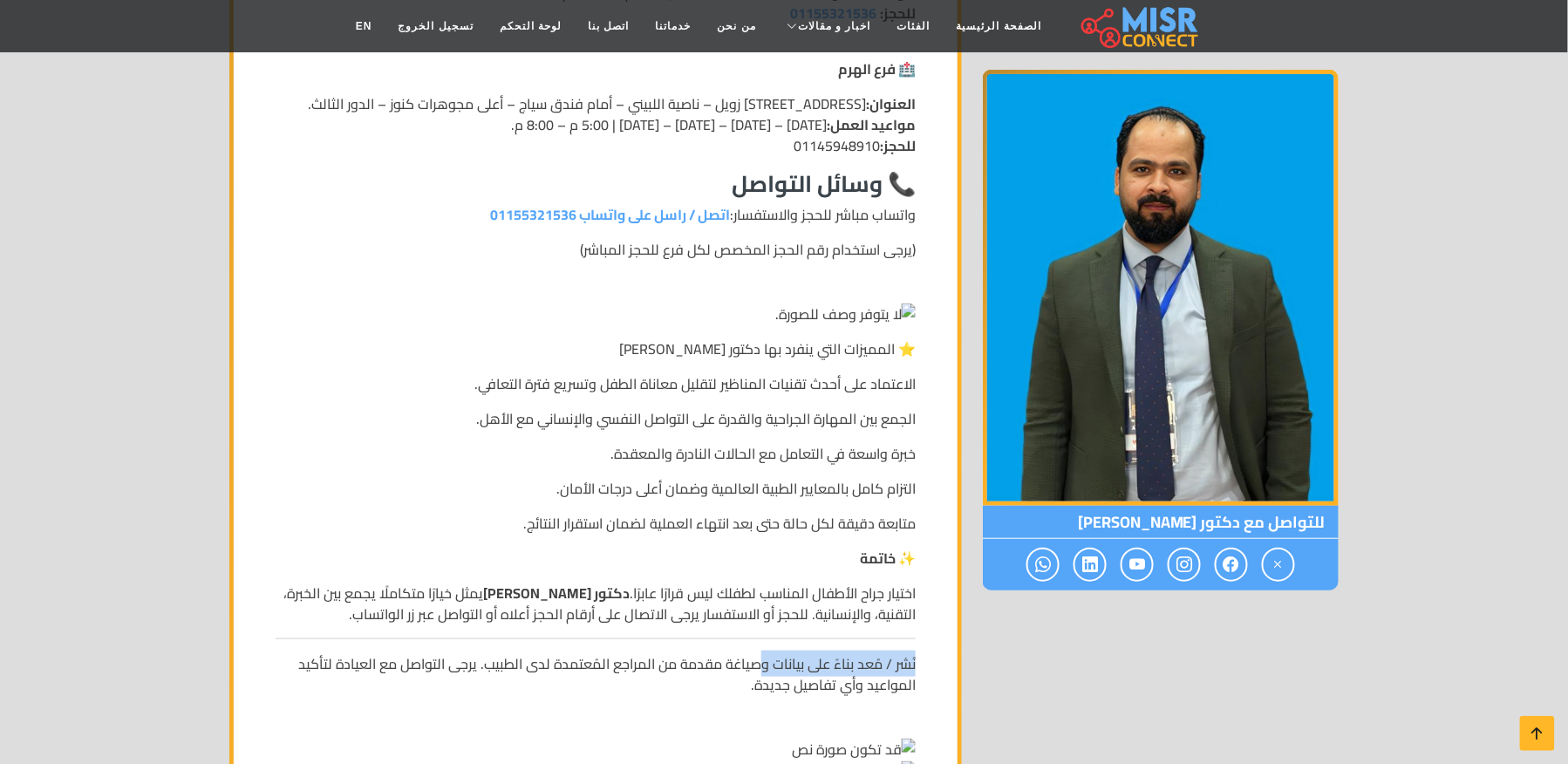
click at [747, 622] on p "اختيار جراح الأطفال المناسب لطفلك ليس قرارًا عابرًا. دكتور عبدالرحمن السبع يمثل…" at bounding box center [595, 603] width 640 height 42
drag, startPoint x: 747, startPoint y: 622, endPoint x: 747, endPoint y: 583, distance: 39.0
click at [747, 615] on p "اختيار جراح الأطفال المناسب لطفلك ليس قرارًا عابرًا. دكتور عبدالرحمن السبع يمثل…" at bounding box center [595, 603] width 640 height 42
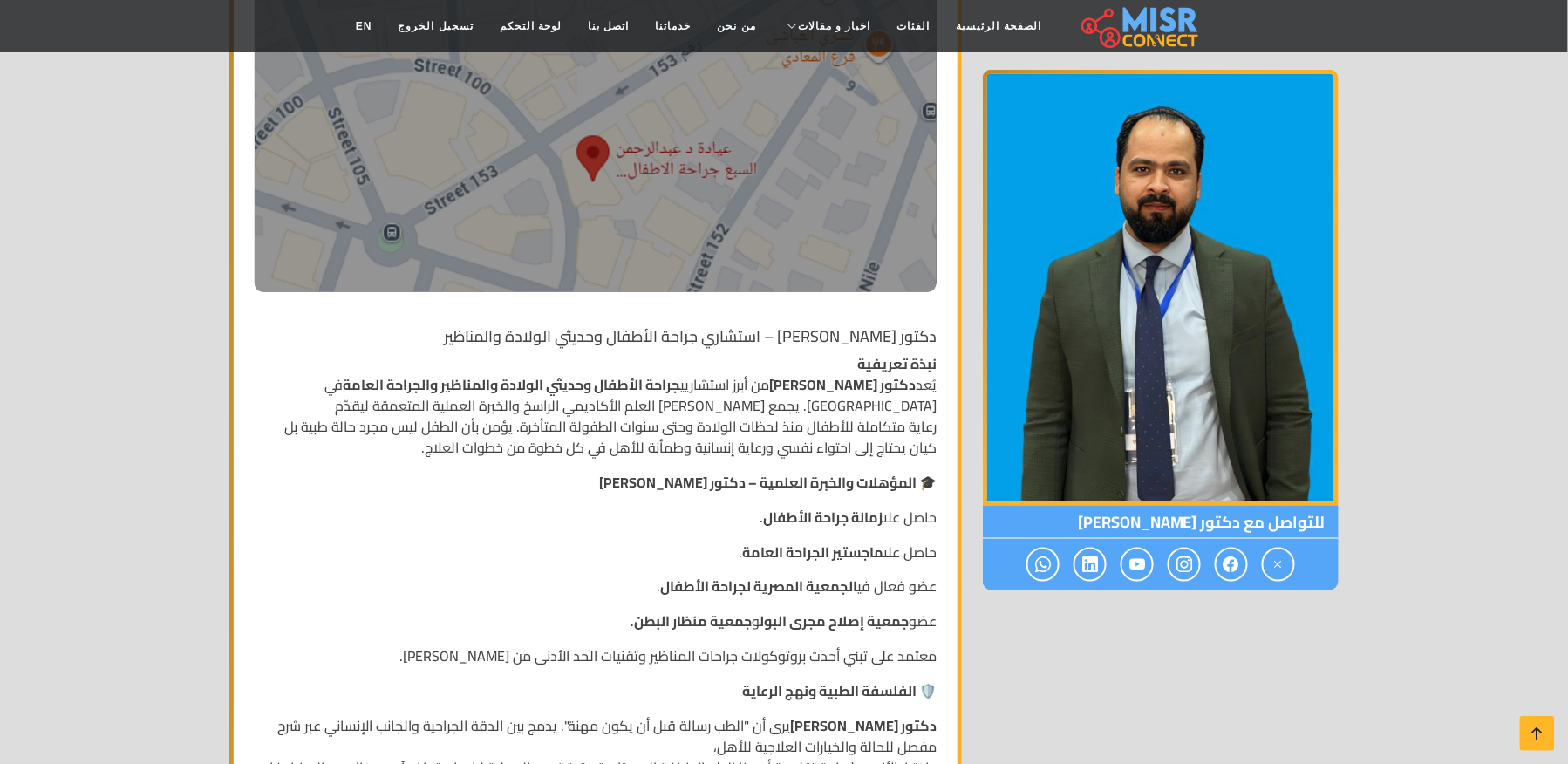
click at [933, 336] on h1 "دكتور [PERSON_NAME] – استشاري جراحة الأطفال وحديثي الولادة والمناظير" at bounding box center [595, 336] width 682 height 20
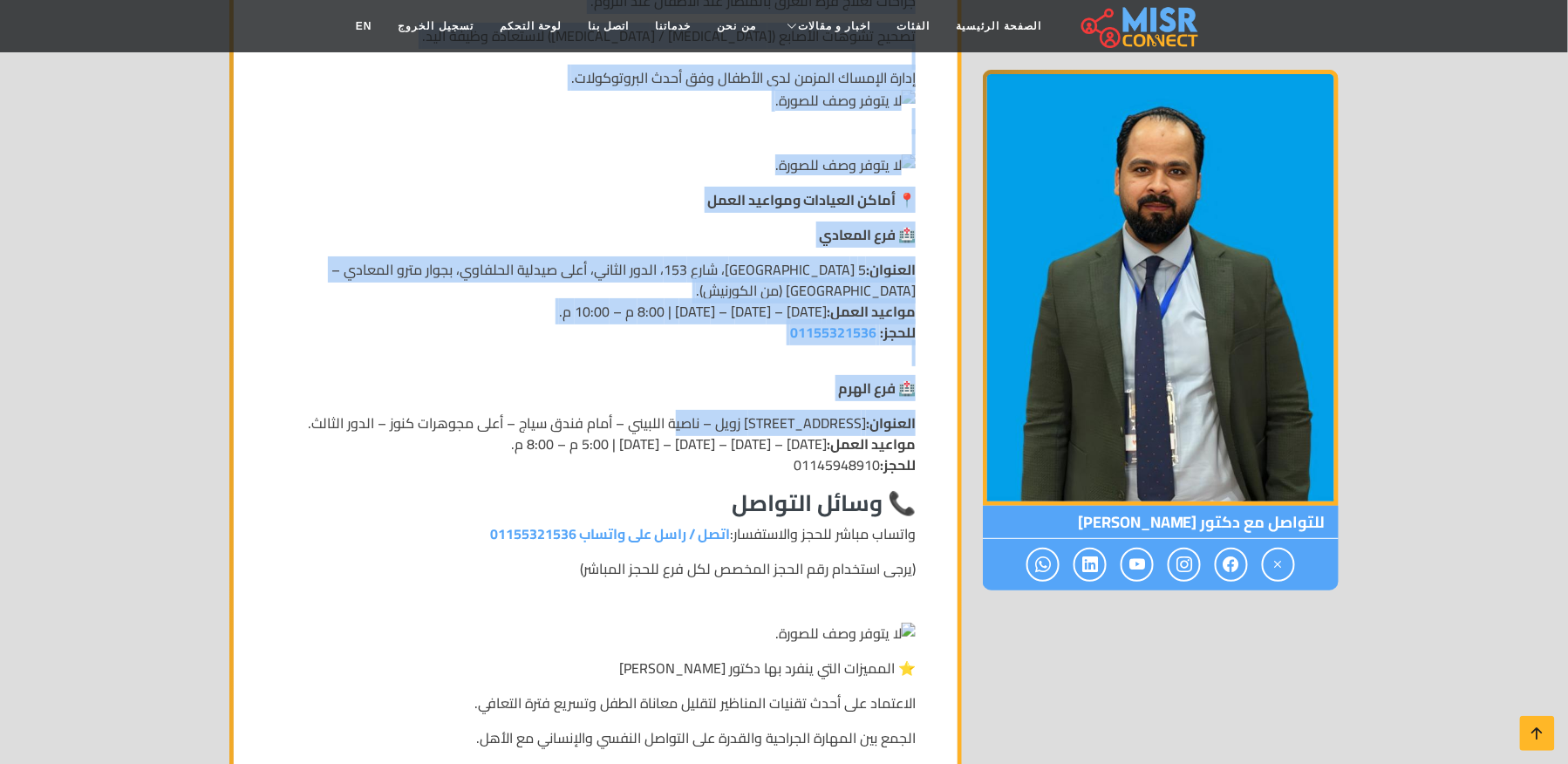
drag, startPoint x: 935, startPoint y: 336, endPoint x: 703, endPoint y: 426, distance: 248.8
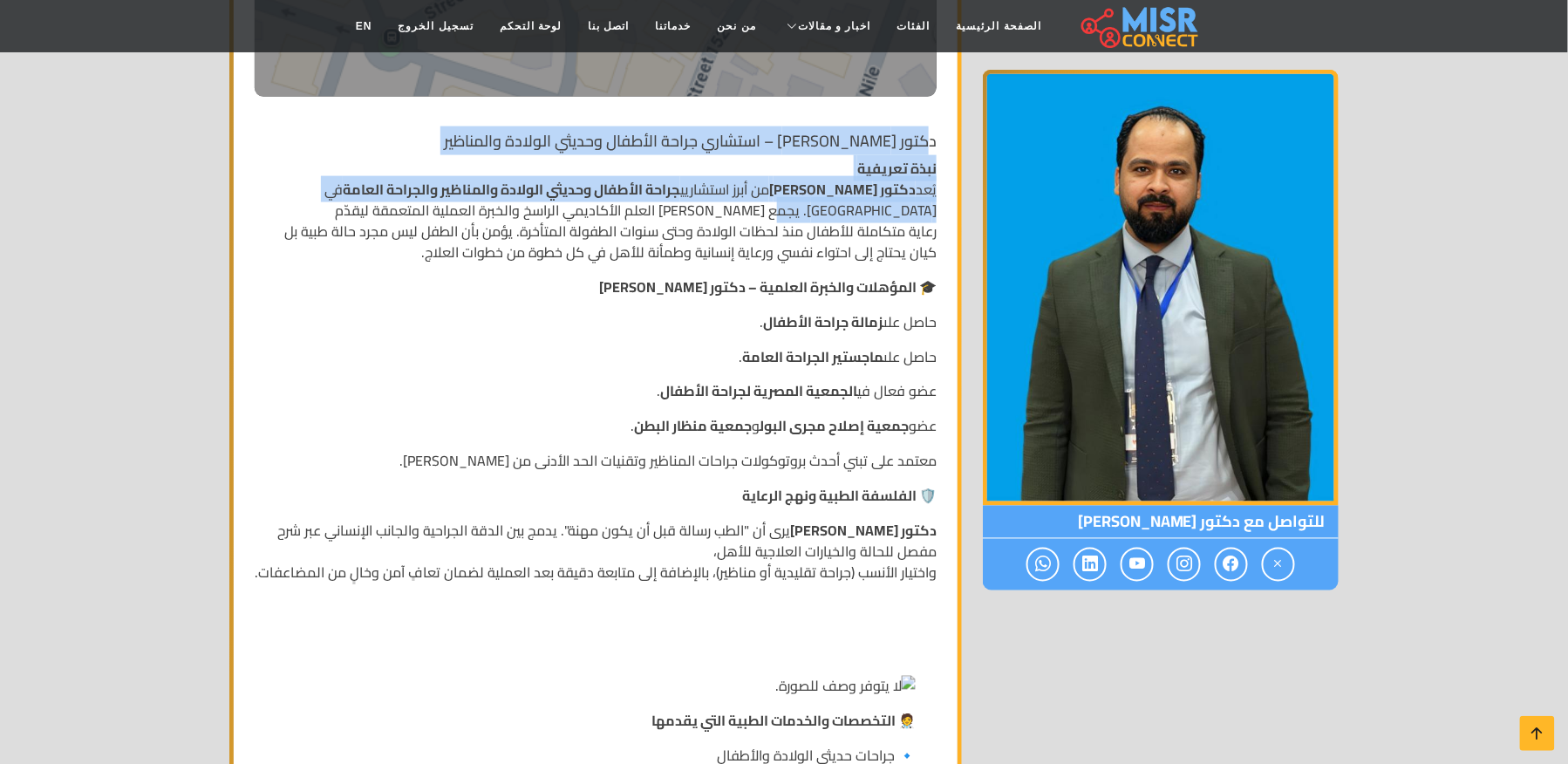
scroll to position [720, 0]
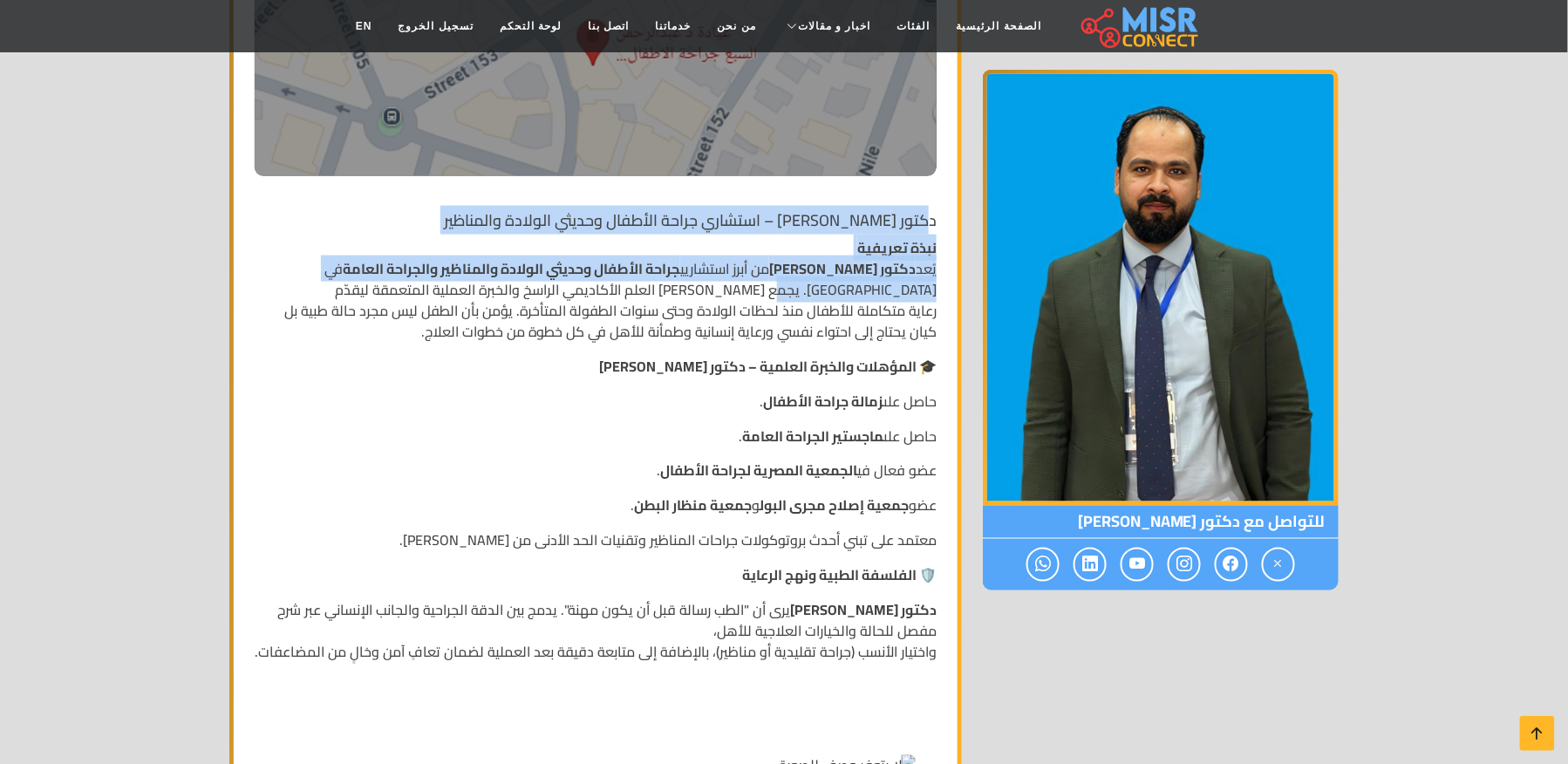
drag, startPoint x: 932, startPoint y: 214, endPoint x: 839, endPoint y: 280, distance: 114.0
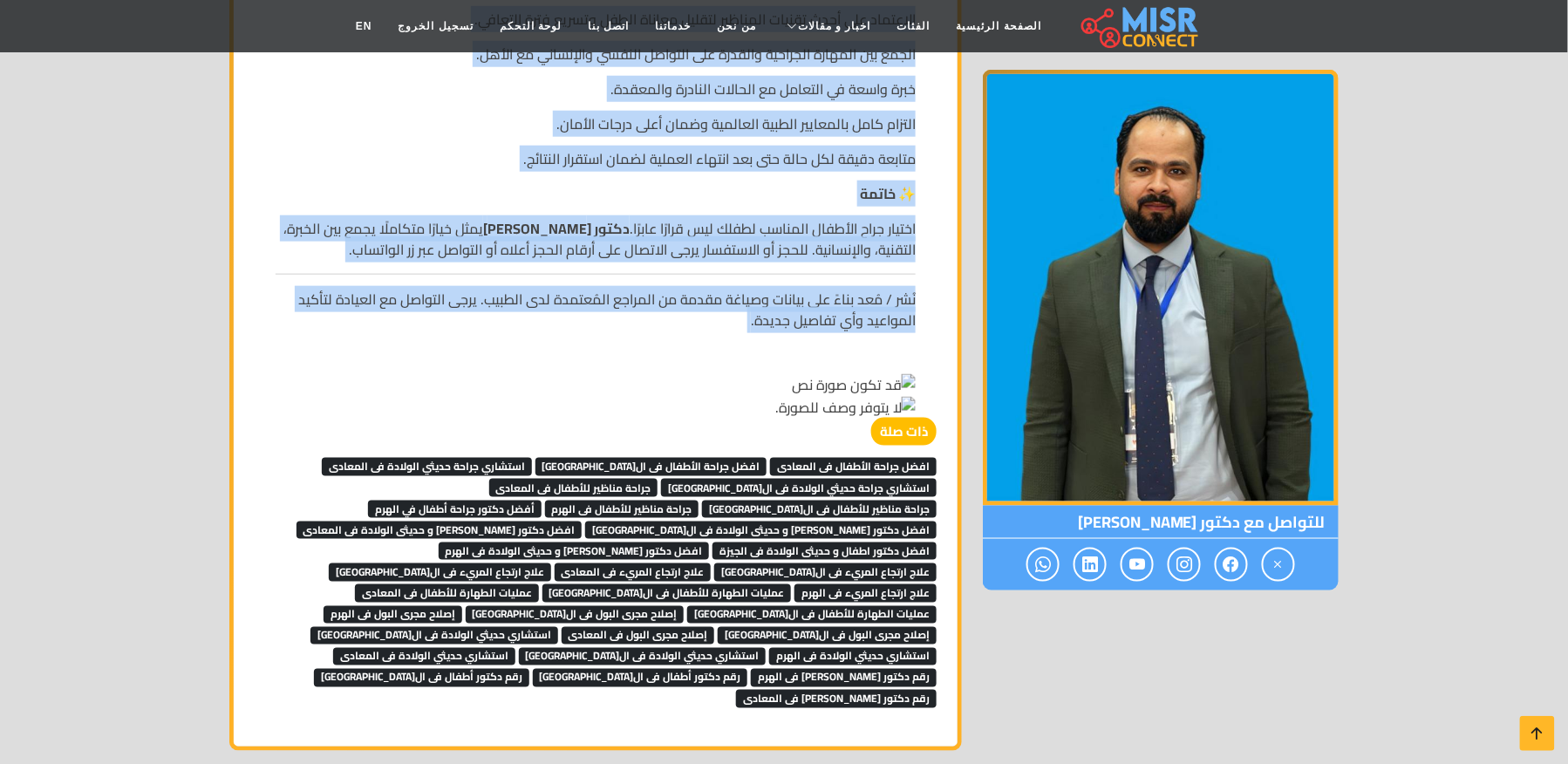
scroll to position [2697, 0]
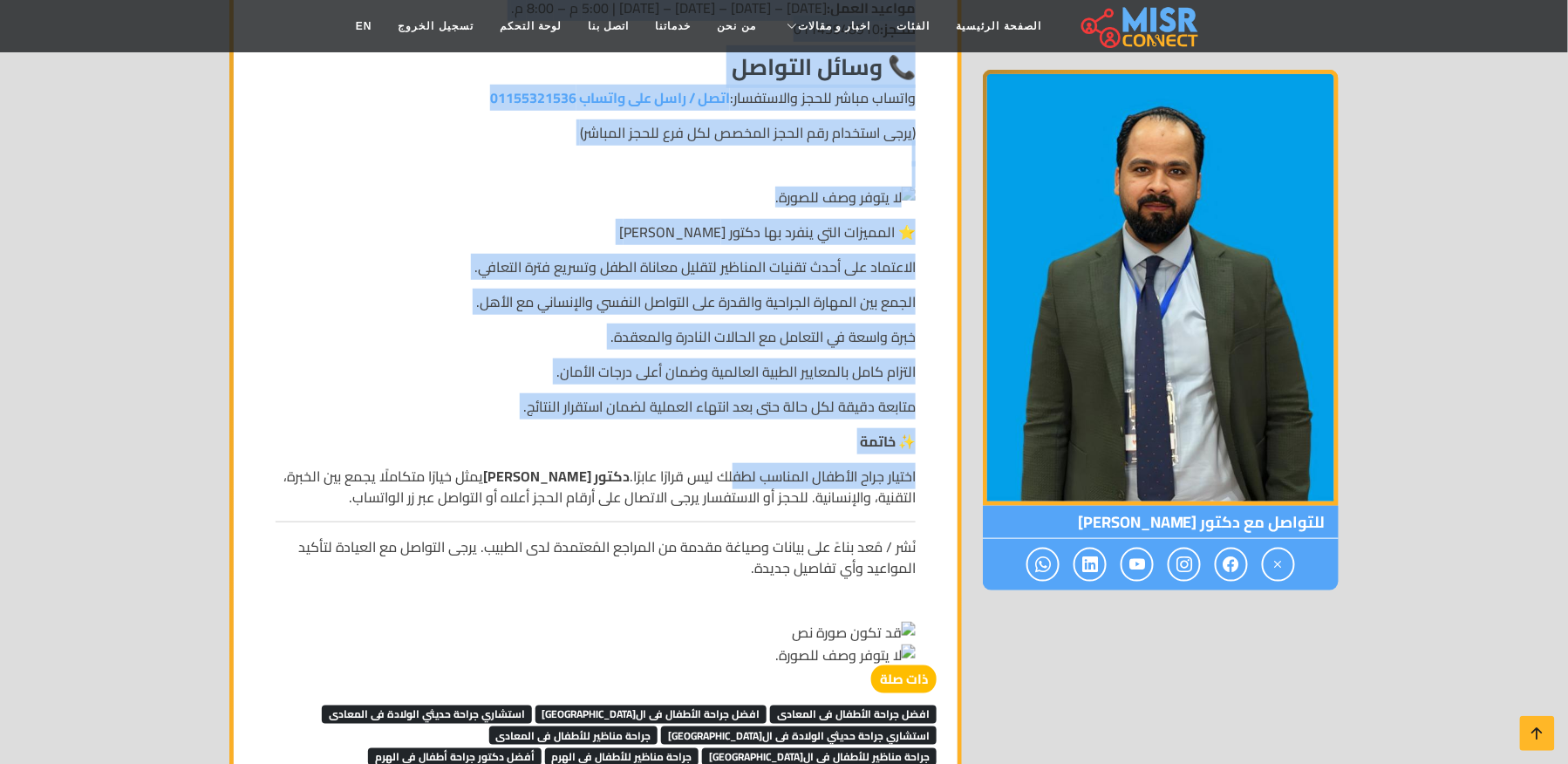
drag, startPoint x: 942, startPoint y: 208, endPoint x: 726, endPoint y: 493, distance: 357.6
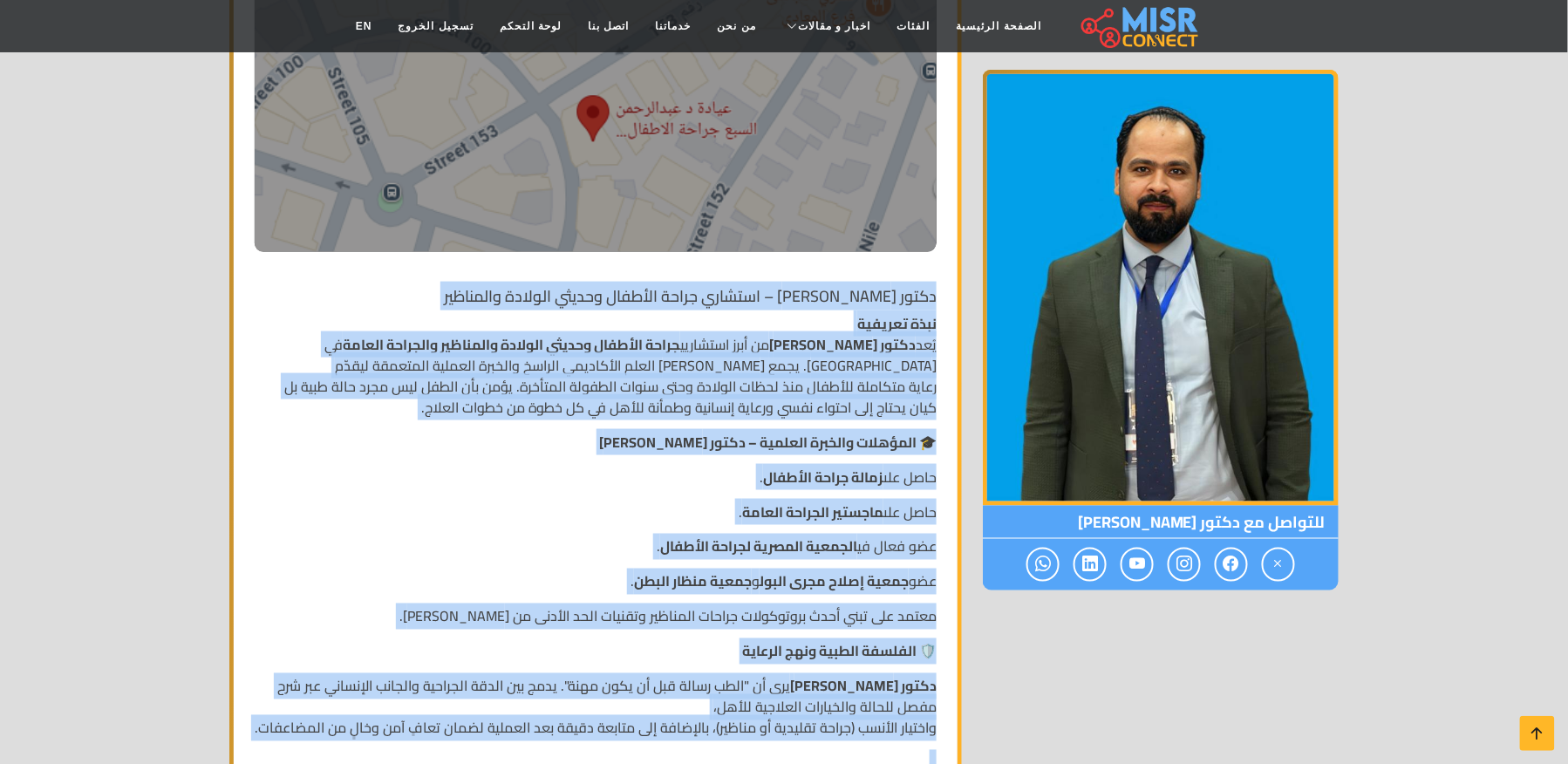
scroll to position [604, 0]
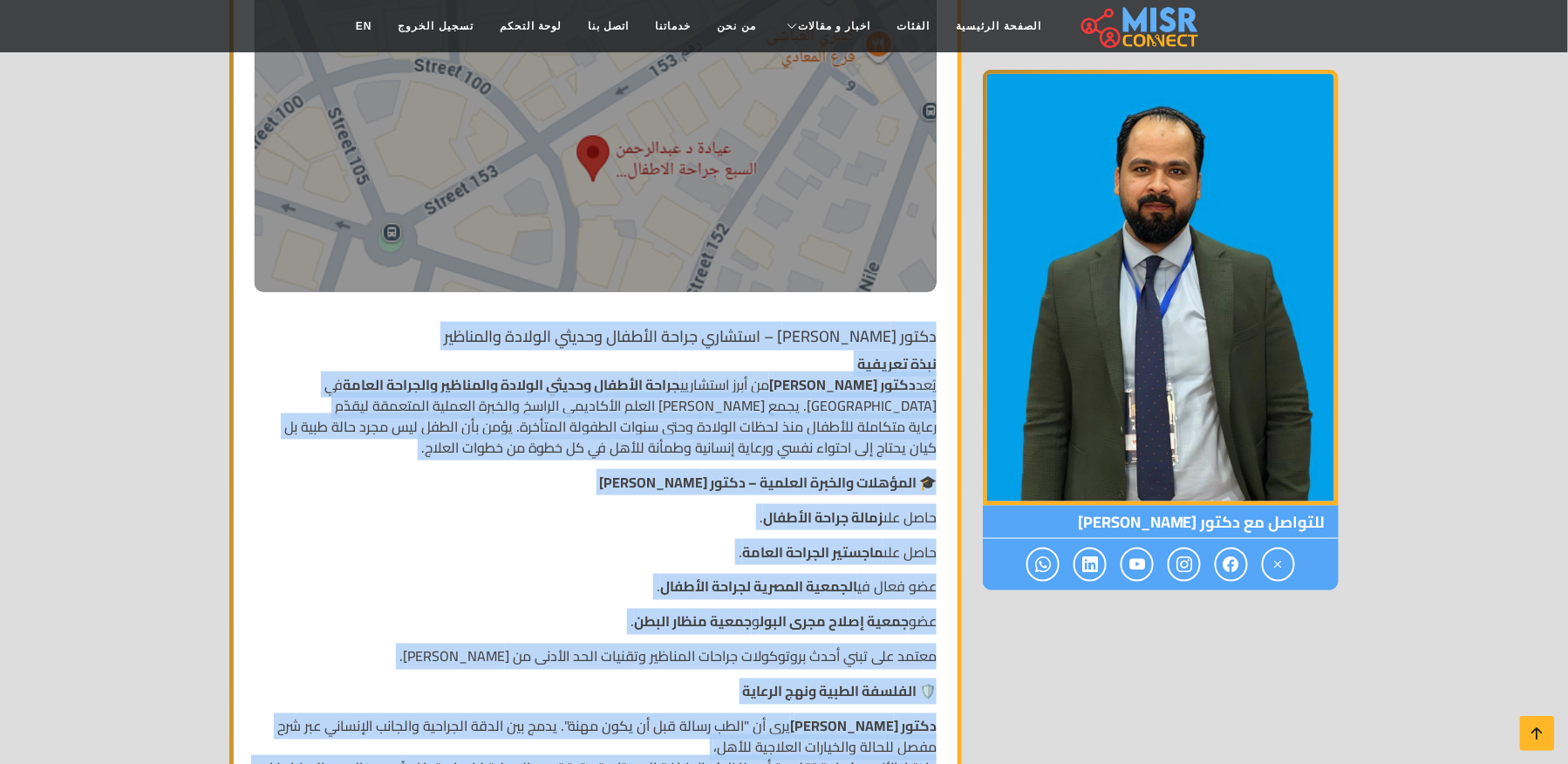
click at [925, 342] on h1 "دكتور [PERSON_NAME] – استشاري جراحة الأطفال وحديثي الولادة والمناظير" at bounding box center [595, 336] width 682 height 20
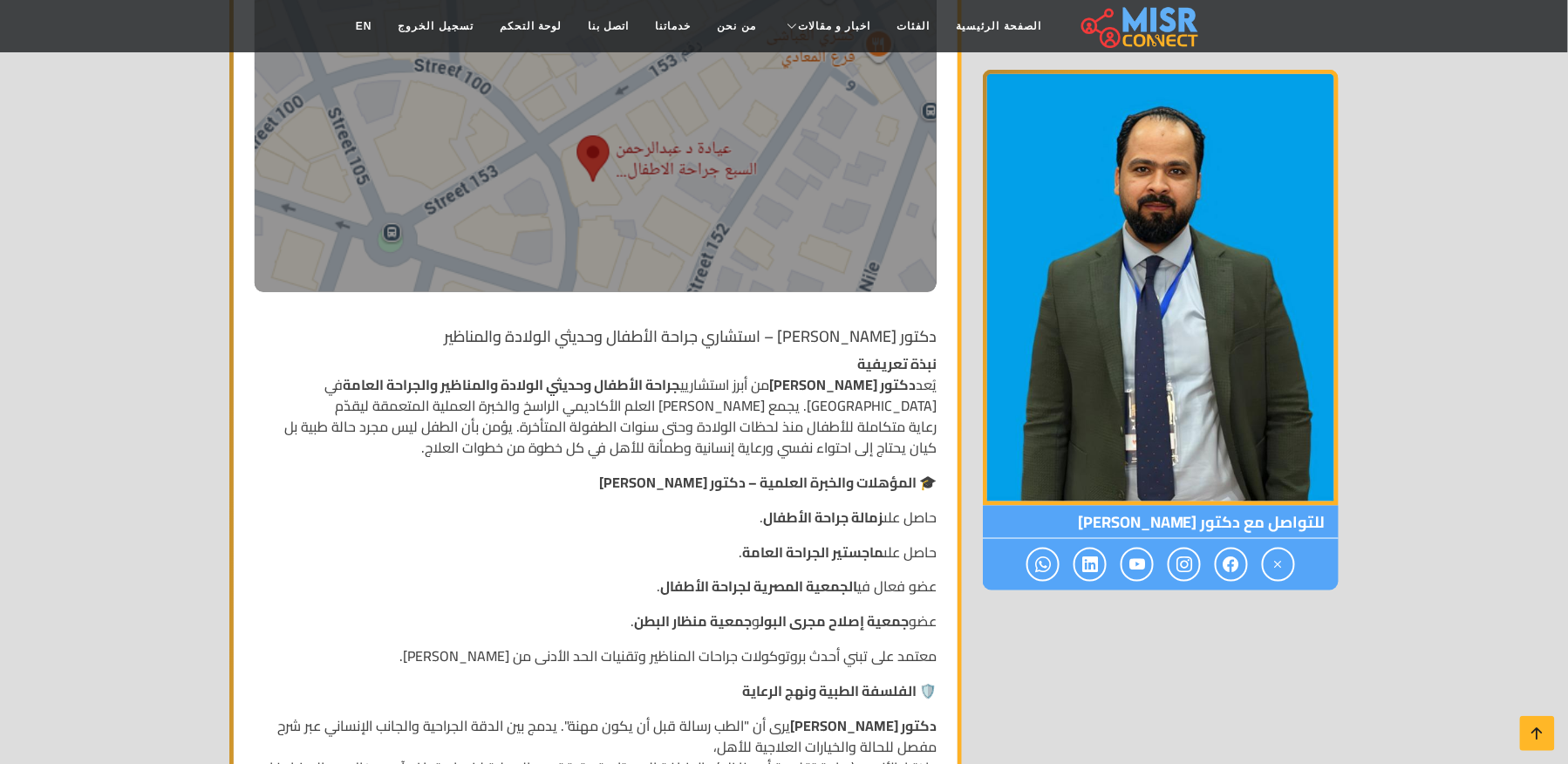
click at [933, 338] on h1 "دكتور [PERSON_NAME] – استشاري جراحة الأطفال وحديثي الولادة والمناظير" at bounding box center [595, 336] width 682 height 20
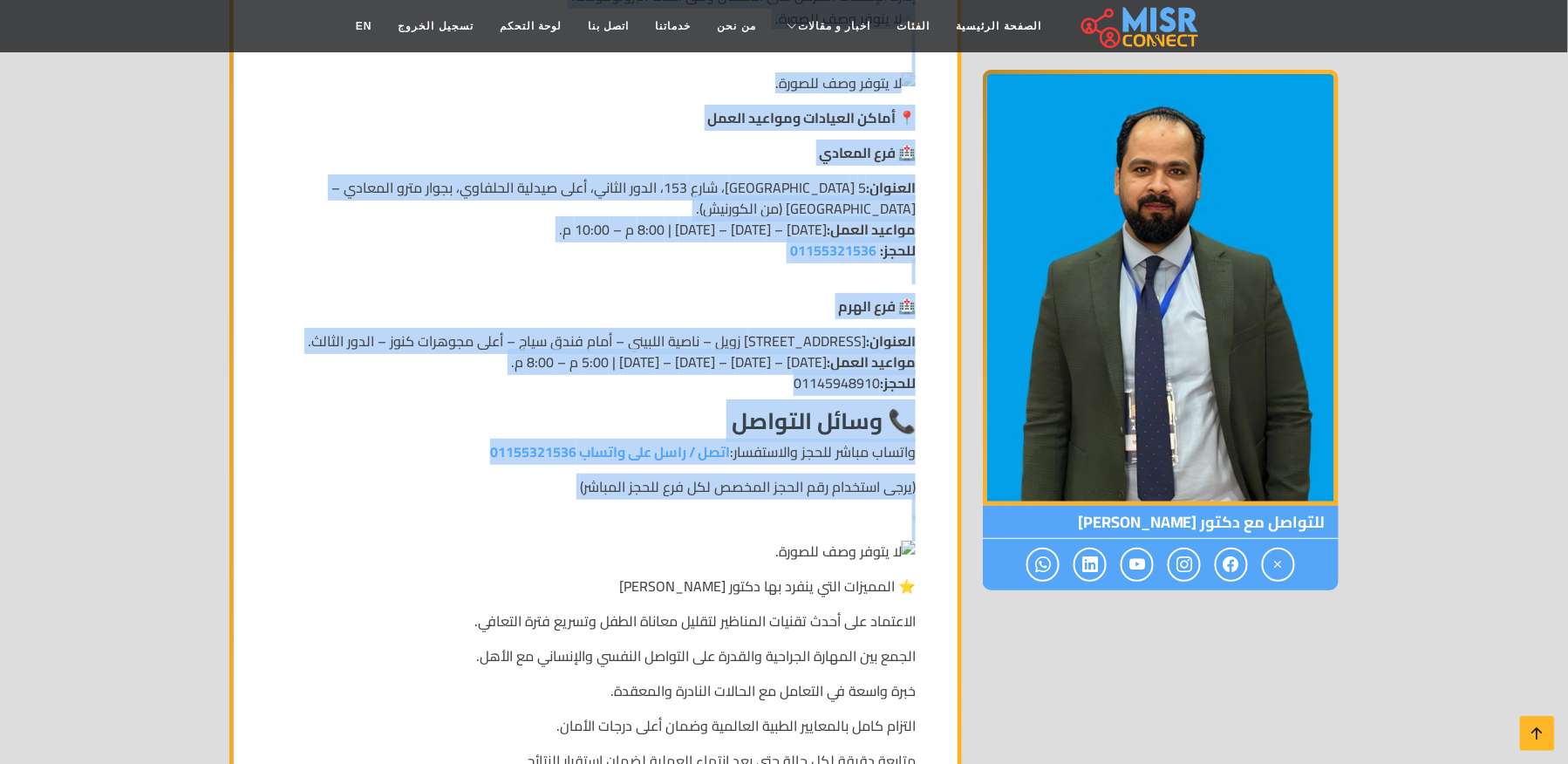
drag, startPoint x: 933, startPoint y: 338, endPoint x: 720, endPoint y: 559, distance: 306.9
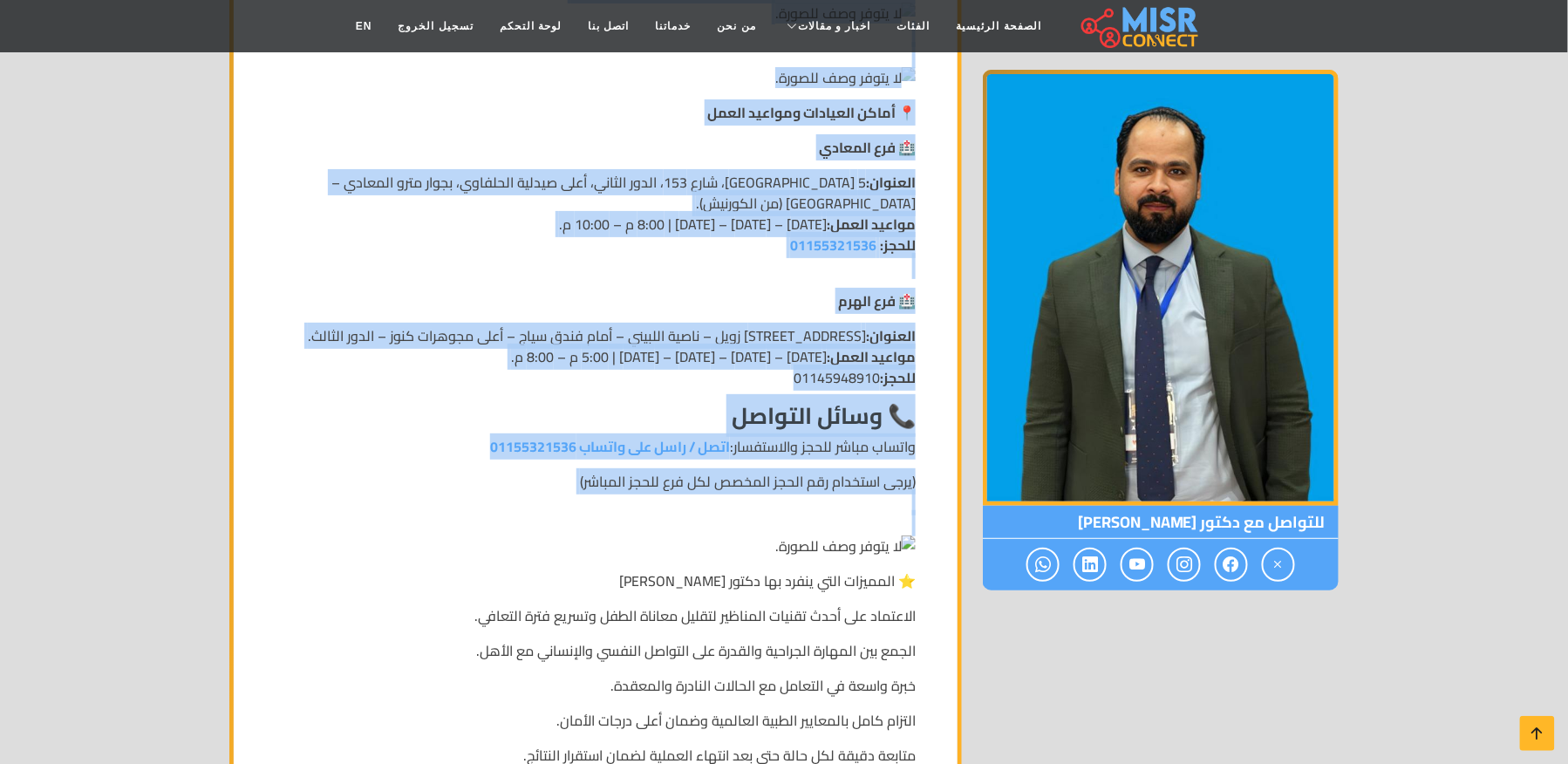
click at [720, 556] on p "(يرجى استخدام رقم الحجز المخصص لكل فرع للحجز المباشر)" at bounding box center [595, 514] width 640 height 86
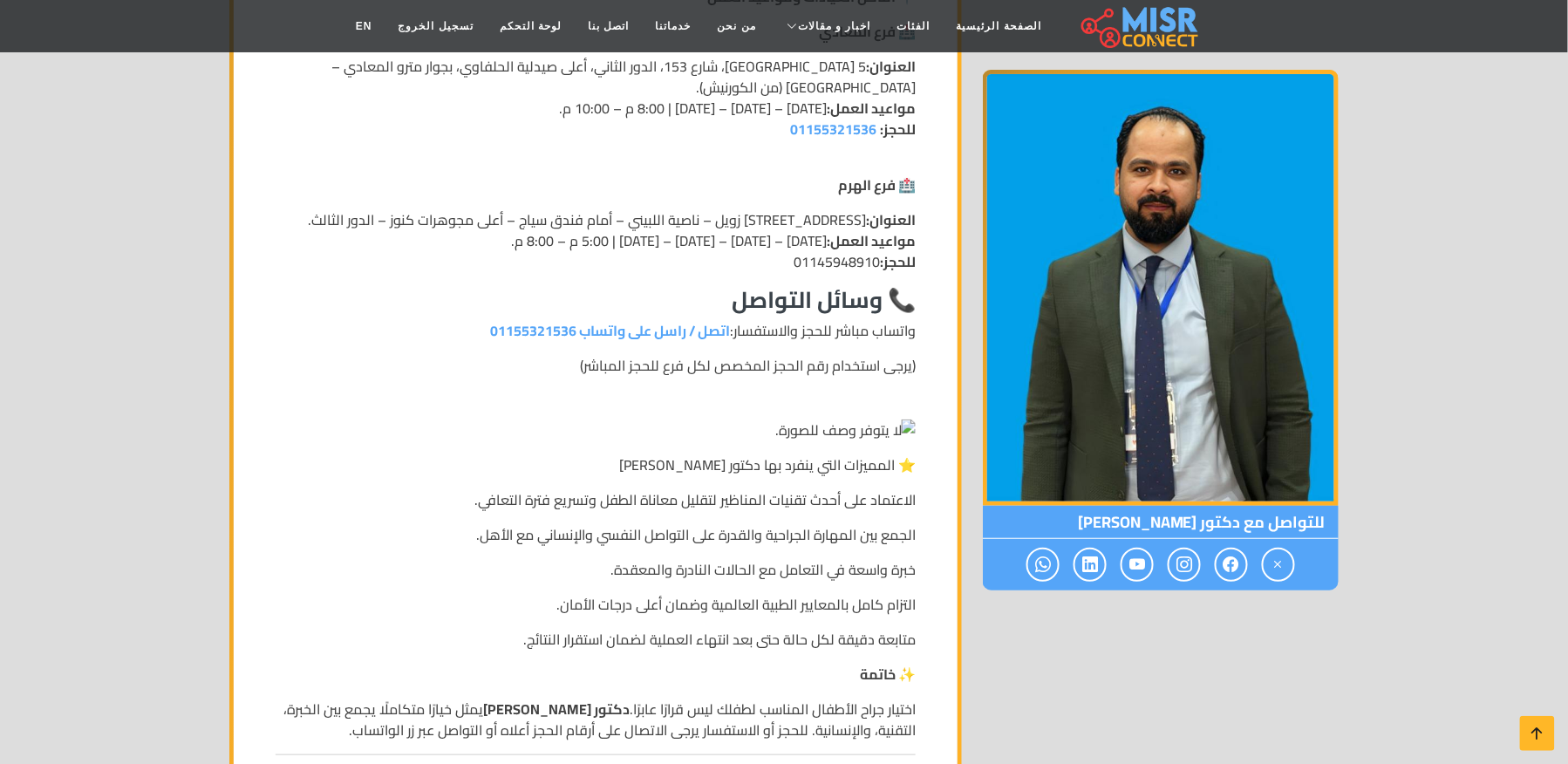
click at [720, 545] on p "الجمع بين المهارة الجراحية والقدرة على التواصل النفسي والإنساني مع الأهل." at bounding box center [595, 535] width 640 height 20
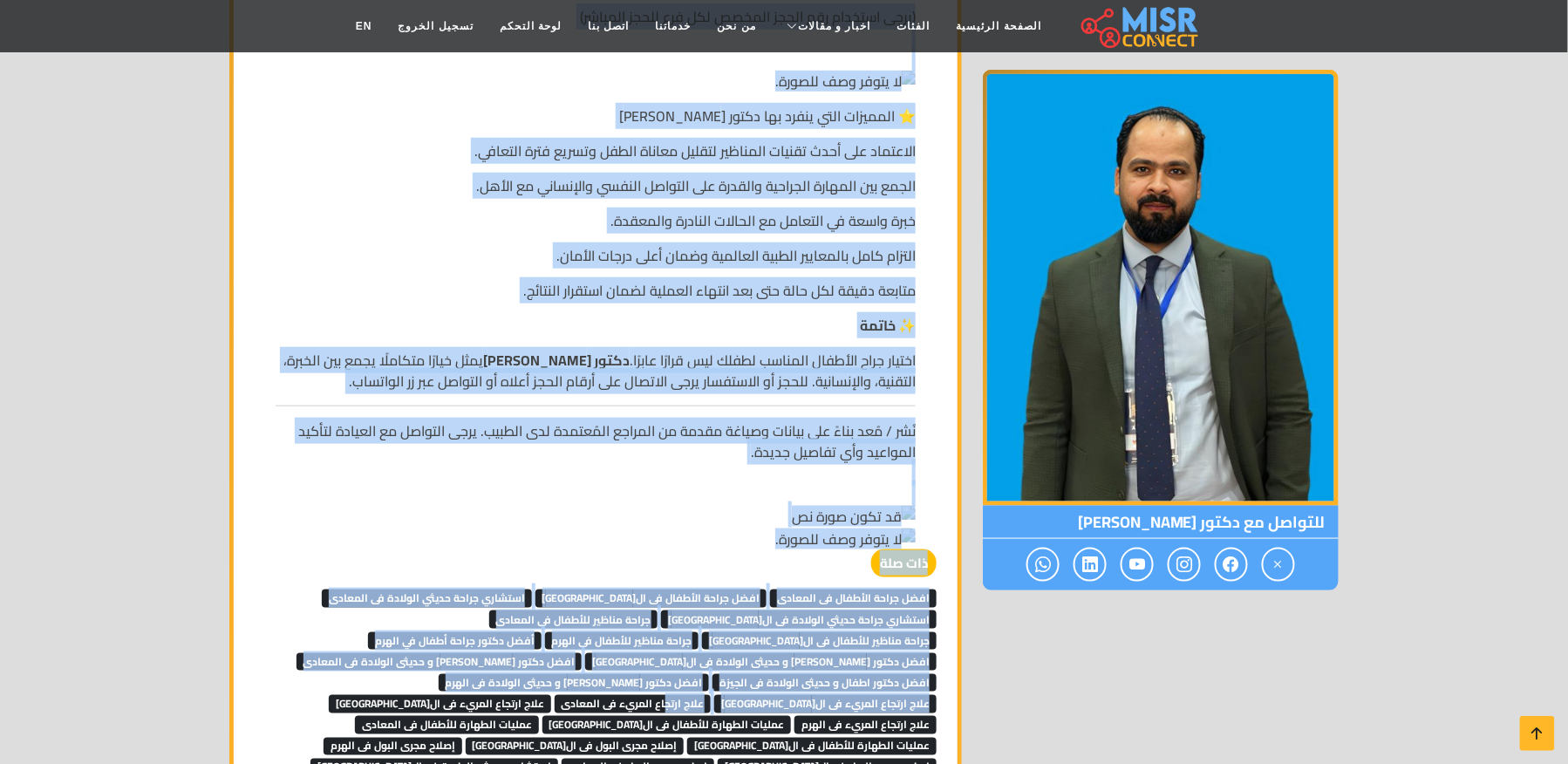
scroll to position [2697, 0]
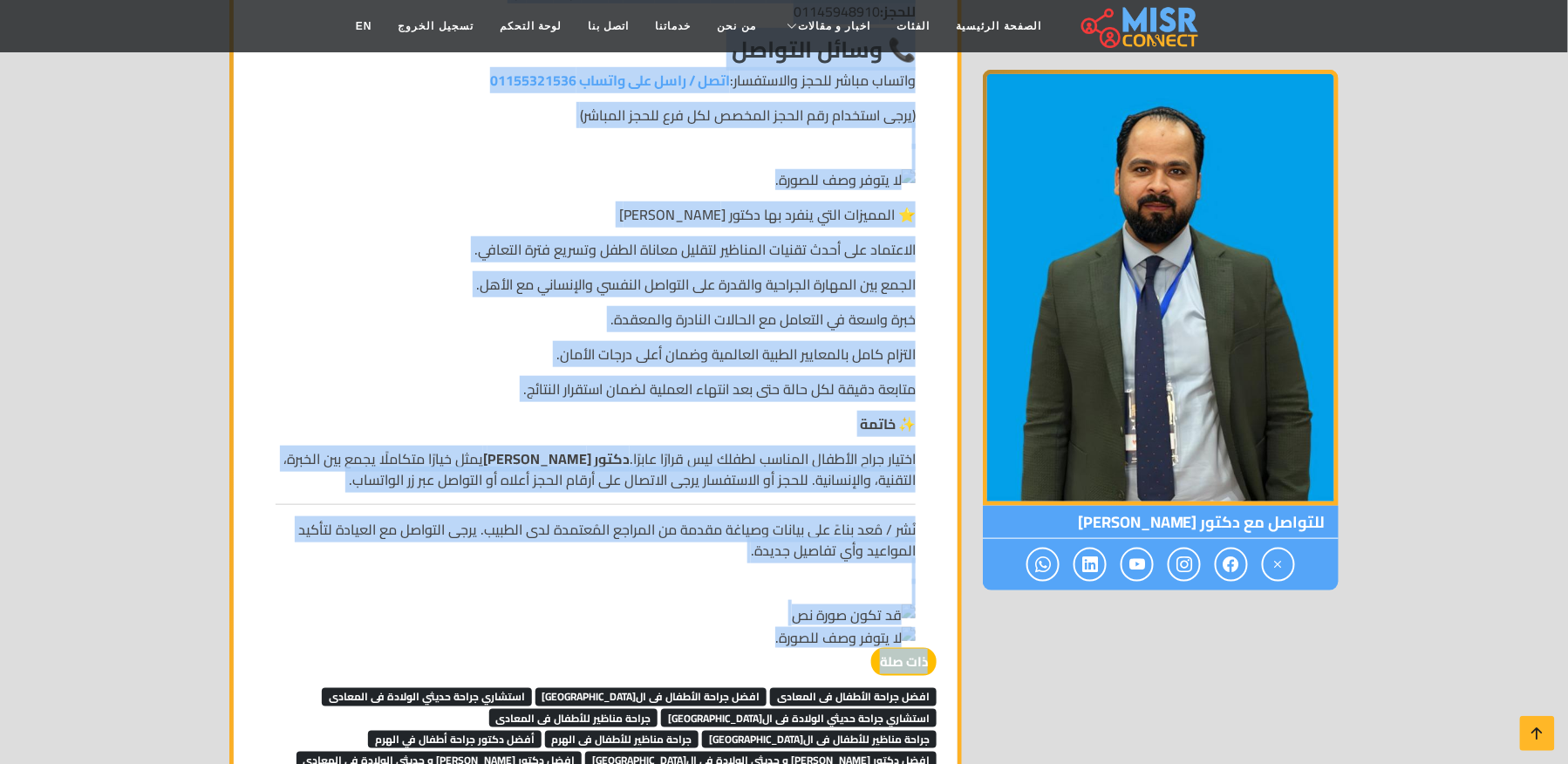
drag, startPoint x: 935, startPoint y: 566, endPoint x: 733, endPoint y: 694, distance: 239.1
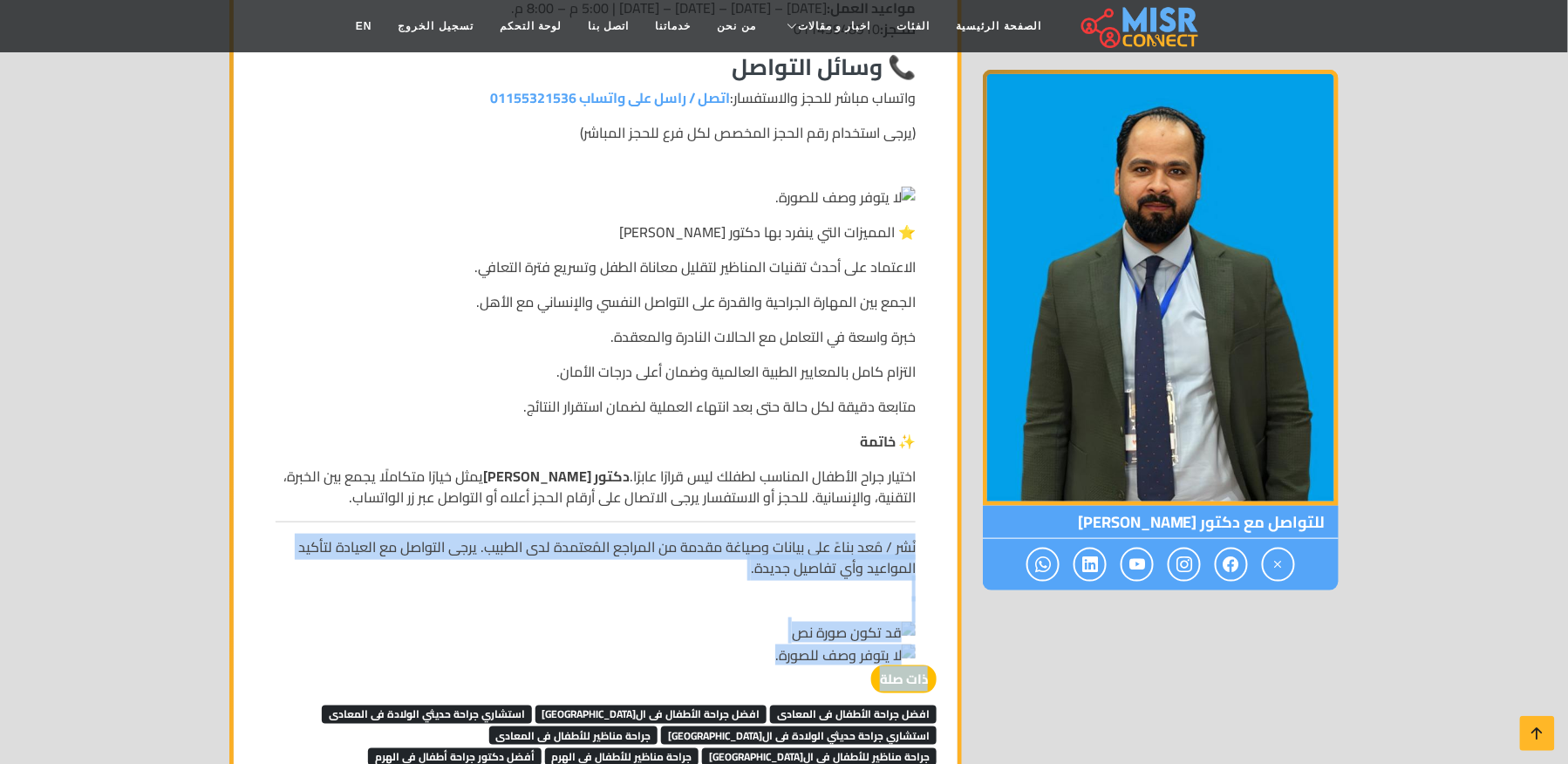
drag, startPoint x: 733, startPoint y: 694, endPoint x: 534, endPoint y: 536, distance: 254.1
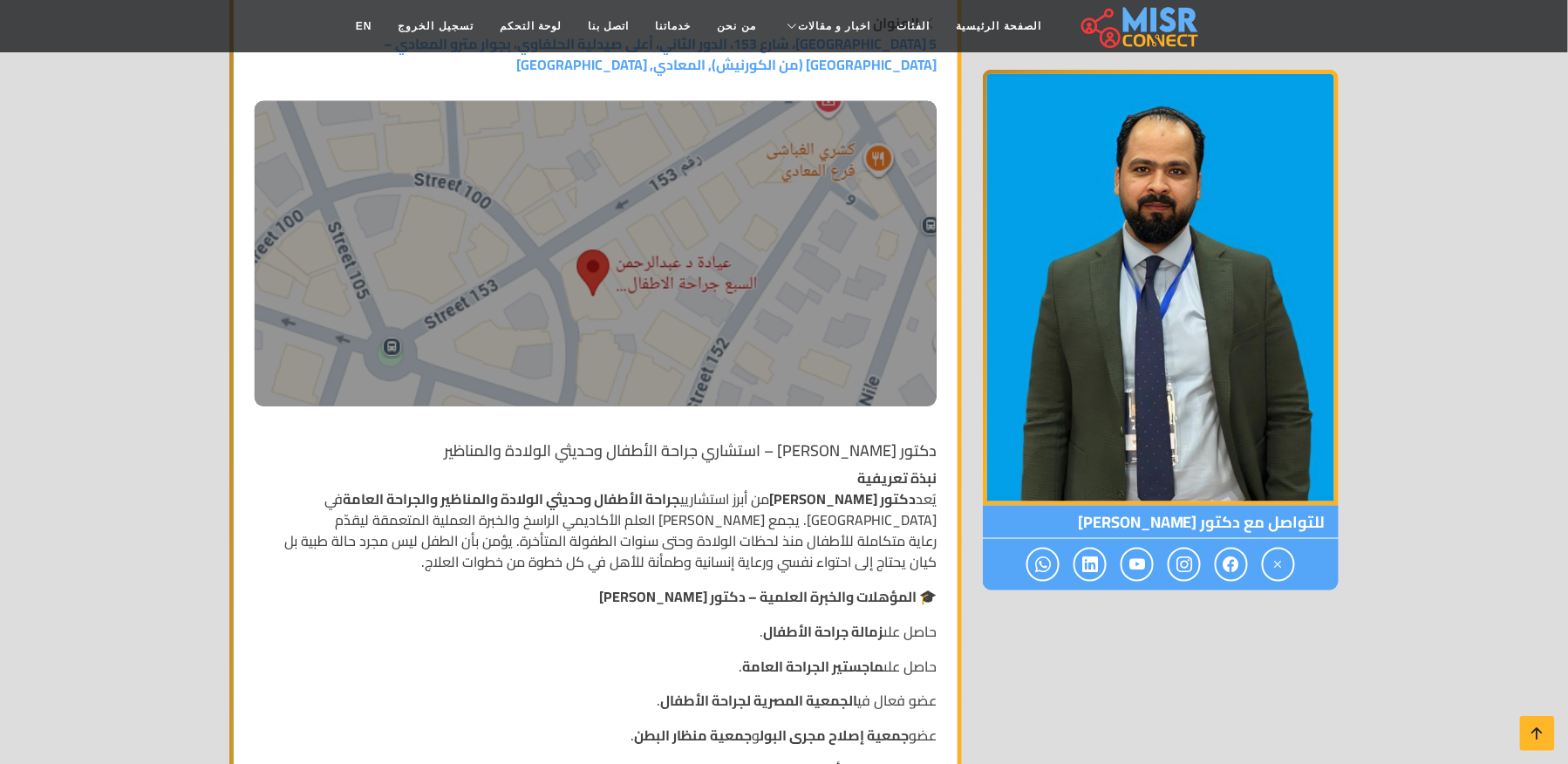
scroll to position [486, 0]
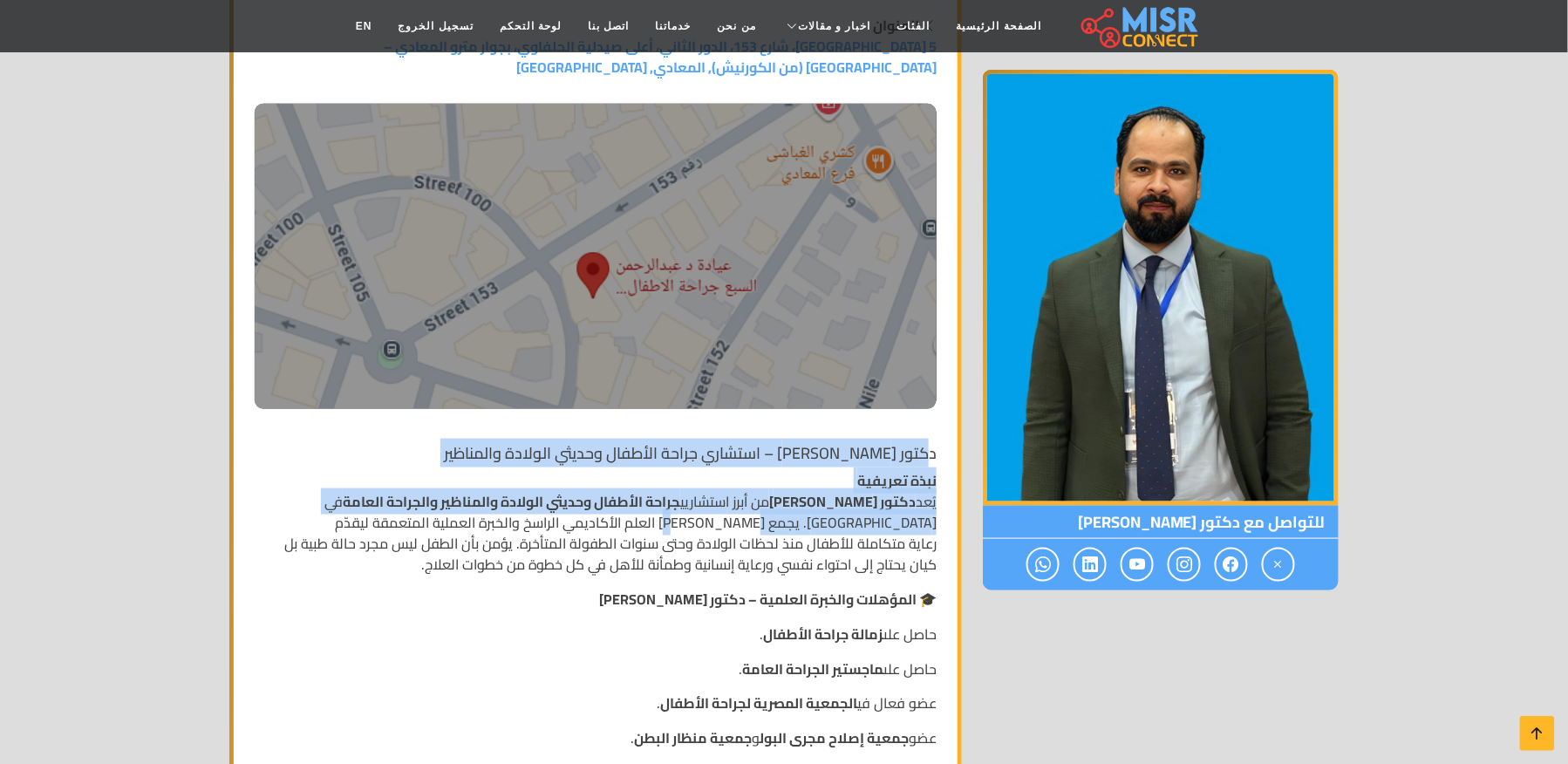
drag, startPoint x: 931, startPoint y: 448, endPoint x: 915, endPoint y: 447, distance: 16.0
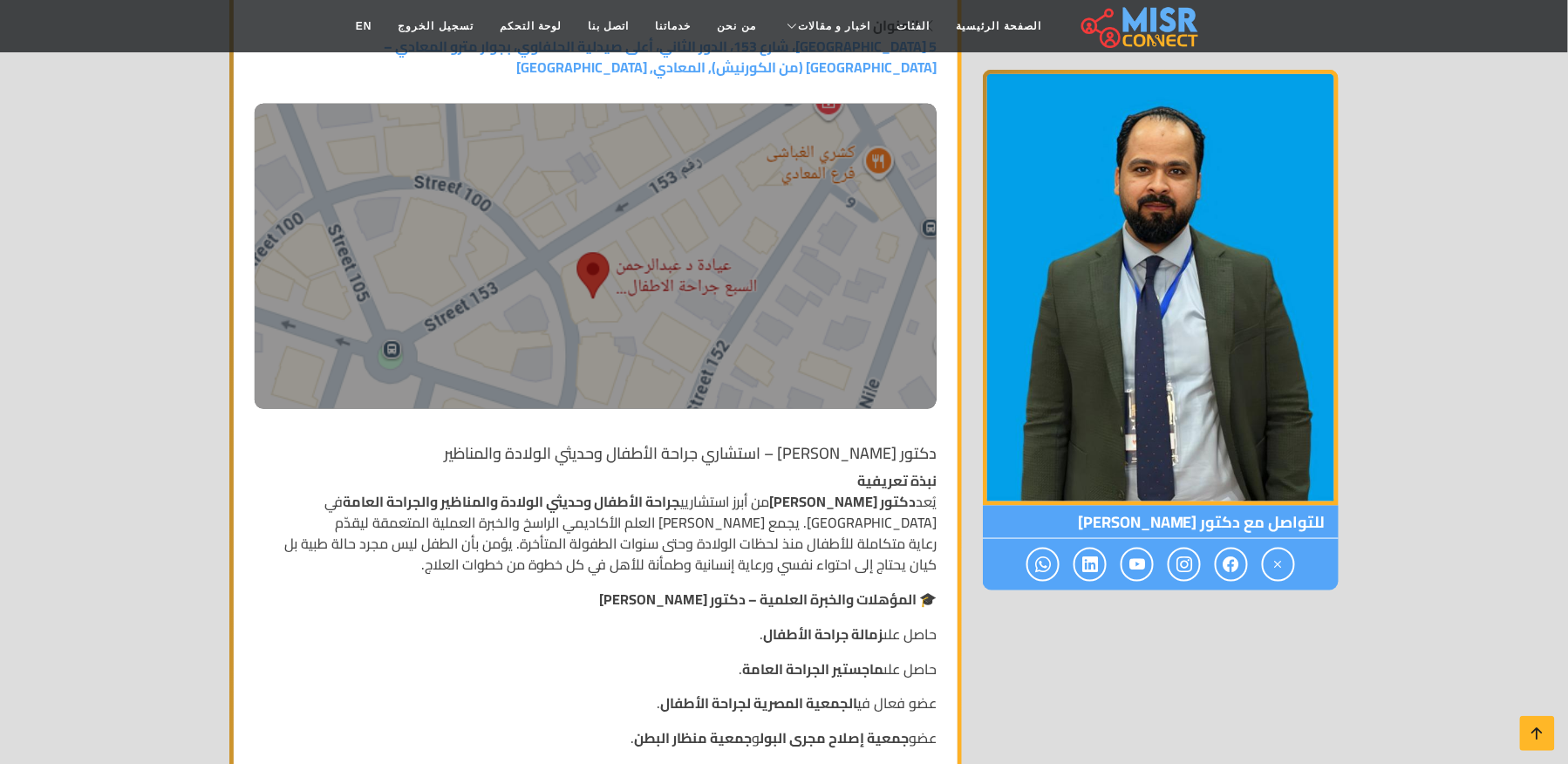
click at [936, 447] on h1 "دكتور [PERSON_NAME] – استشاري جراحة الأطفال وحديثي الولادة والمناظير" at bounding box center [595, 454] width 682 height 20
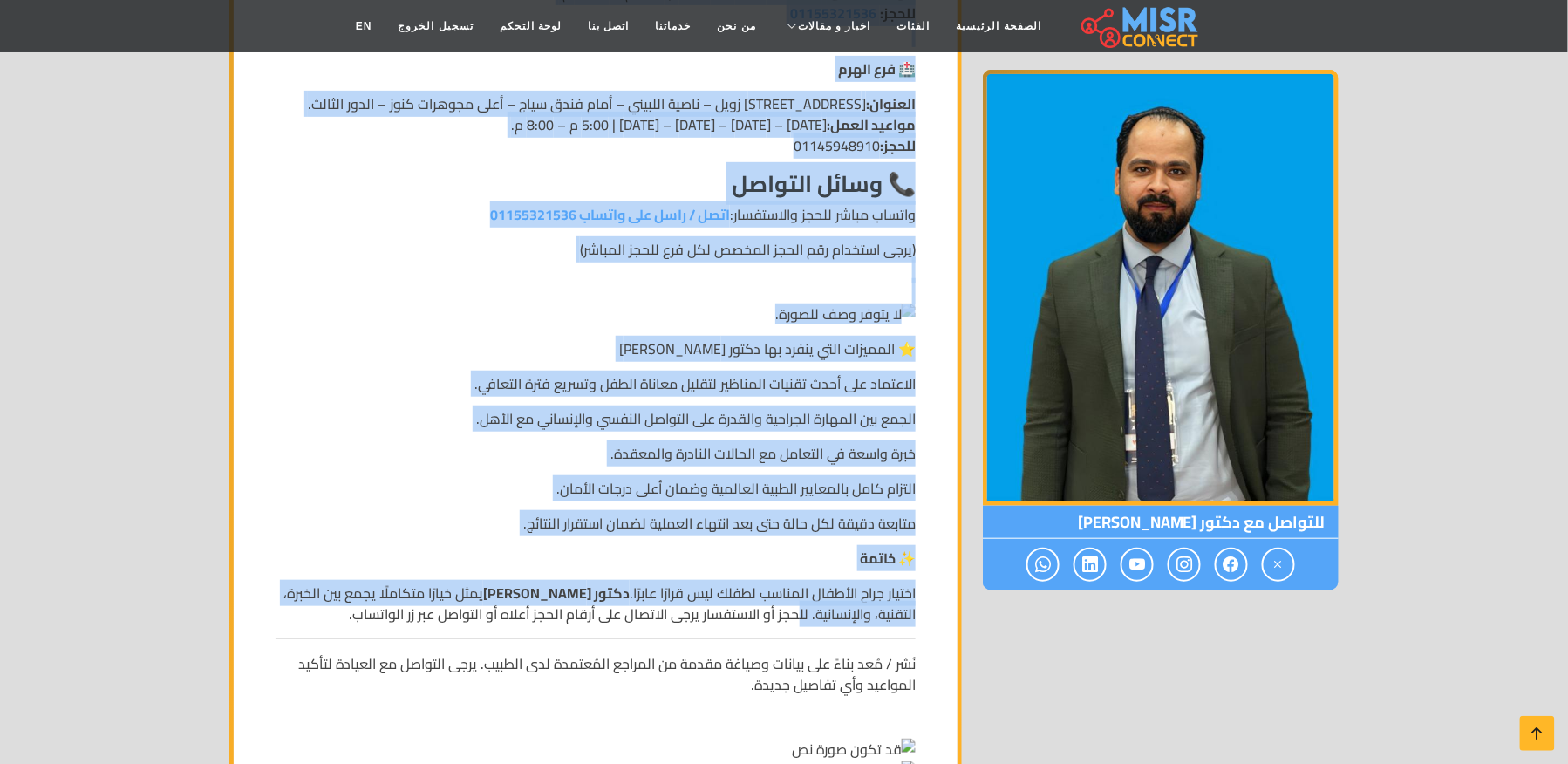
scroll to position [2697, 0]
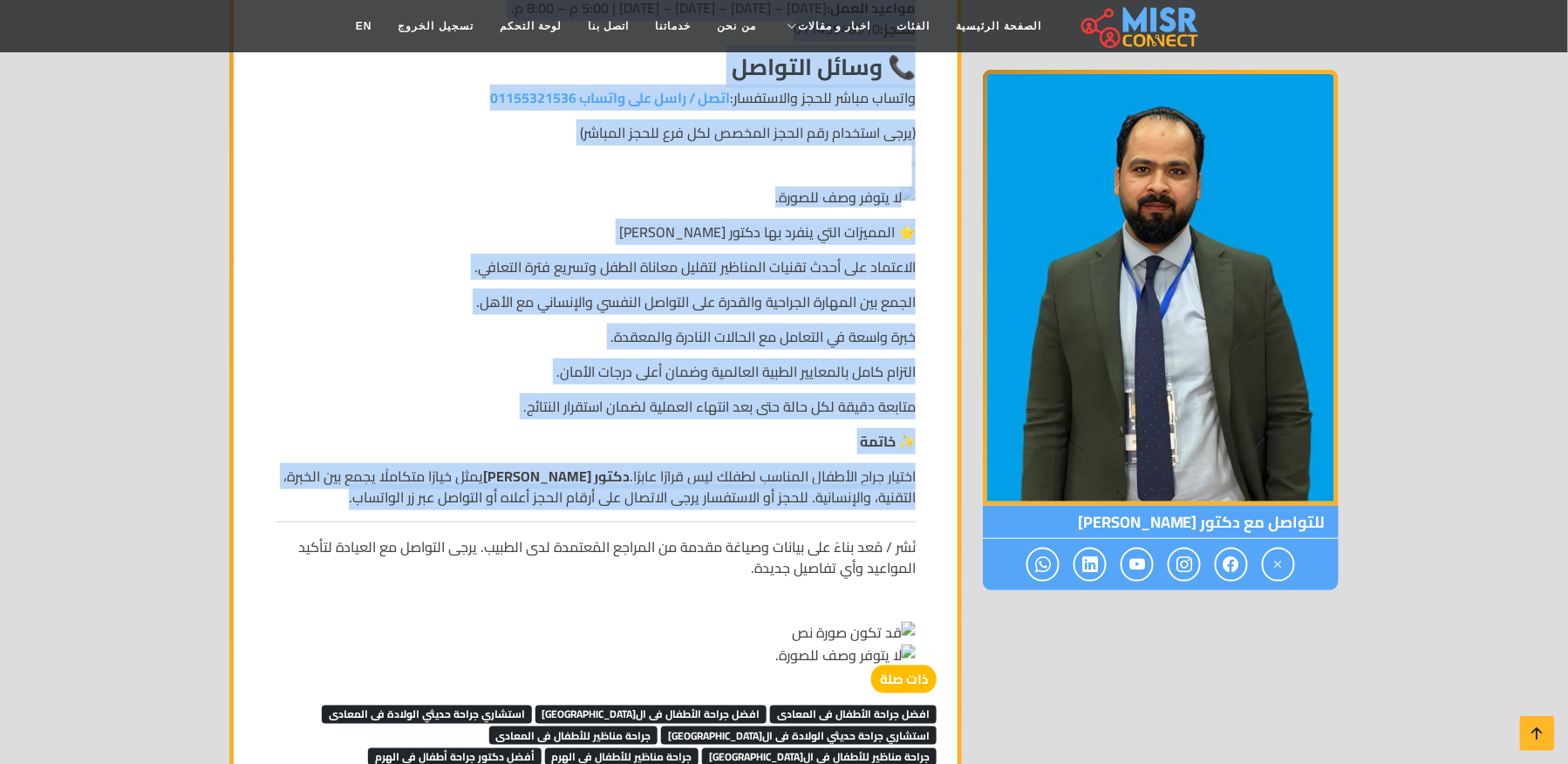
drag, startPoint x: 936, startPoint y: 447, endPoint x: 318, endPoint y: 525, distance: 622.9
copy div "دكتور عبدالرحمن السبع – استشاري جراحة الأطفال وحديثي الولادة والمناظير نبذة تعر…"
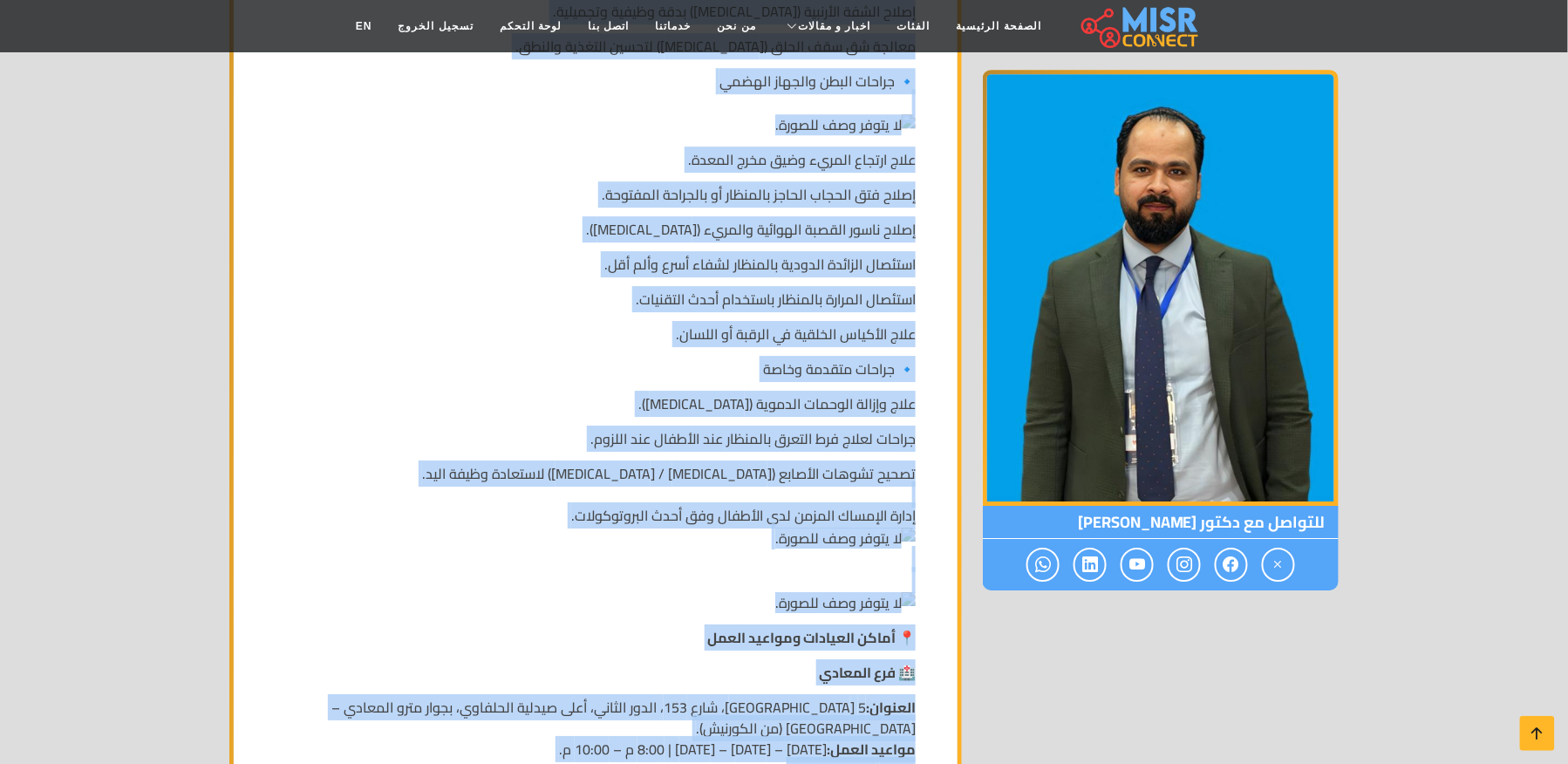
scroll to position [1767, 0]
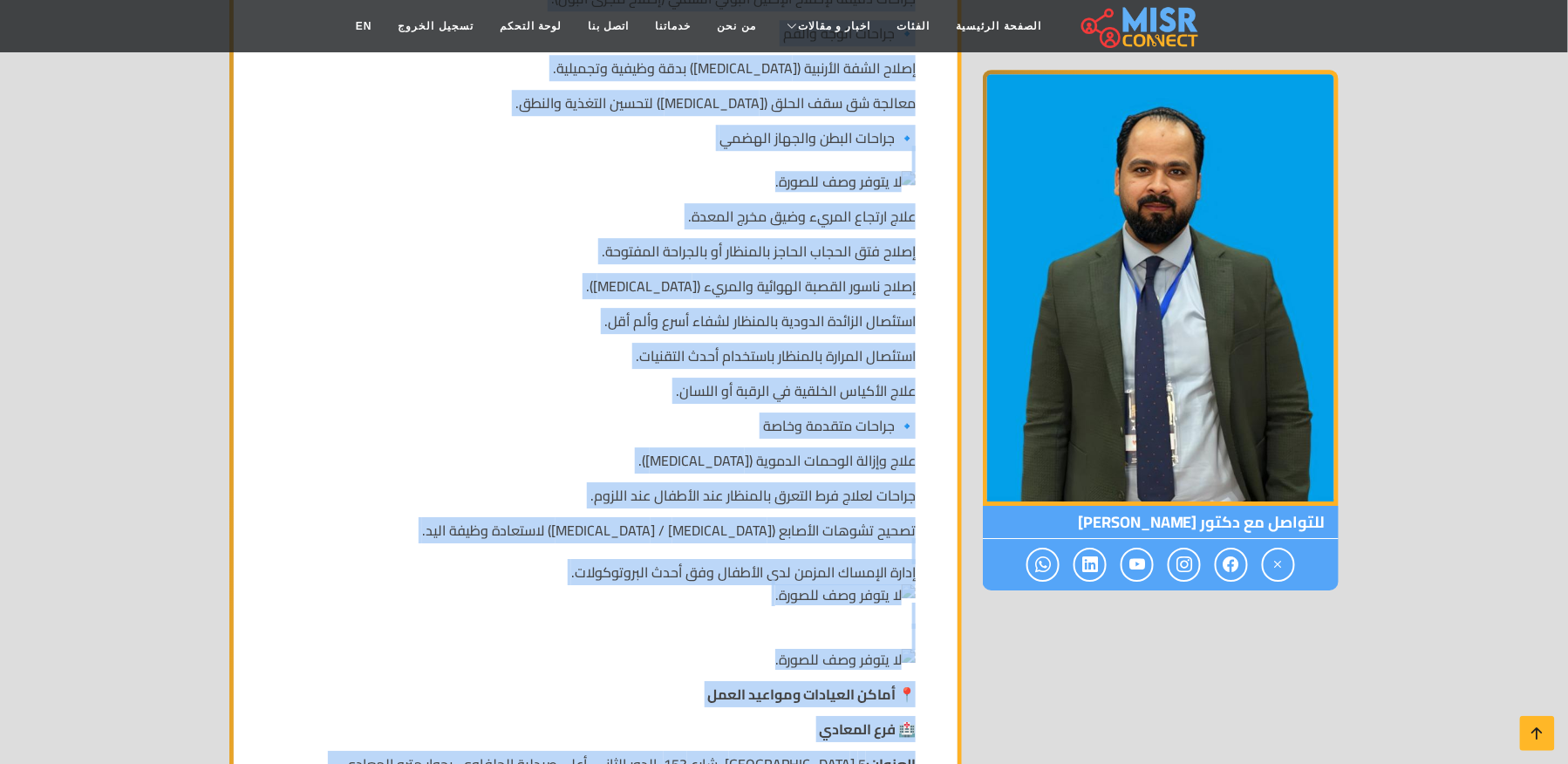
click at [861, 262] on p "إصلاح فتق الحجاب الحاجز بالمنظار أو بالجراحة المفتوحة." at bounding box center [595, 251] width 640 height 20
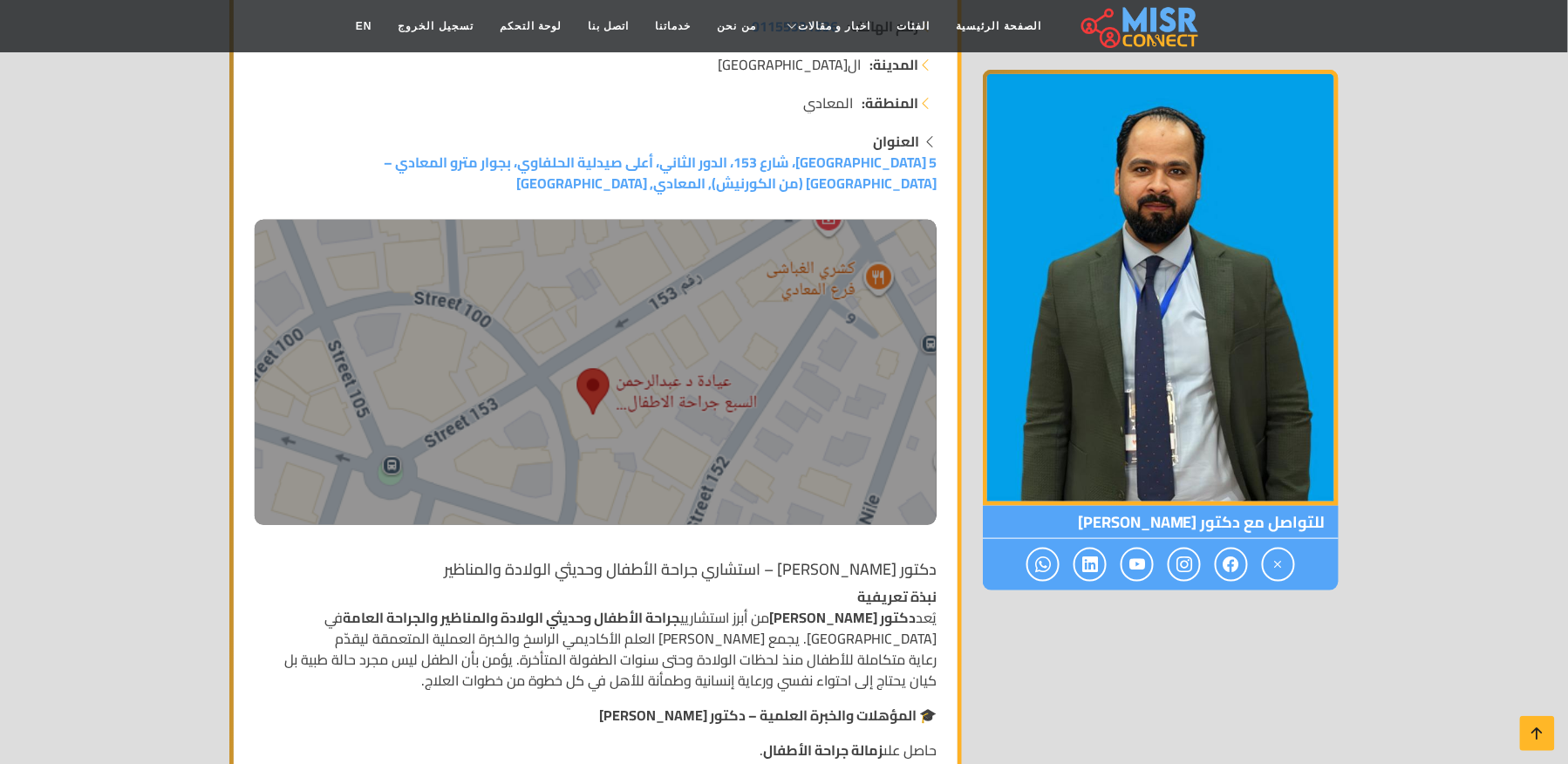
scroll to position [0, 0]
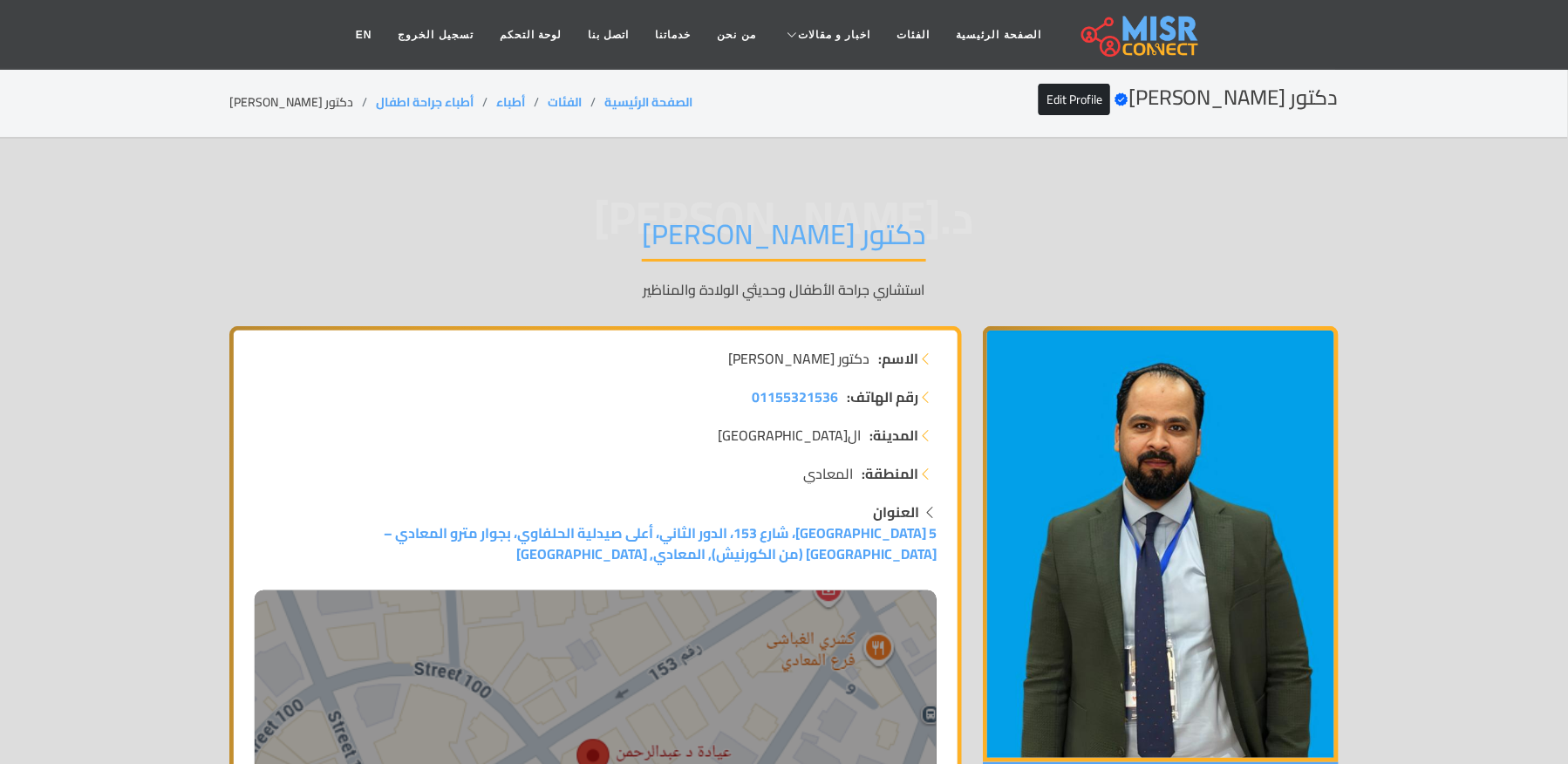
click at [319, 102] on li "دكتور [PERSON_NAME]" at bounding box center [302, 102] width 146 height 19
click at [322, 80] on section "دكتور [PERSON_NAME] Verified account Edit Profile الصفحة الرئيسية الفئات أطباء …" at bounding box center [784, 103] width 1568 height 71
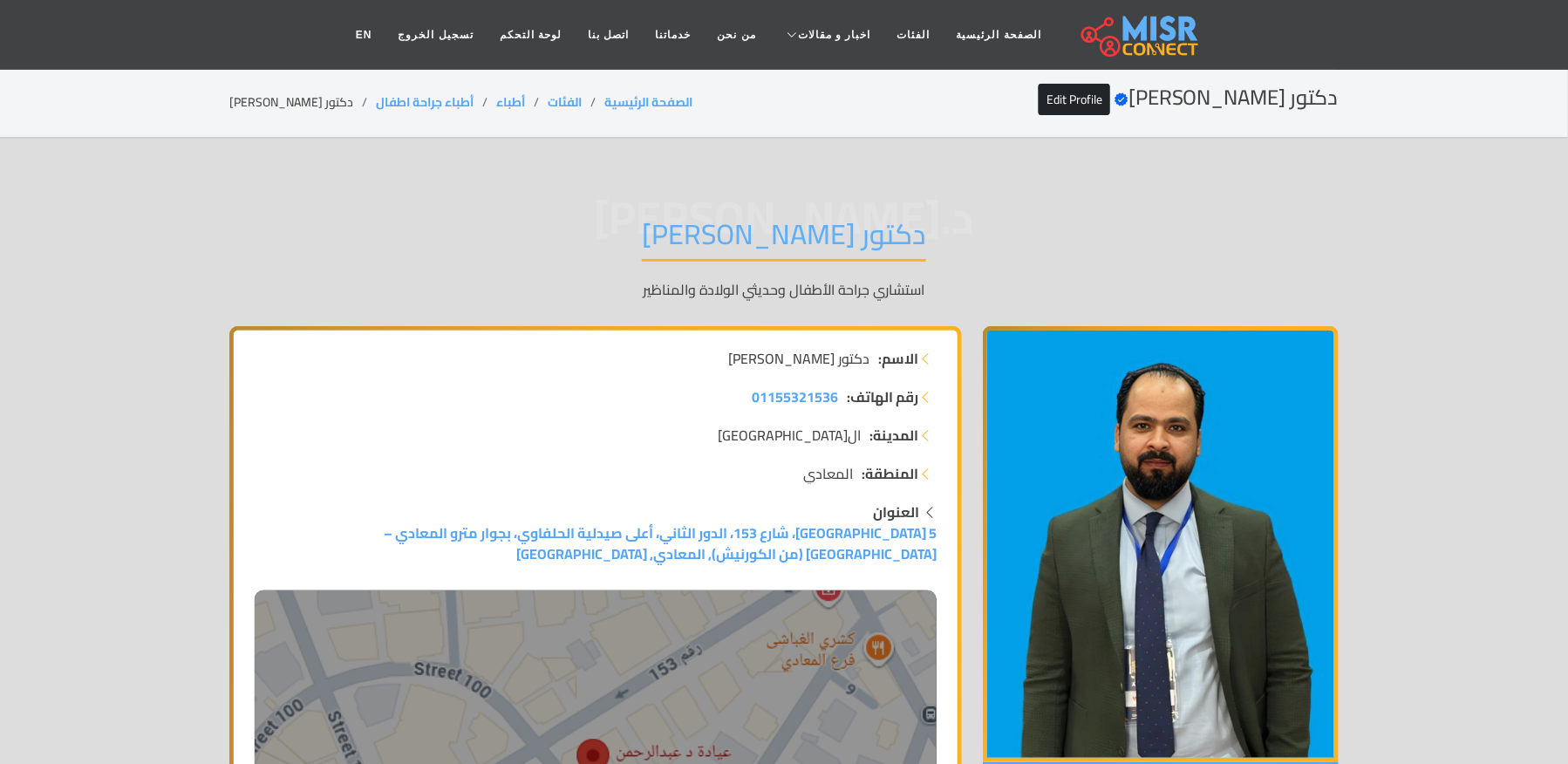
click at [322, 80] on section "دكتور [PERSON_NAME] Verified account Edit Profile الصفحة الرئيسية الفئات أطباء …" at bounding box center [784, 103] width 1568 height 71
click at [322, 100] on li "دكتور [PERSON_NAME]" at bounding box center [302, 102] width 146 height 19
click at [311, 88] on div "دكتور [PERSON_NAME] Verified account Edit Profile الصفحة الرئيسية الفئات أطباء …" at bounding box center [783, 102] width 1109 height 34
click at [311, 96] on li "دكتور [PERSON_NAME]" at bounding box center [302, 102] width 146 height 19
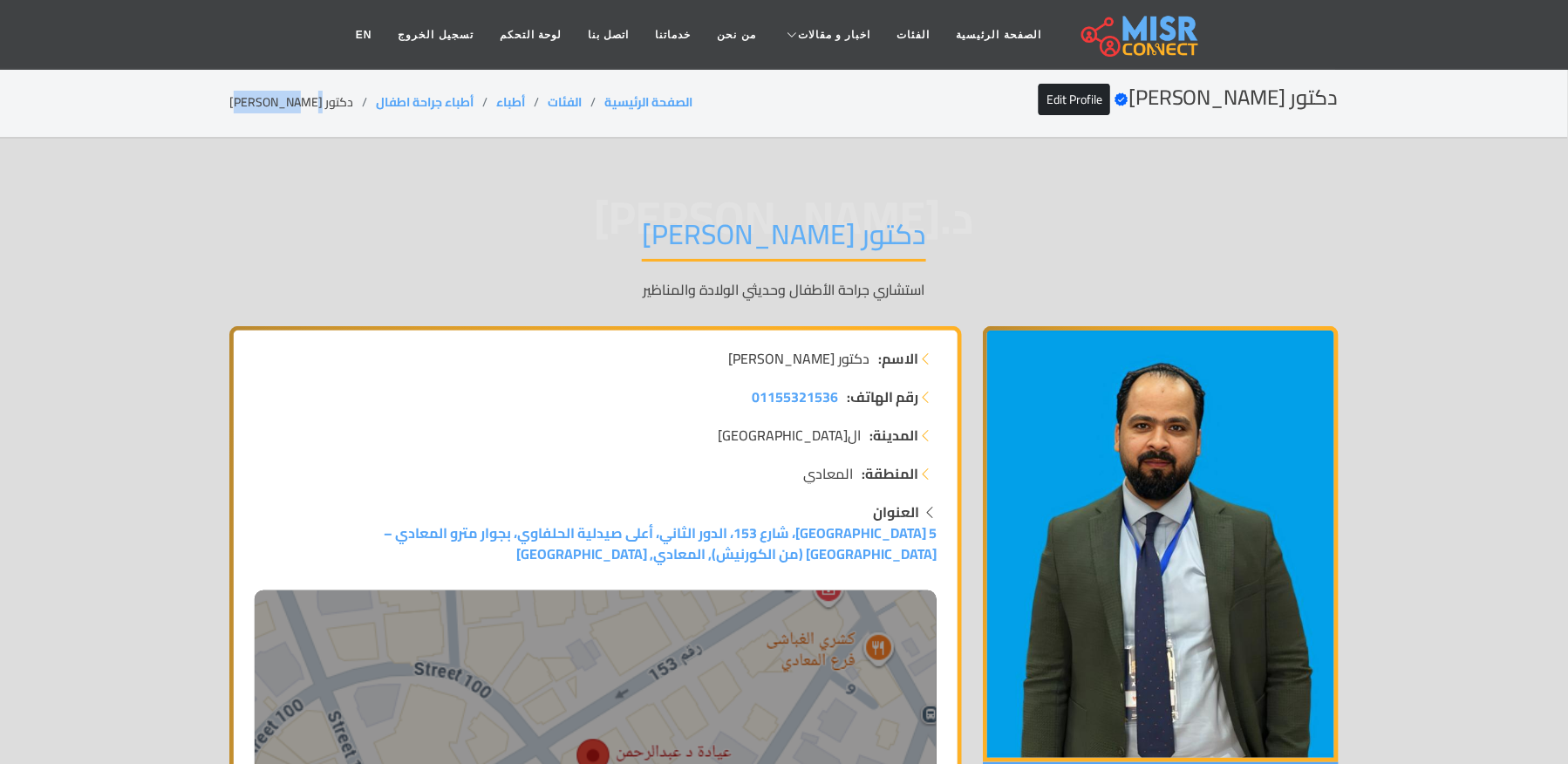
click at [311, 96] on li "دكتور [PERSON_NAME]" at bounding box center [302, 102] width 146 height 19
drag, startPoint x: 467, startPoint y: 95, endPoint x: 363, endPoint y: 96, distance: 104.0
click at [363, 96] on ol "الصفحة الرئيسية الفئات أطباء أطباء جراحة اطفال دكتور عبدالرحمن السبع" at bounding box center [460, 102] width 463 height 19
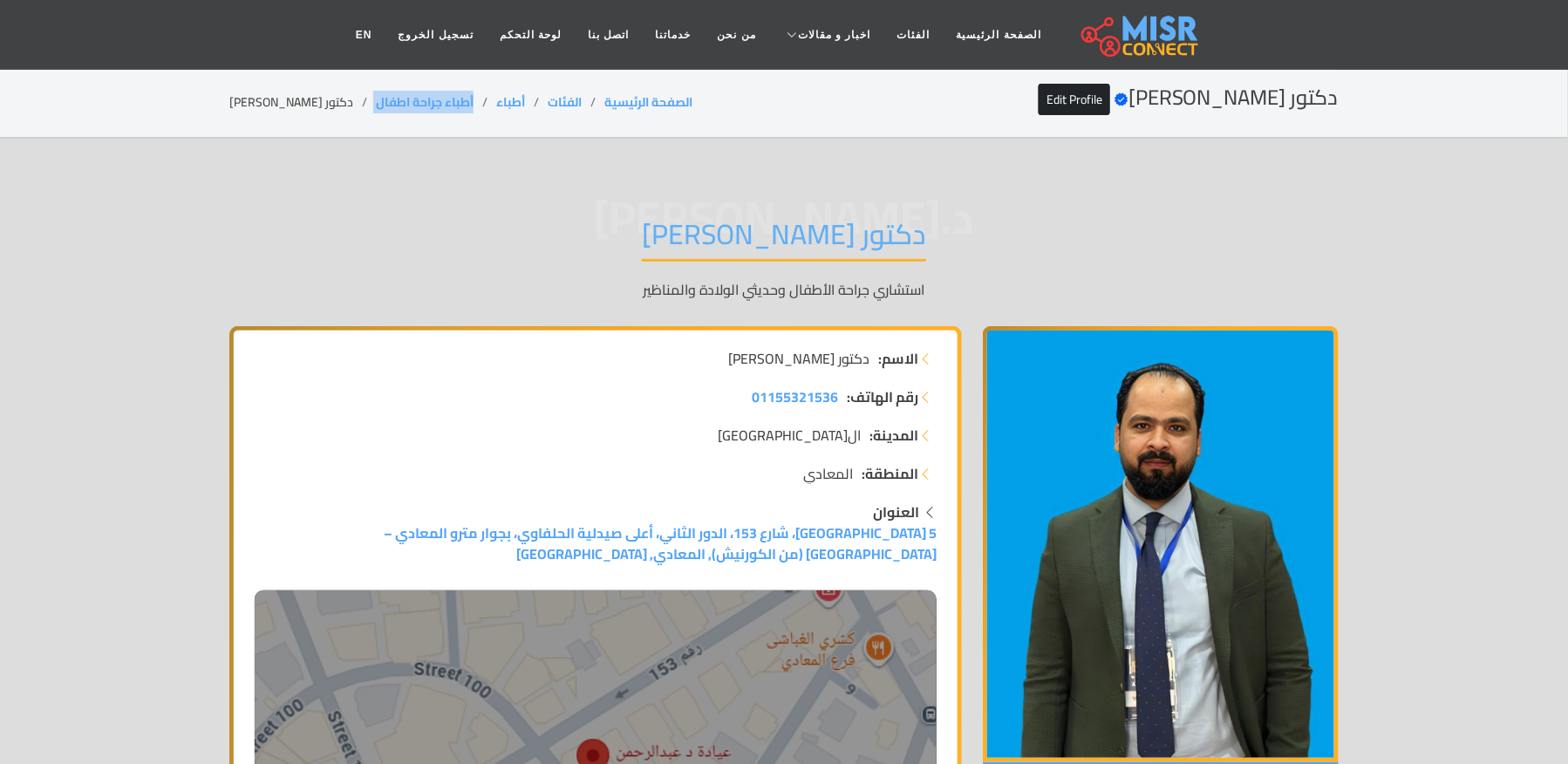
copy ol "أطباء جراحة اطفال"
click at [294, 105] on li "دكتور [PERSON_NAME]" at bounding box center [302, 102] width 146 height 19
copy main "دكتور [PERSON_NAME]"
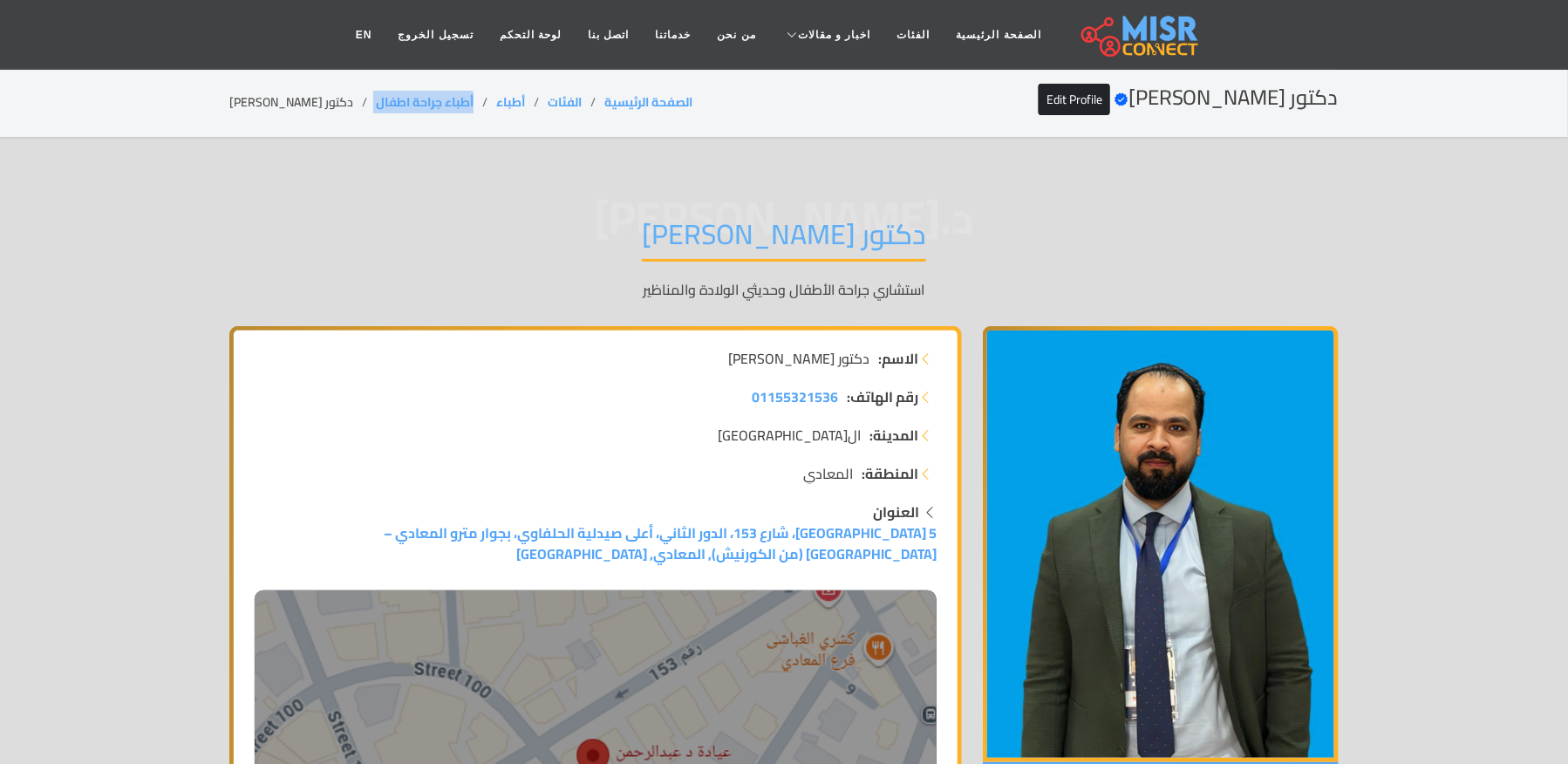
drag, startPoint x: 471, startPoint y: 102, endPoint x: 358, endPoint y: 116, distance: 113.9
click at [358, 116] on div "دكتور [PERSON_NAME] Verified account Edit Profile الصفحة الرئيسية الفئات أطباء …" at bounding box center [783, 102] width 1109 height 34
copy ol "أطباء جراحة اطفال"
click at [280, 109] on li "دكتور [PERSON_NAME]" at bounding box center [302, 102] width 146 height 19
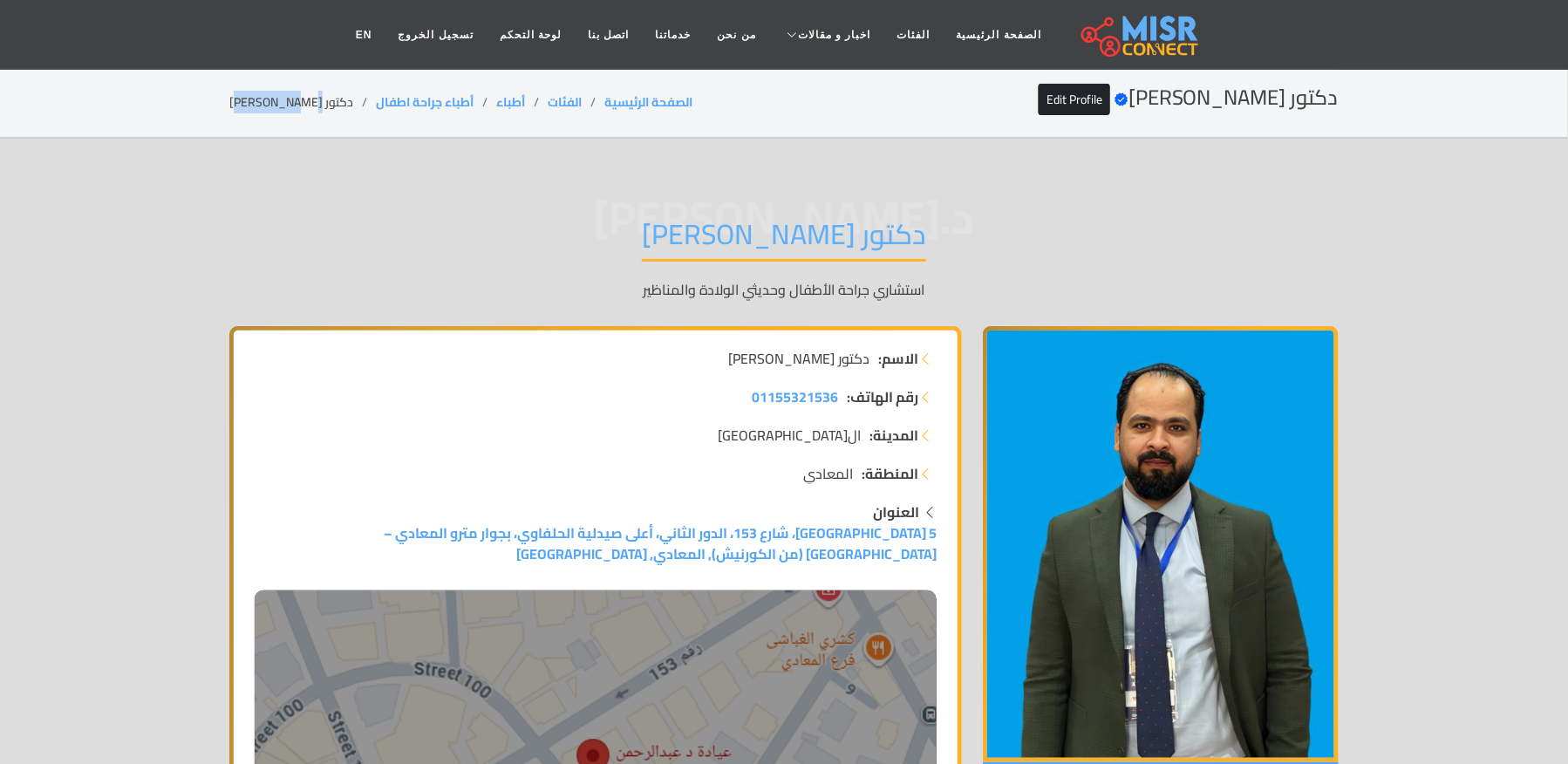
click at [280, 109] on li "دكتور [PERSON_NAME]" at bounding box center [302, 102] width 146 height 19
drag, startPoint x: 467, startPoint y: 102, endPoint x: 368, endPoint y: 102, distance: 99.0
click at [376, 102] on li "أطباء جراحة اطفال" at bounding box center [436, 102] width 120 height 19
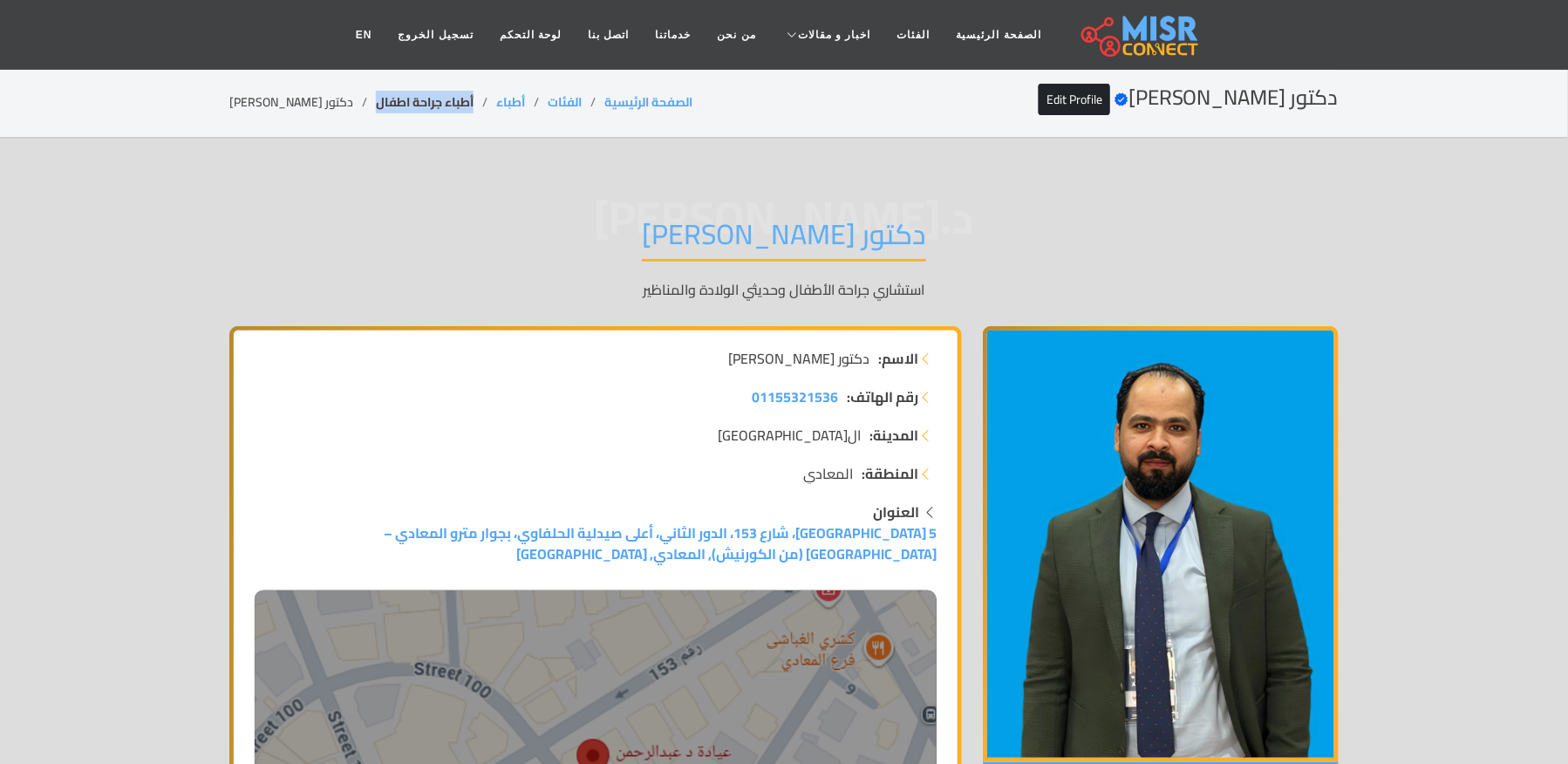
click at [376, 102] on link "أطباء جراحة اطفال" at bounding box center [425, 102] width 98 height 22
copy link "أطباء جراحة اطفال"
click at [361, 104] on li "دكتور [PERSON_NAME]" at bounding box center [302, 102] width 146 height 19
drag, startPoint x: 467, startPoint y: 94, endPoint x: 349, endPoint y: 96, distance: 118.0
click at [349, 96] on ol "الصفحة الرئيسية الفئات أطباء أطباء جراحة اطفال دكتور عبدالرحمن السبع" at bounding box center [460, 102] width 463 height 19
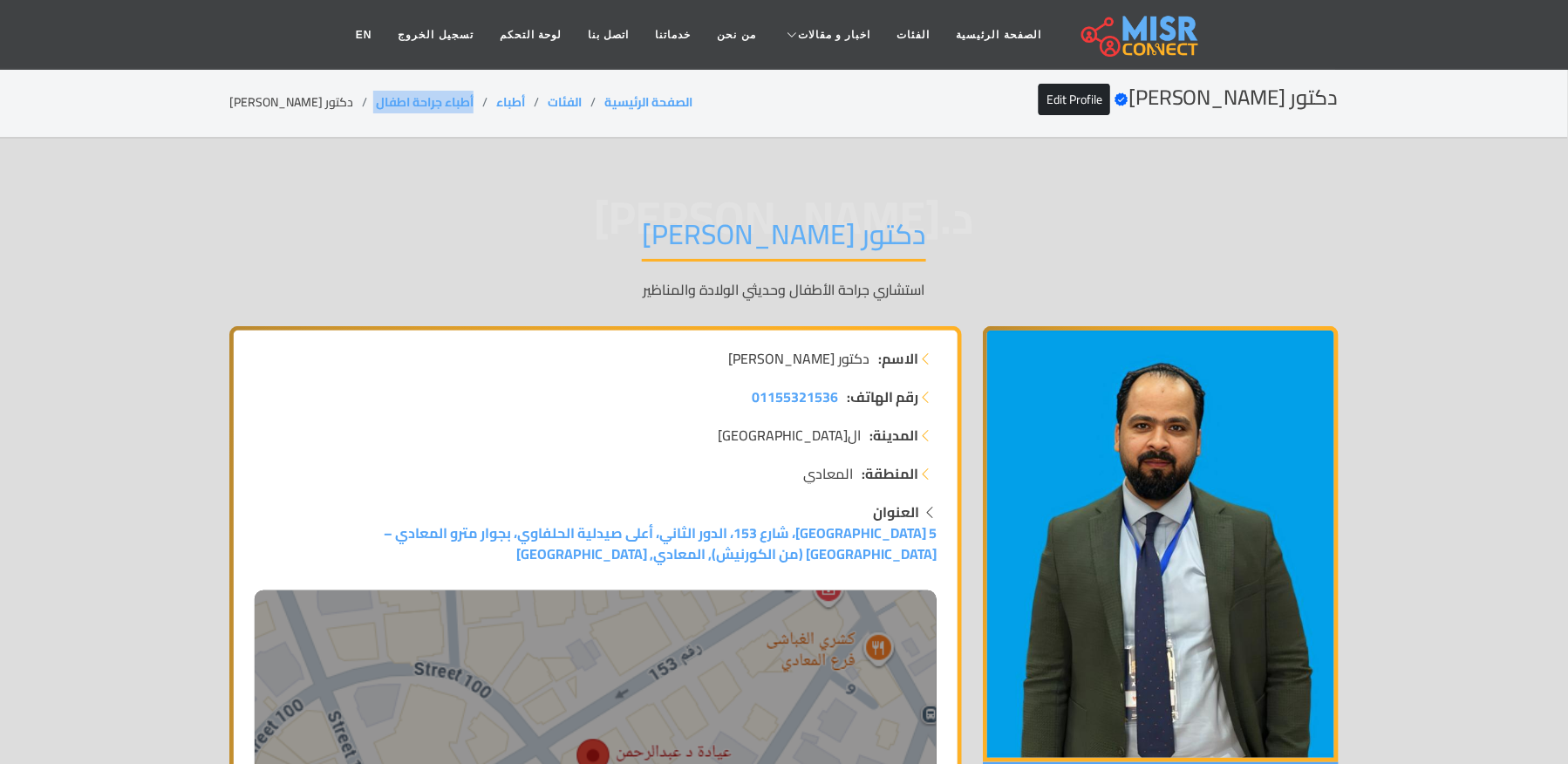
copy ol "أطباء جراحة اطفال"
click at [293, 104] on li "دكتور [PERSON_NAME]" at bounding box center [302, 102] width 146 height 19
copy main "دكتور [PERSON_NAME]"
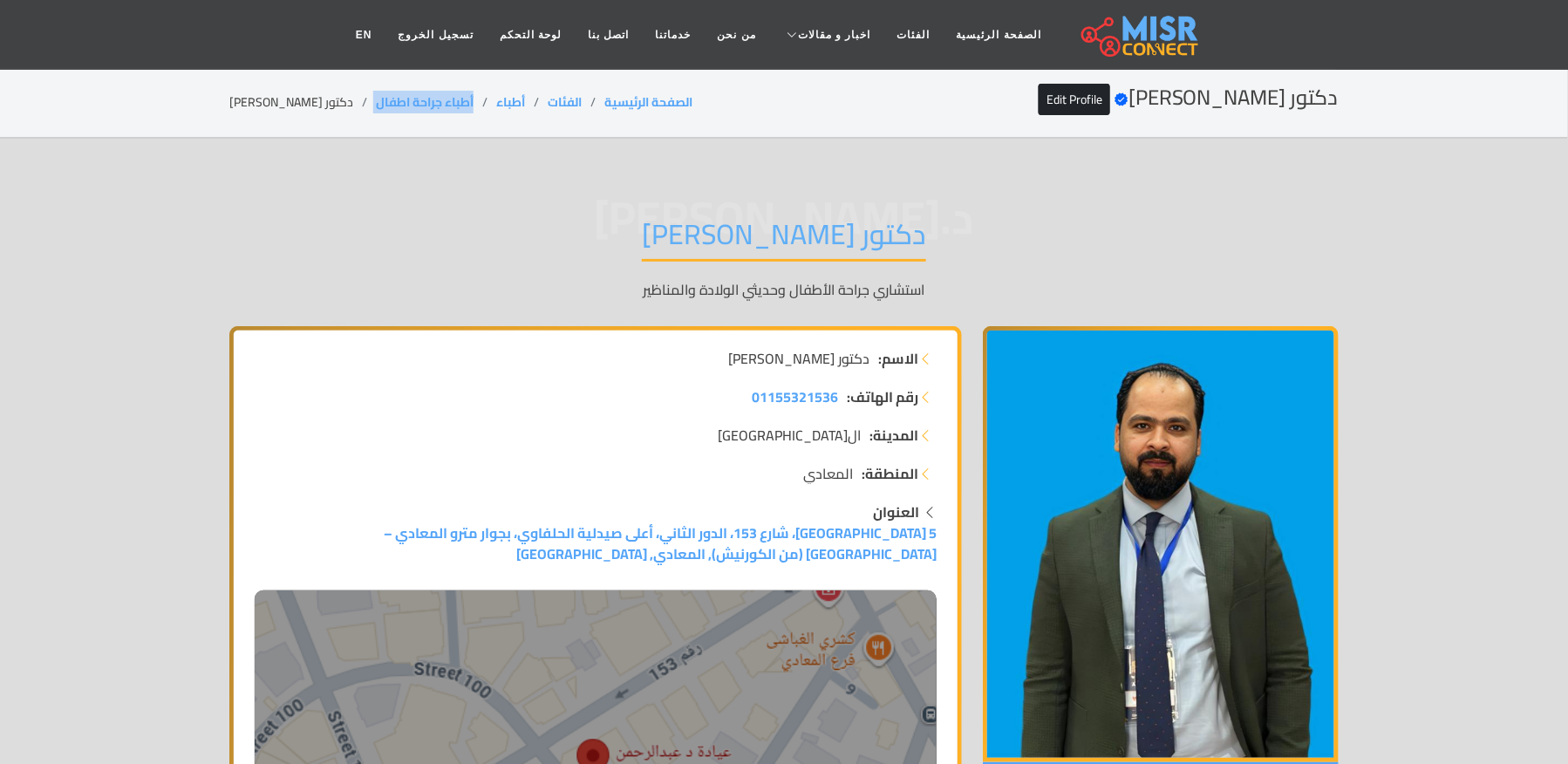
drag, startPoint x: 466, startPoint y: 96, endPoint x: 360, endPoint y: 104, distance: 106.3
click at [360, 104] on ol "الصفحة الرئيسية الفئات أطباء أطباء جراحة اطفال دكتور عبدالرحمن السبع" at bounding box center [460, 102] width 463 height 19
copy ol "أطباء جراحة اطفال"
click at [272, 96] on li "دكتور [PERSON_NAME]" at bounding box center [302, 102] width 146 height 19
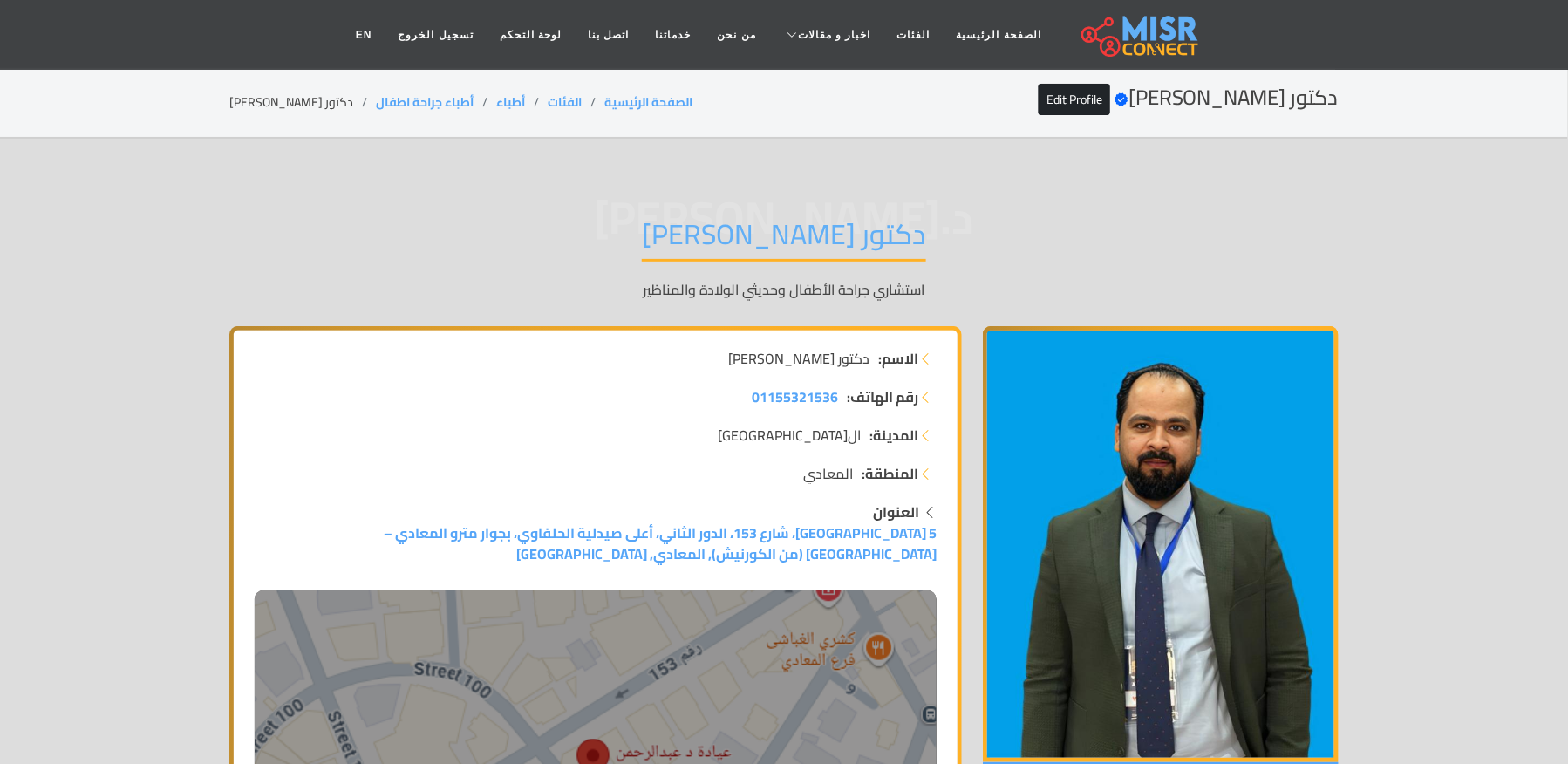
click at [272, 96] on li "دكتور [PERSON_NAME]" at bounding box center [302, 102] width 146 height 19
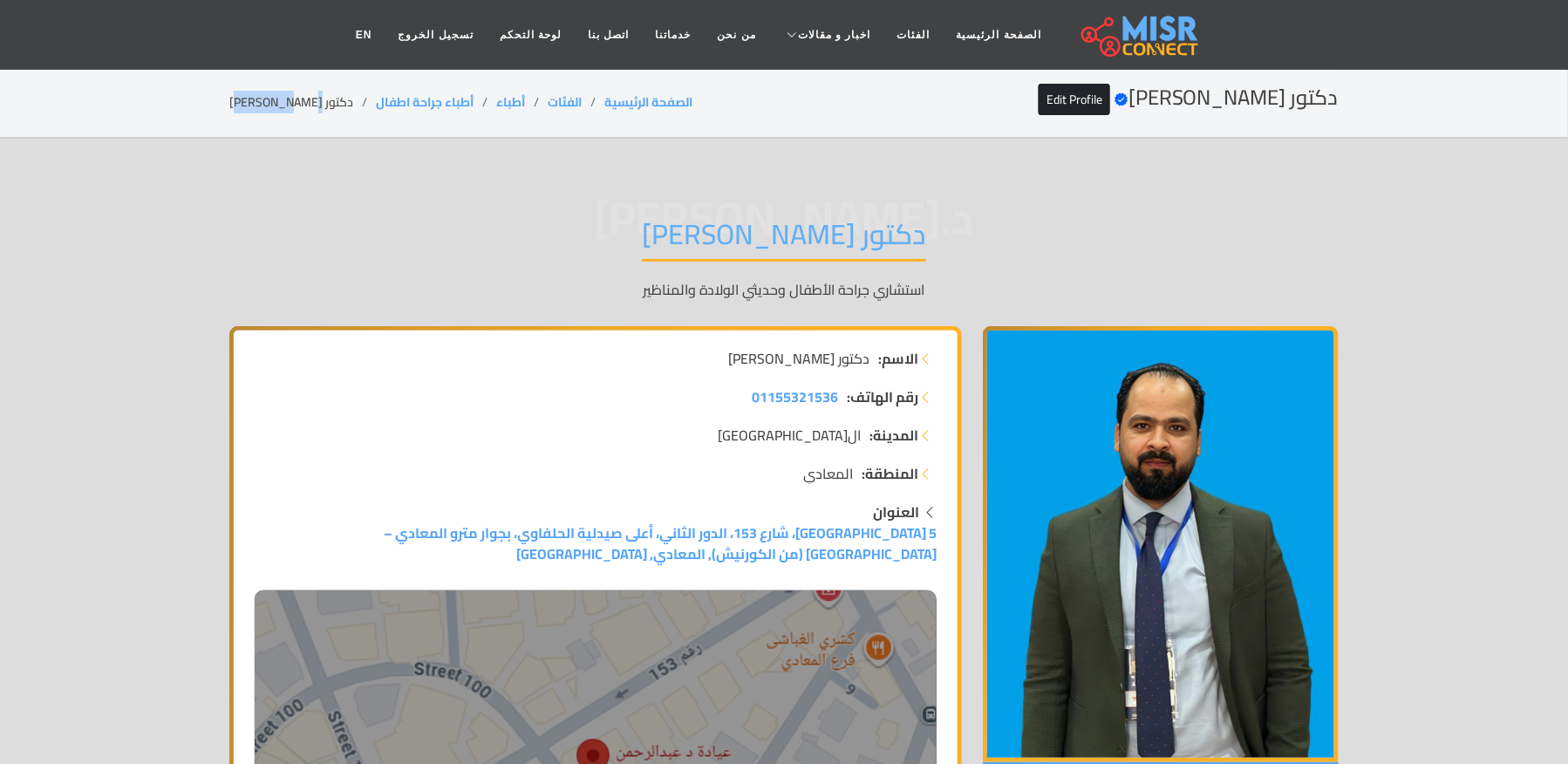
click at [272, 96] on li "دكتور [PERSON_NAME]" at bounding box center [302, 102] width 146 height 19
drag, startPoint x: 468, startPoint y: 102, endPoint x: 363, endPoint y: 102, distance: 105.0
click at [363, 102] on ol "الصفحة الرئيسية الفئات أطباء أطباء جراحة اطفال دكتور عبدالرحمن السبع" at bounding box center [460, 102] width 463 height 19
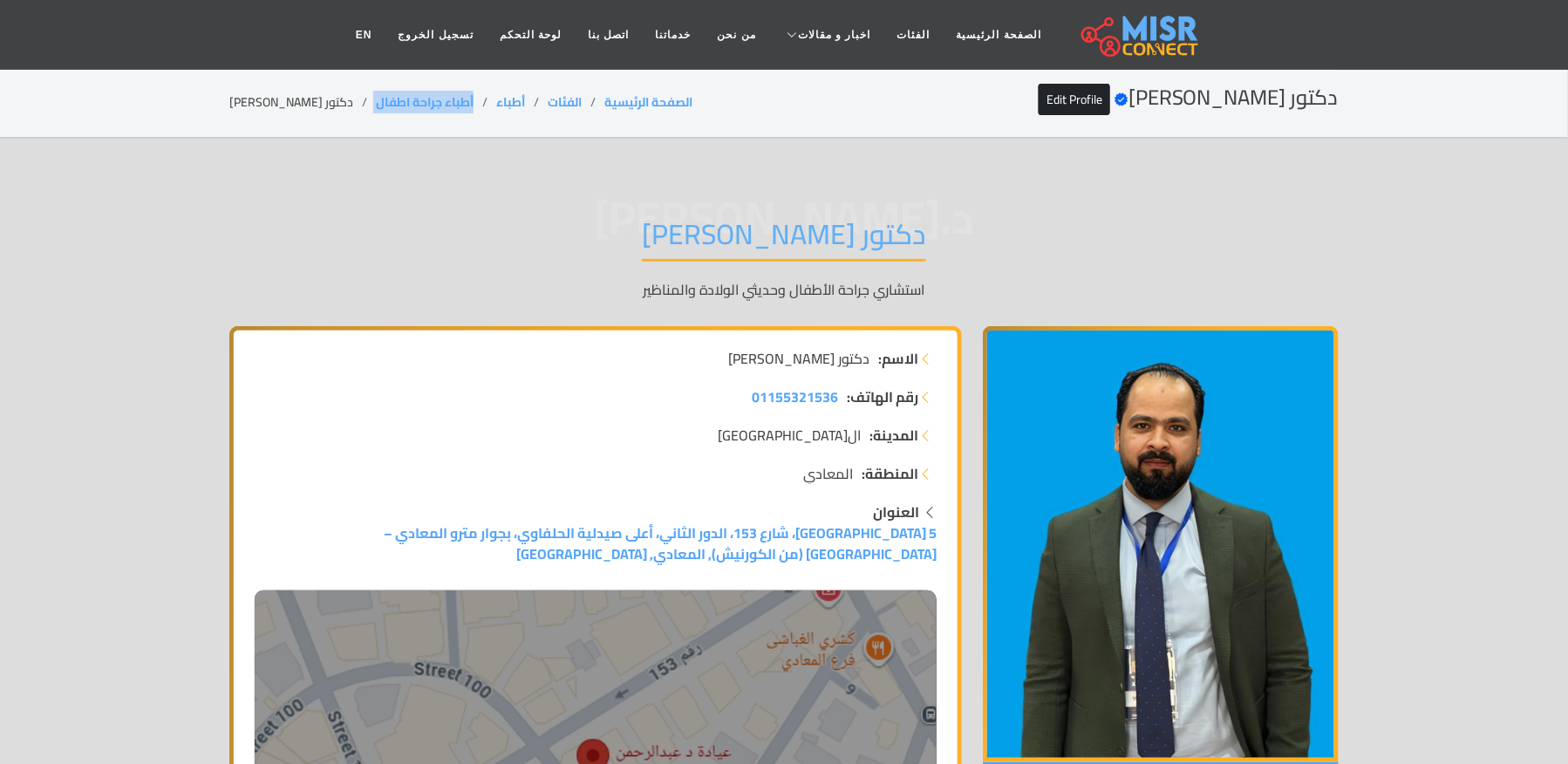
copy ol "أطباء جراحة اطفال"
click at [363, 102] on li "دكتور [PERSON_NAME]" at bounding box center [302, 102] width 146 height 19
click at [291, 109] on li "دكتور [PERSON_NAME]" at bounding box center [302, 102] width 146 height 19
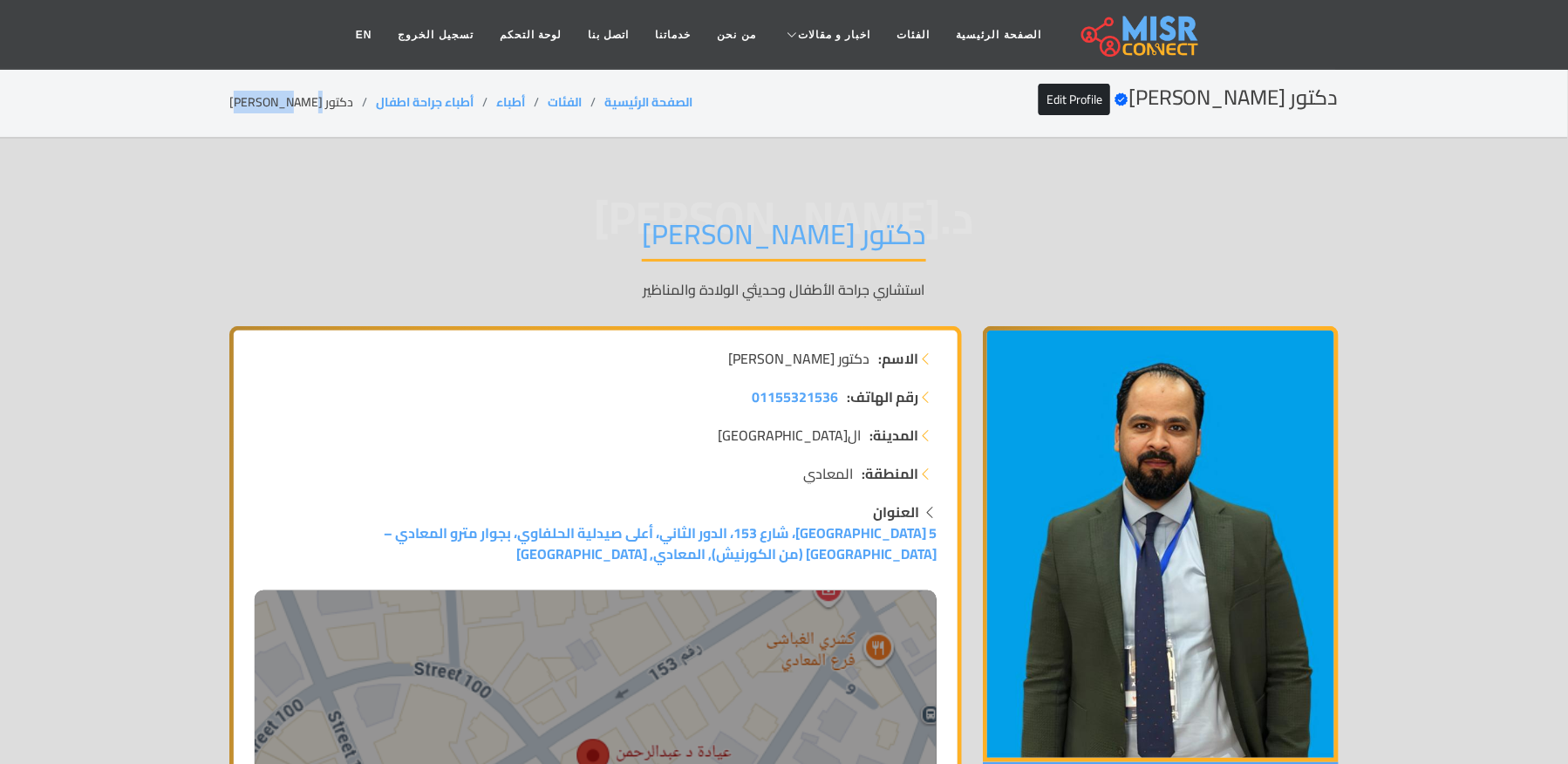
click at [291, 109] on li "دكتور [PERSON_NAME]" at bounding box center [302, 102] width 146 height 19
copy main "دكتور [PERSON_NAME]"
drag, startPoint x: 469, startPoint y: 105, endPoint x: 367, endPoint y: 105, distance: 102.0
click at [376, 105] on li "أطباء جراحة اطفال" at bounding box center [436, 102] width 120 height 19
click at [376, 105] on link "أطباء جراحة اطفال" at bounding box center [425, 102] width 98 height 22
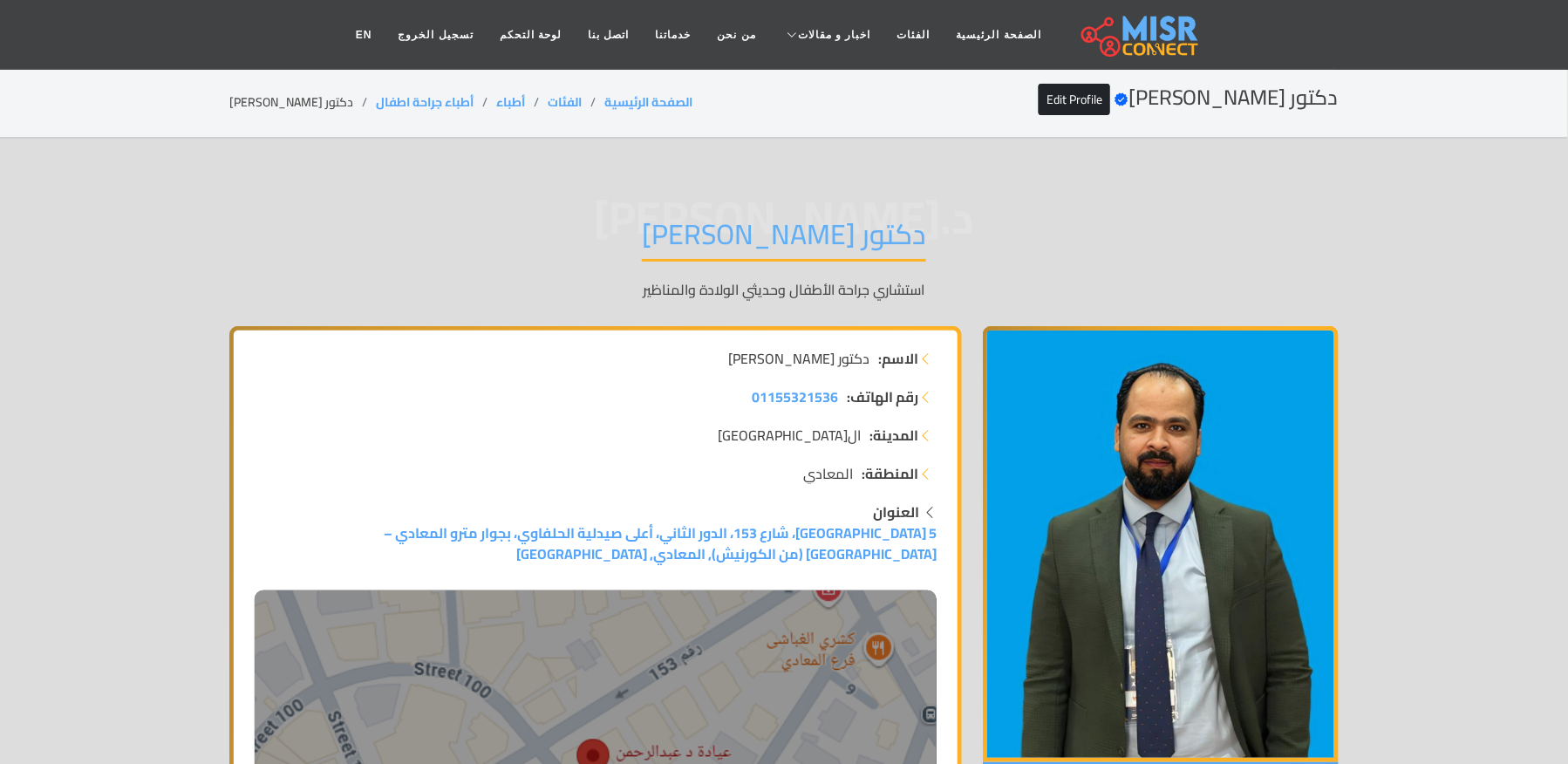
click at [286, 106] on li "دكتور [PERSON_NAME]" at bounding box center [302, 102] width 146 height 19
drag, startPoint x: 469, startPoint y: 106, endPoint x: 357, endPoint y: 110, distance: 112.1
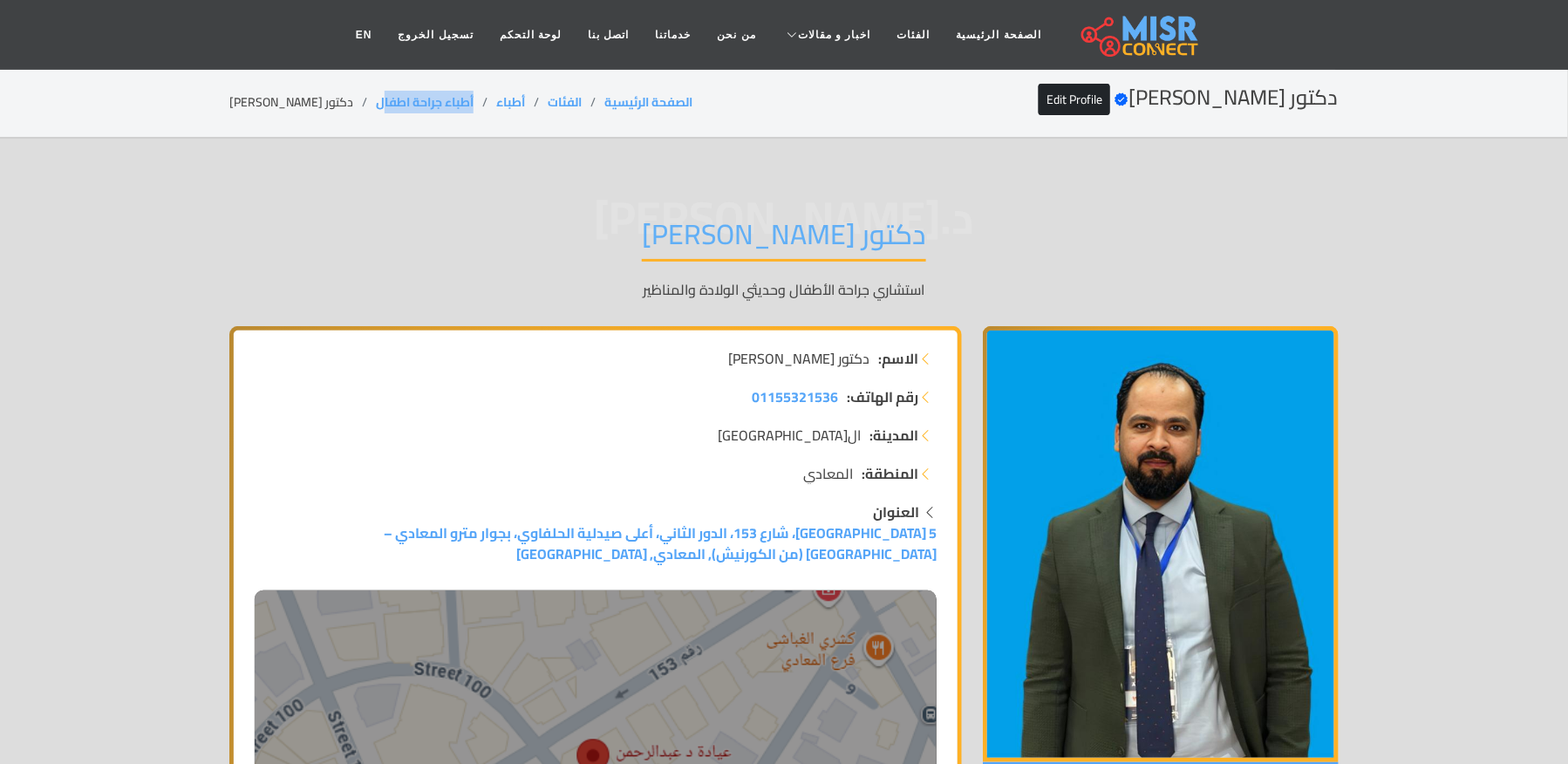
click at [376, 106] on li "أطباء جراحة اطفال" at bounding box center [436, 102] width 120 height 19
click at [356, 110] on li "دكتور [PERSON_NAME]" at bounding box center [302, 102] width 146 height 19
drag, startPoint x: 468, startPoint y: 96, endPoint x: 367, endPoint y: 102, distance: 101.2
click at [376, 102] on li "أطباء جراحة اطفال" at bounding box center [436, 102] width 120 height 19
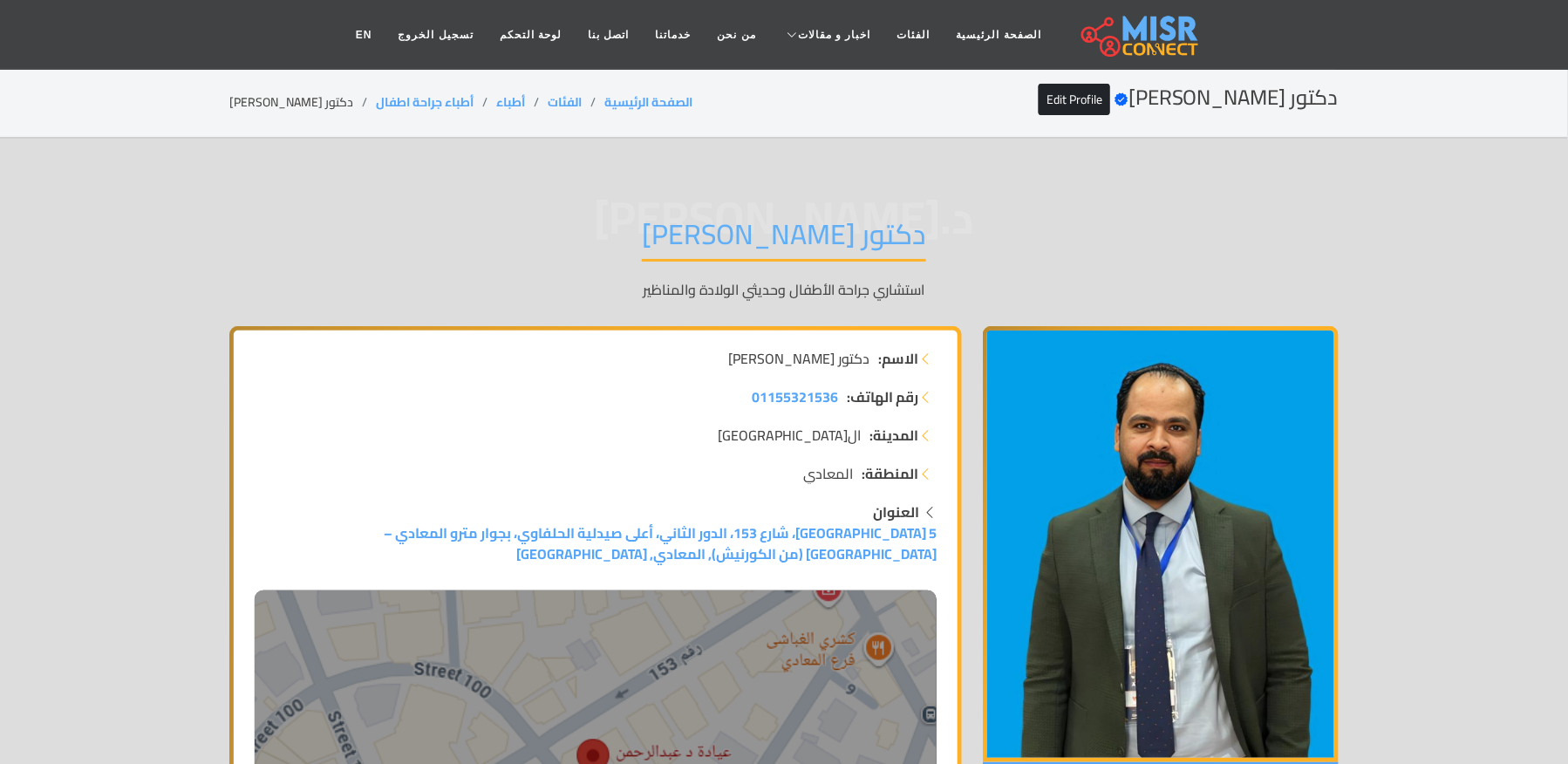
click at [255, 95] on li "دكتور [PERSON_NAME]" at bounding box center [302, 102] width 146 height 19
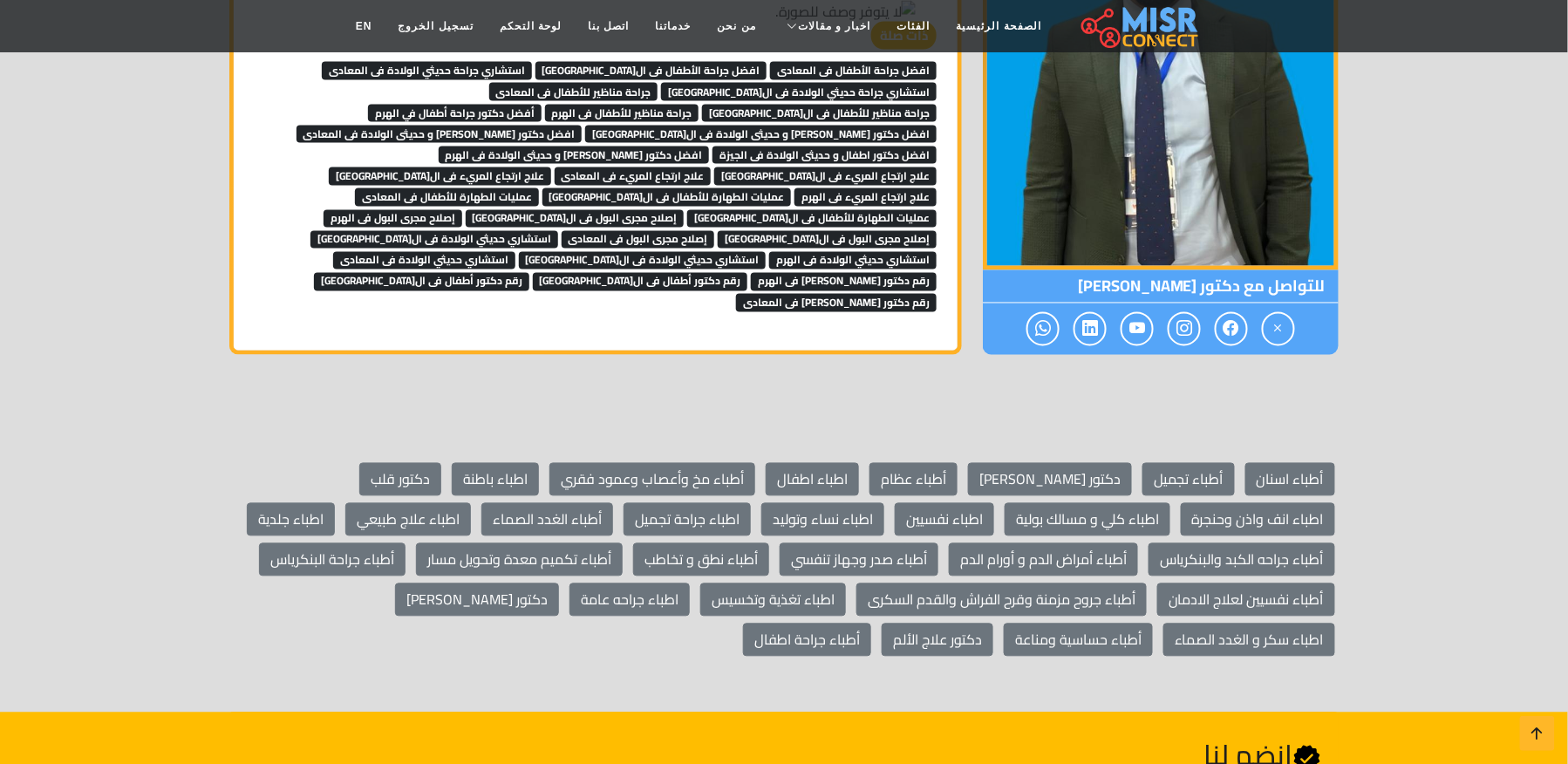
scroll to position [3288, 0]
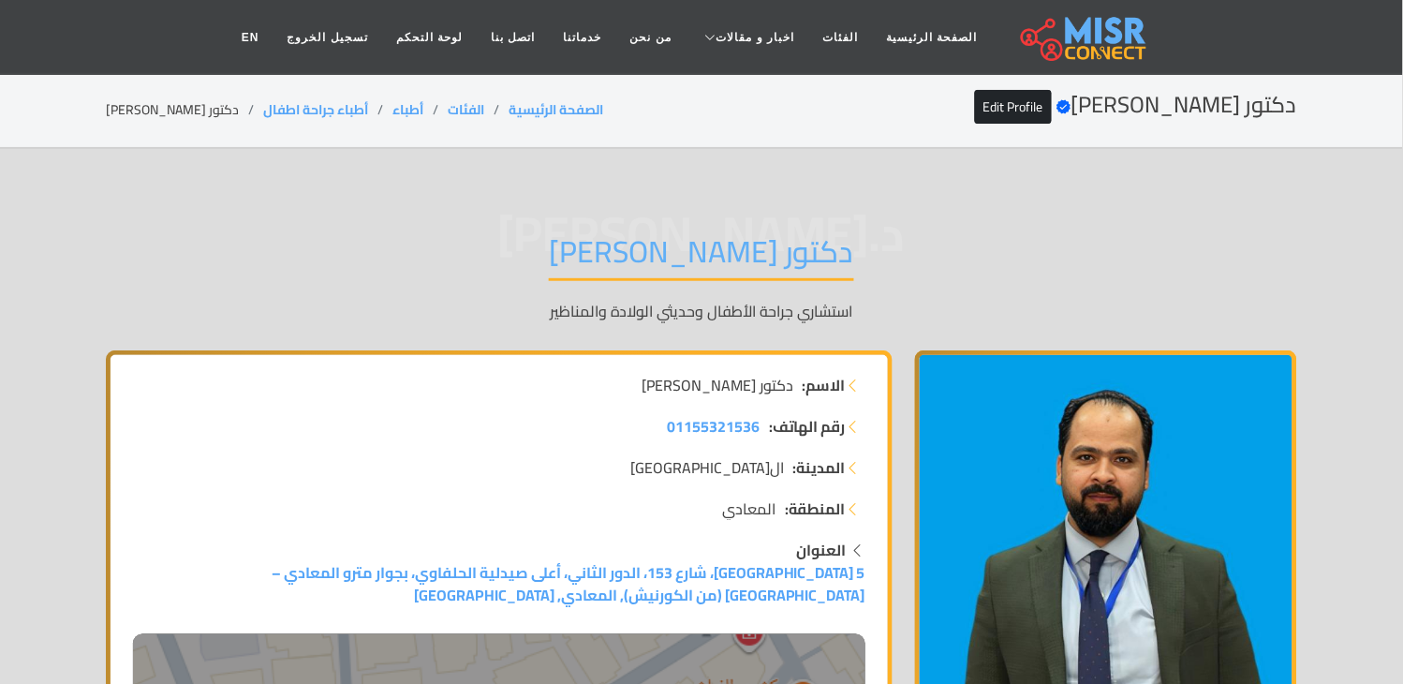
click at [155, 109] on li "دكتور [PERSON_NAME]" at bounding box center [184, 110] width 157 height 20
drag, startPoint x: 360, startPoint y: 96, endPoint x: 339, endPoint y: 100, distance: 20.9
click at [360, 96] on div "دكتور [PERSON_NAME] Verified account Edit Profile الصفحة الرئيسية الفئات أطباء …" at bounding box center [701, 110] width 1191 height 37
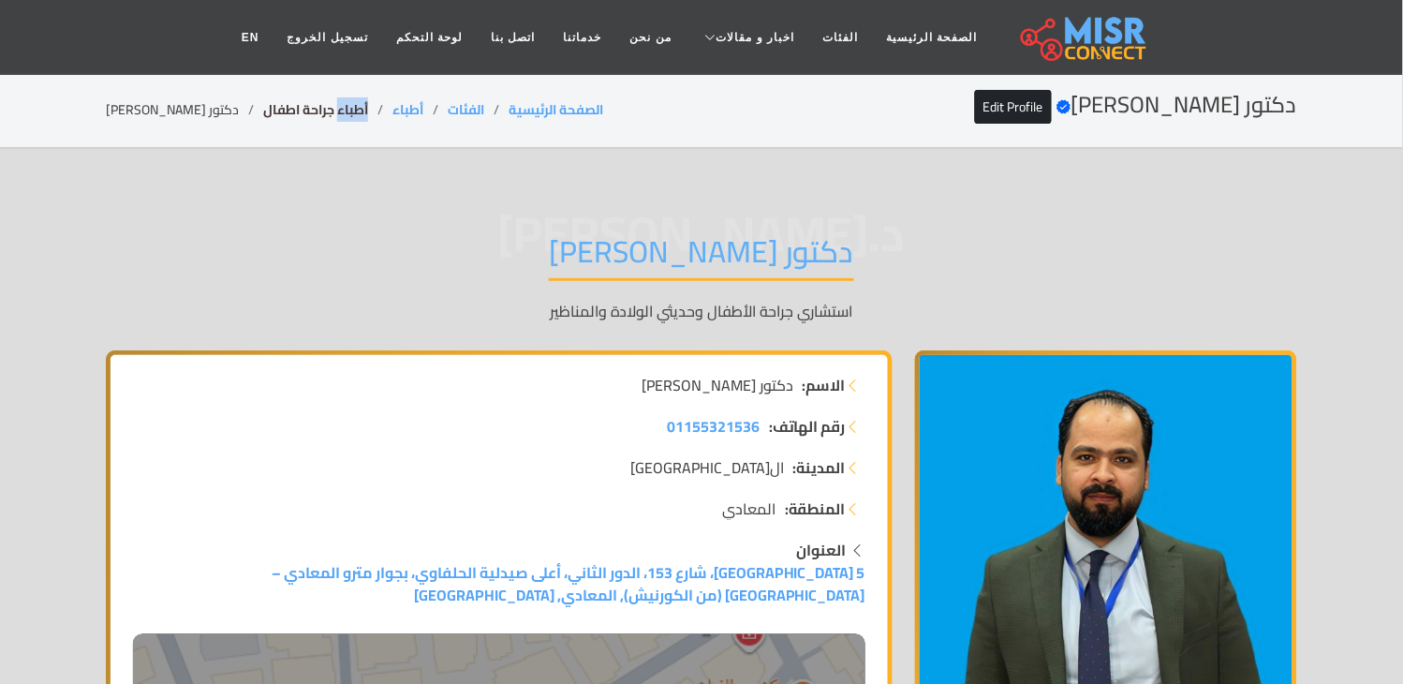
drag, startPoint x: 339, startPoint y: 100, endPoint x: 307, endPoint y: 104, distance: 32.1
click at [318, 104] on div "دكتور [PERSON_NAME] Verified account Edit Profile الصفحة الرئيسية الفئات أطباء …" at bounding box center [701, 110] width 1191 height 37
click at [366, 101] on li "أطباء جراحة اطفال" at bounding box center [327, 110] width 129 height 20
drag, startPoint x: 366, startPoint y: 96, endPoint x: 248, endPoint y: 106, distance: 118.4
click at [248, 106] on div "دكتور [PERSON_NAME] Verified account Edit Profile الصفحة الرئيسية الفئات أطباء …" at bounding box center [701, 110] width 1191 height 37
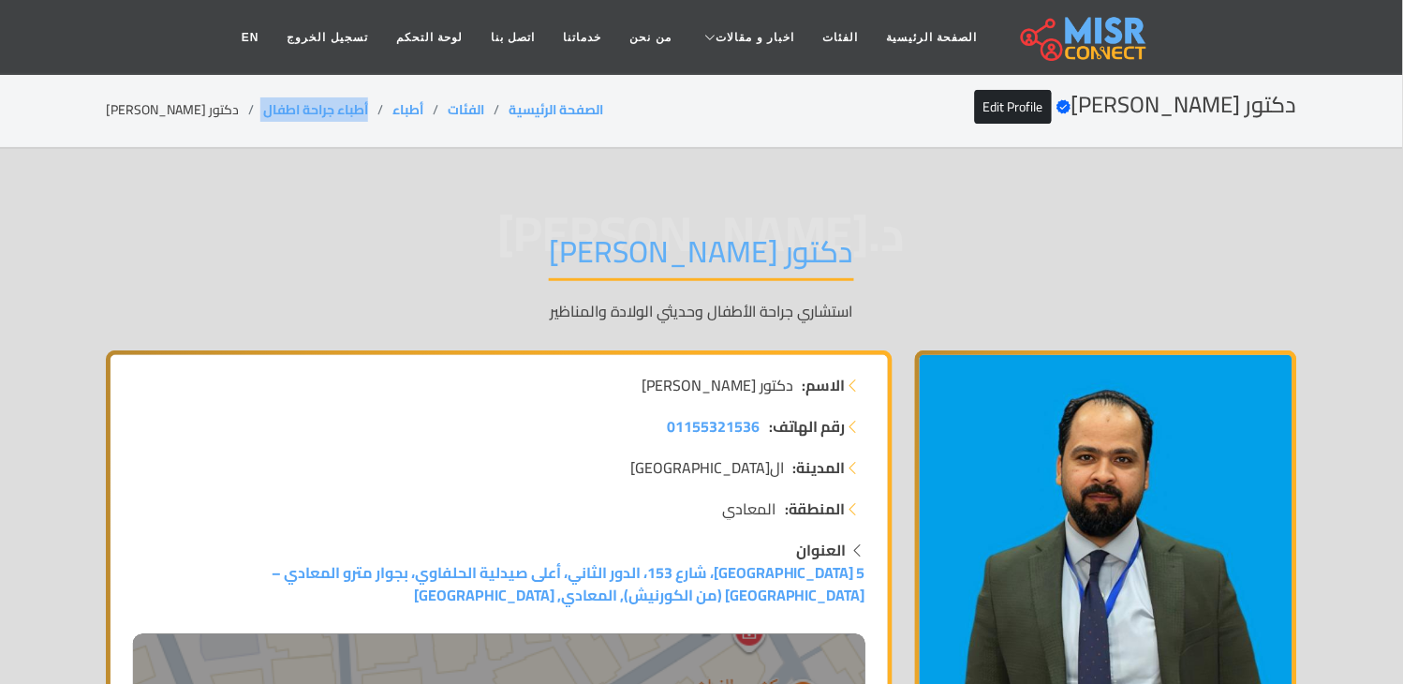
copy ol "أطباء جراحة اطفال"
click at [193, 113] on li "دكتور [PERSON_NAME]" at bounding box center [184, 110] width 157 height 20
copy main "دكتور [PERSON_NAME]"
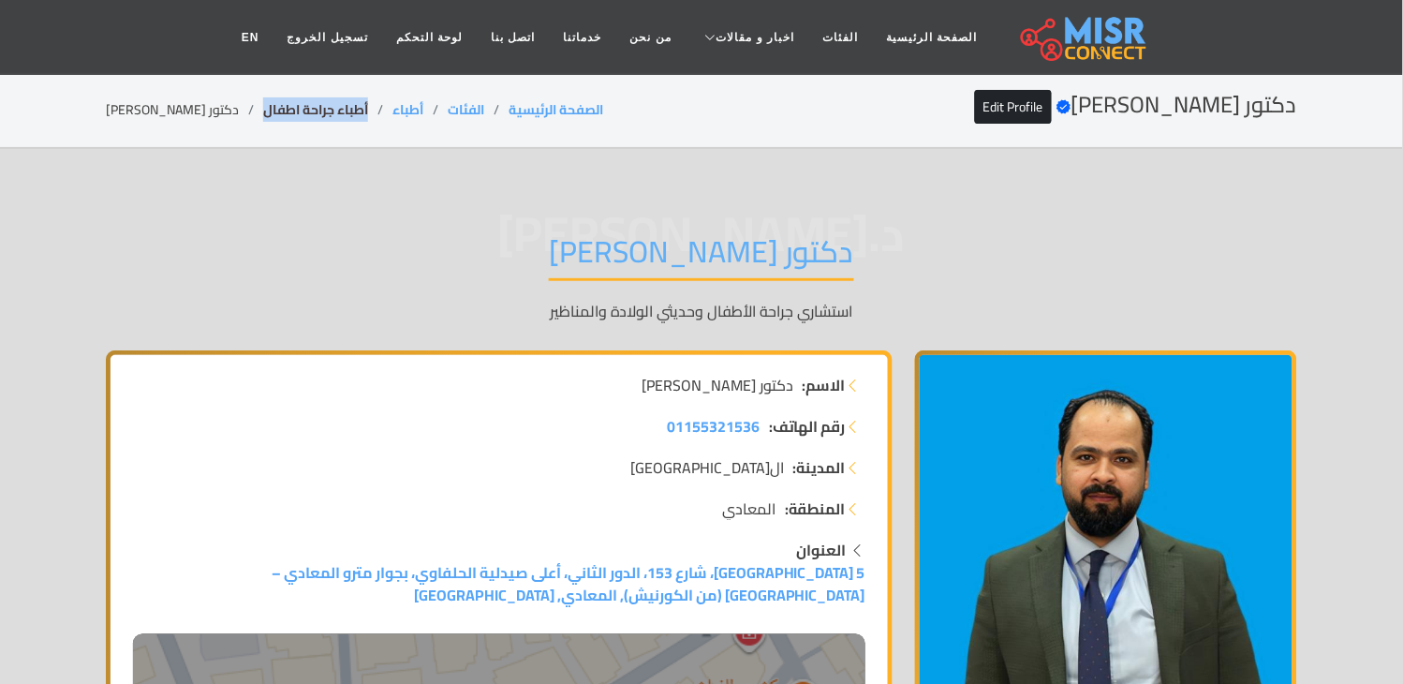
drag, startPoint x: 359, startPoint y: 105, endPoint x: 257, endPoint y: 108, distance: 102.1
click at [263, 108] on li "أطباء جراحة اطفال" at bounding box center [327, 110] width 129 height 20
click at [263, 108] on link "أطباء جراحة اطفال" at bounding box center [315, 109] width 105 height 24
copy link "أطباء جراحة اطفال"
